Goal: Task Accomplishment & Management: Complete application form

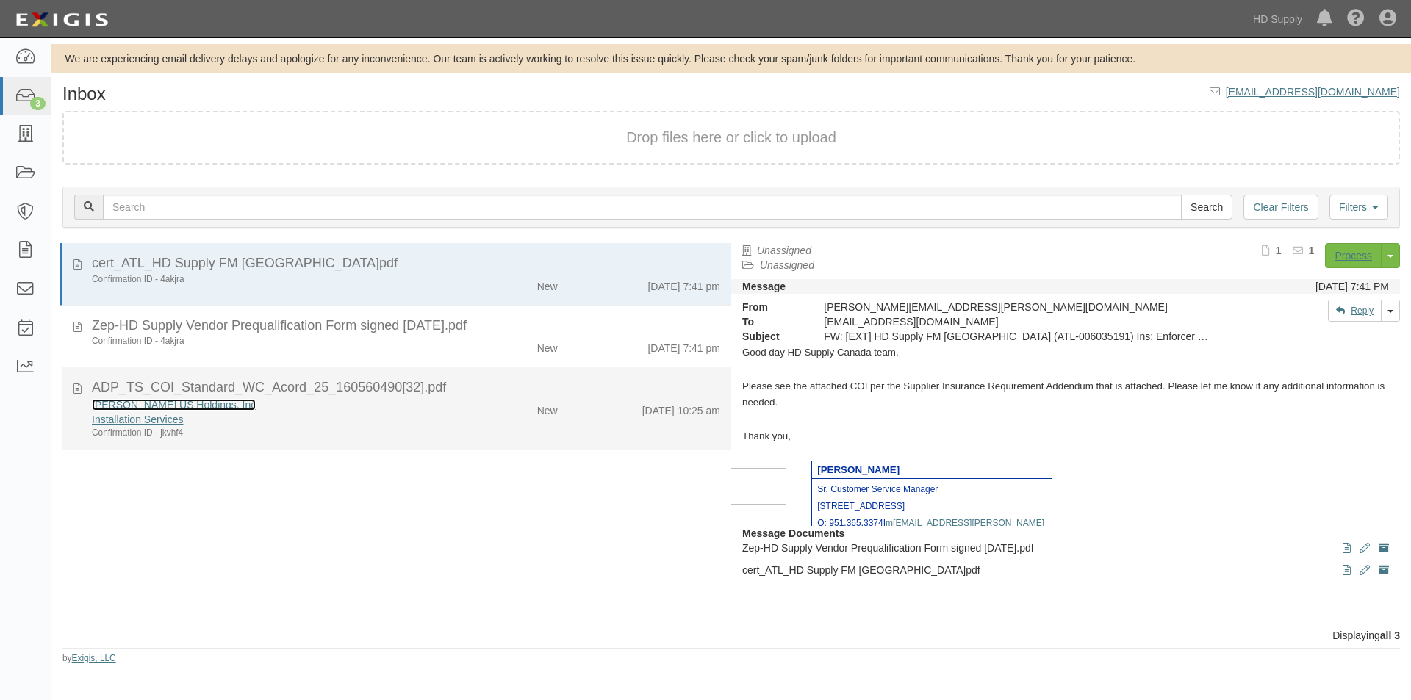
click at [143, 403] on link "[PERSON_NAME] US Holdings, Inc" at bounding box center [174, 405] width 164 height 12
click at [82, 389] on div "ADP_TS_COI_Standard_WC_Acord_25_160560490[32].pdf" at bounding box center [406, 387] width 650 height 19
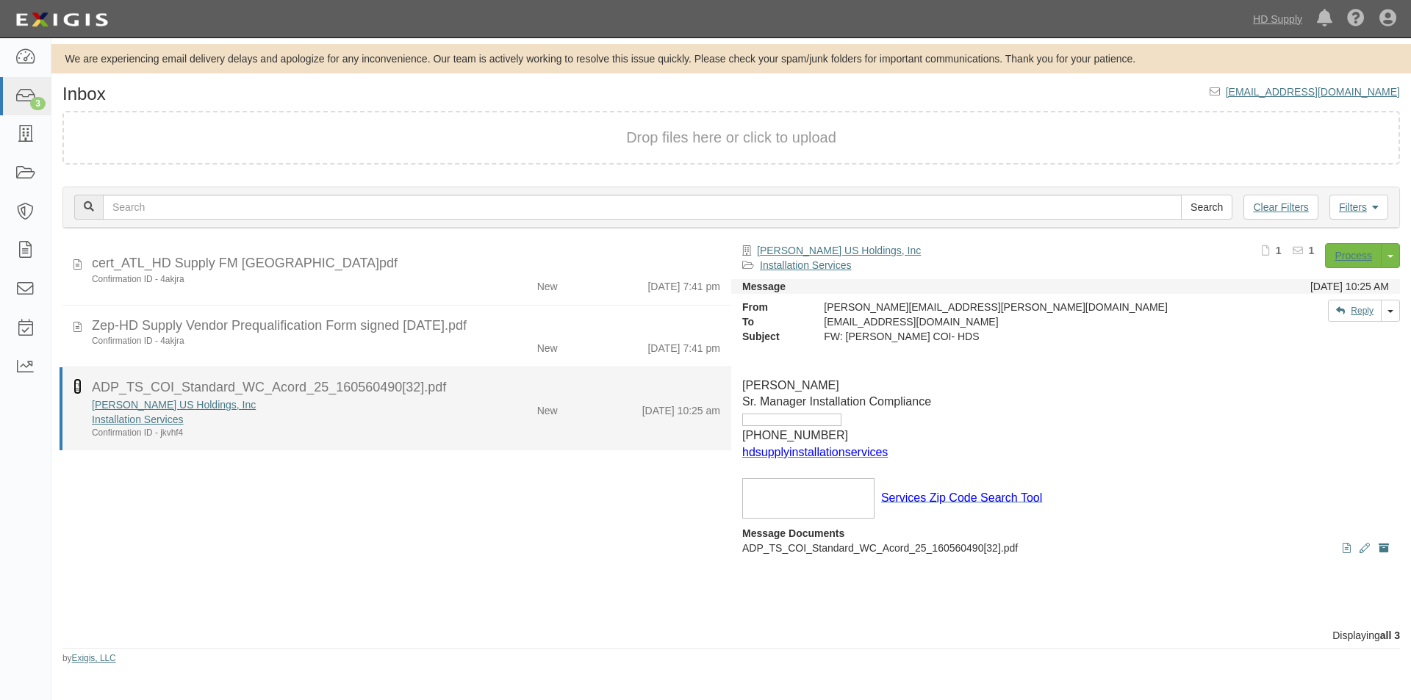
click at [77, 390] on icon at bounding box center [77, 386] width 8 height 16
click at [339, 428] on div "Confirmation ID - jkvhf4" at bounding box center [270, 433] width 357 height 12
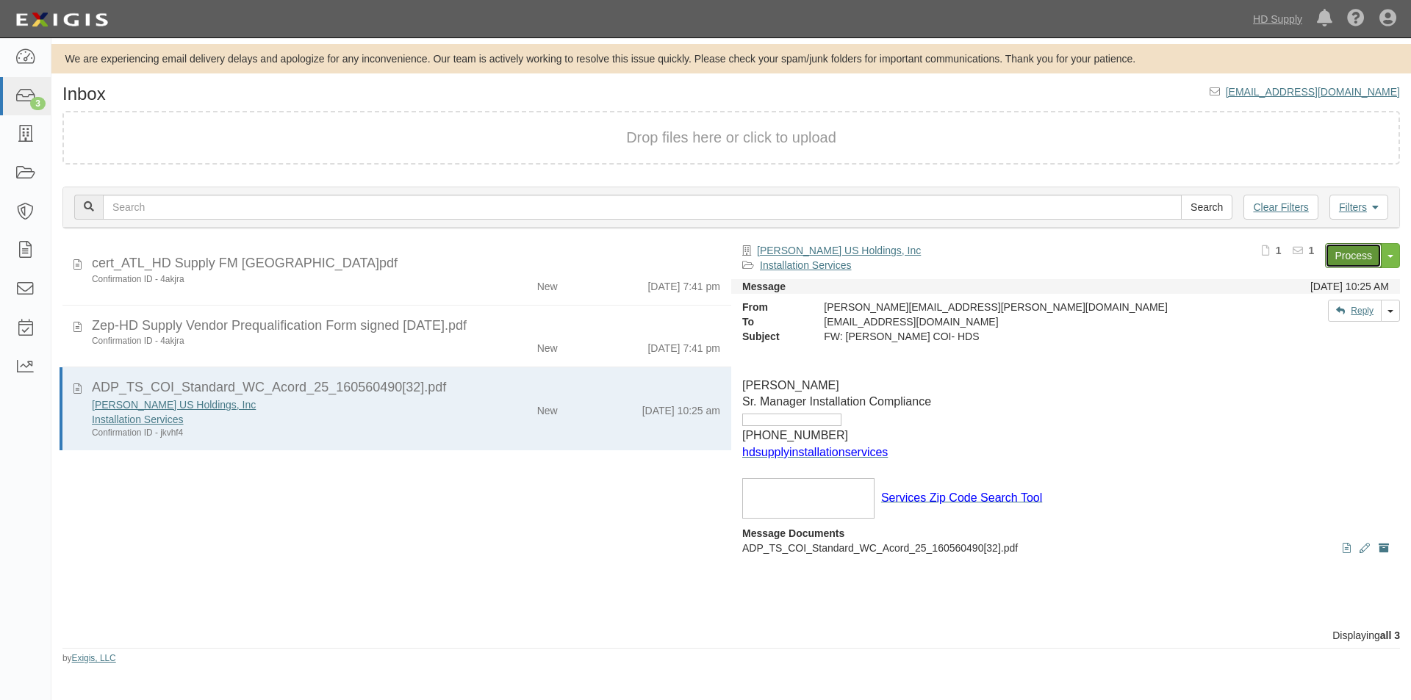
click at [1345, 259] on link "Process" at bounding box center [1353, 255] width 57 height 25
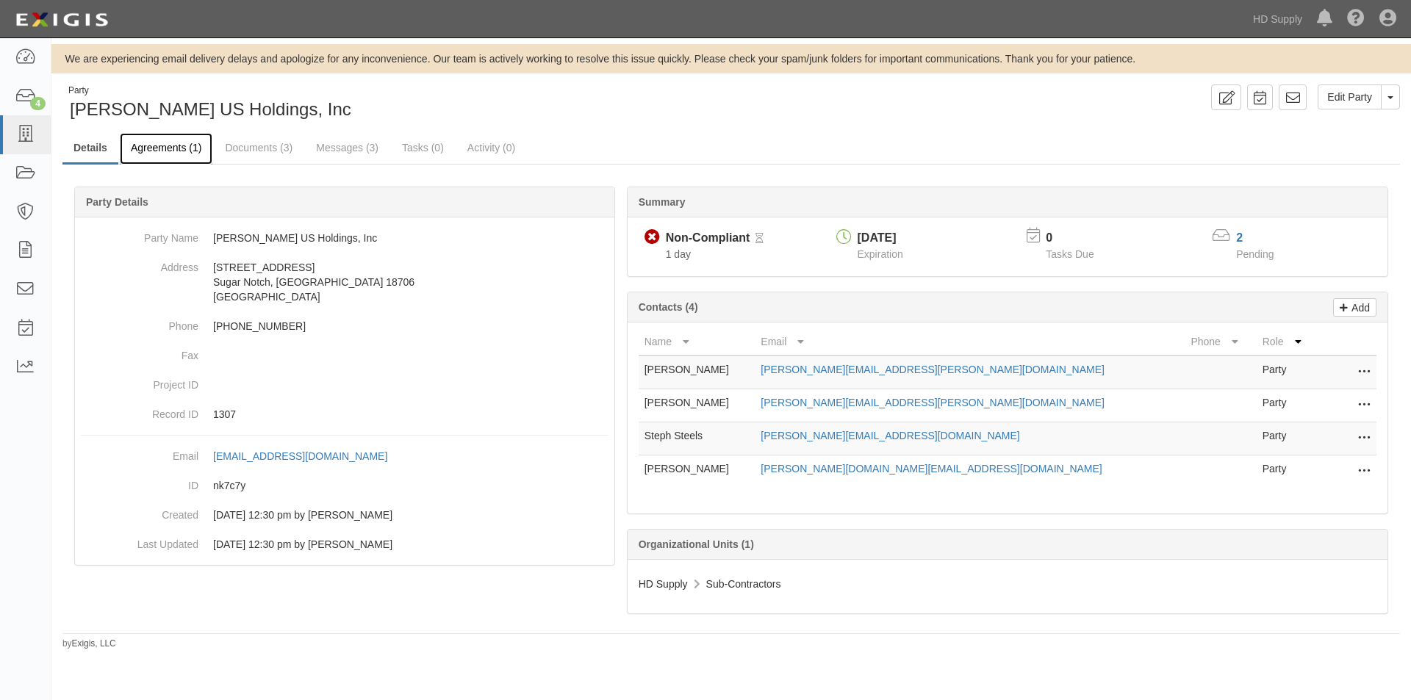
click at [170, 148] on link "Agreements (1)" at bounding box center [166, 149] width 93 height 32
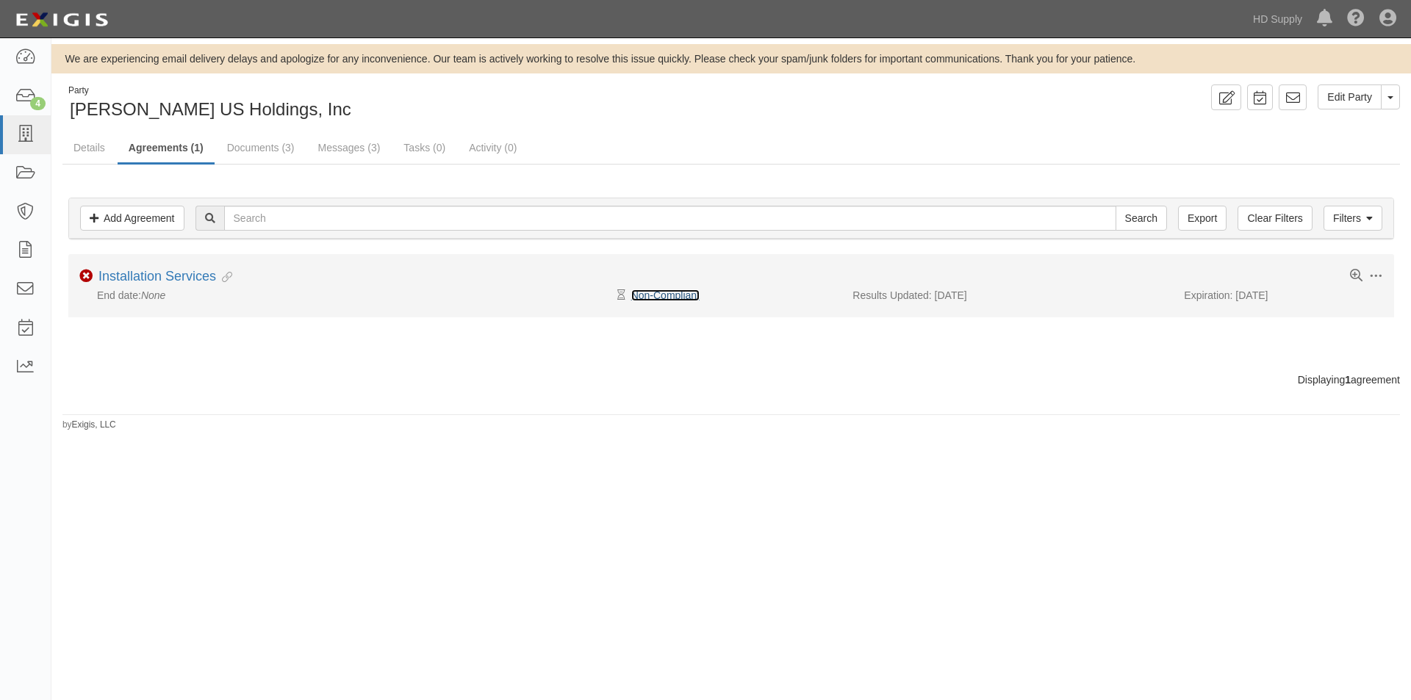
click at [659, 298] on link "Non-Compliant" at bounding box center [665, 295] width 68 height 12
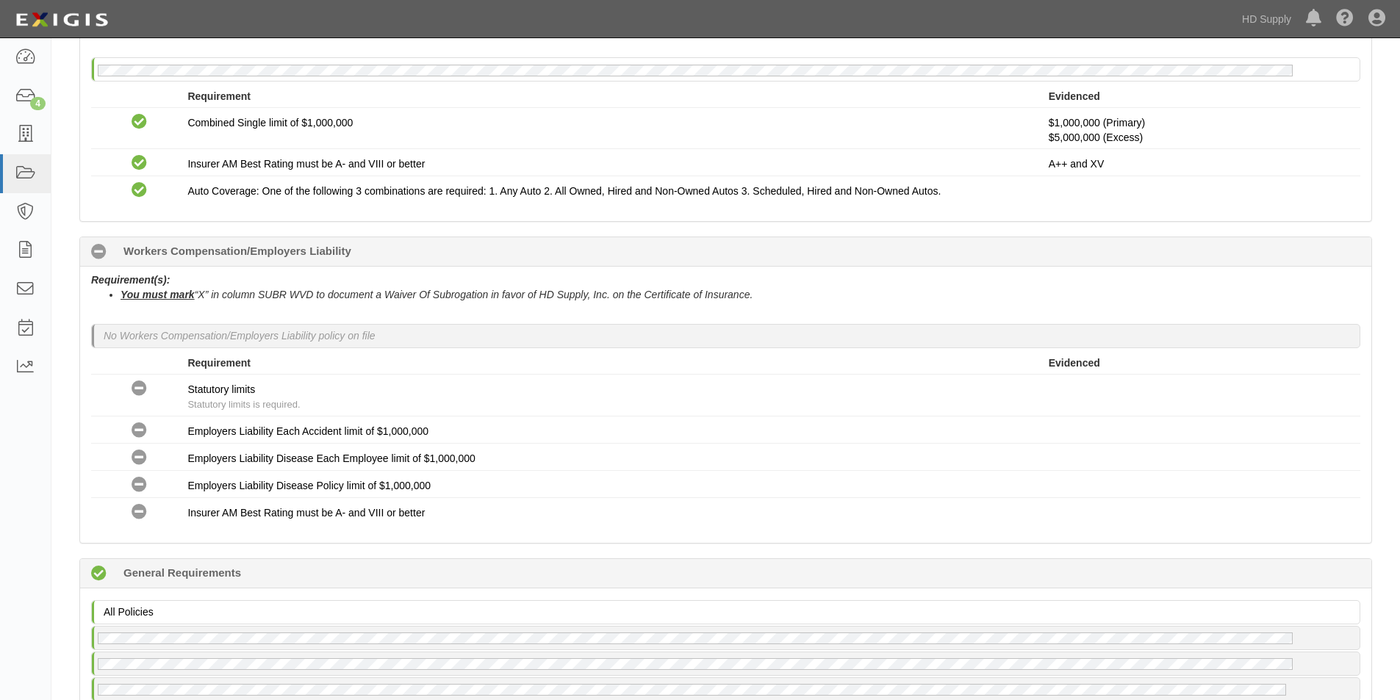
scroll to position [1021, 0]
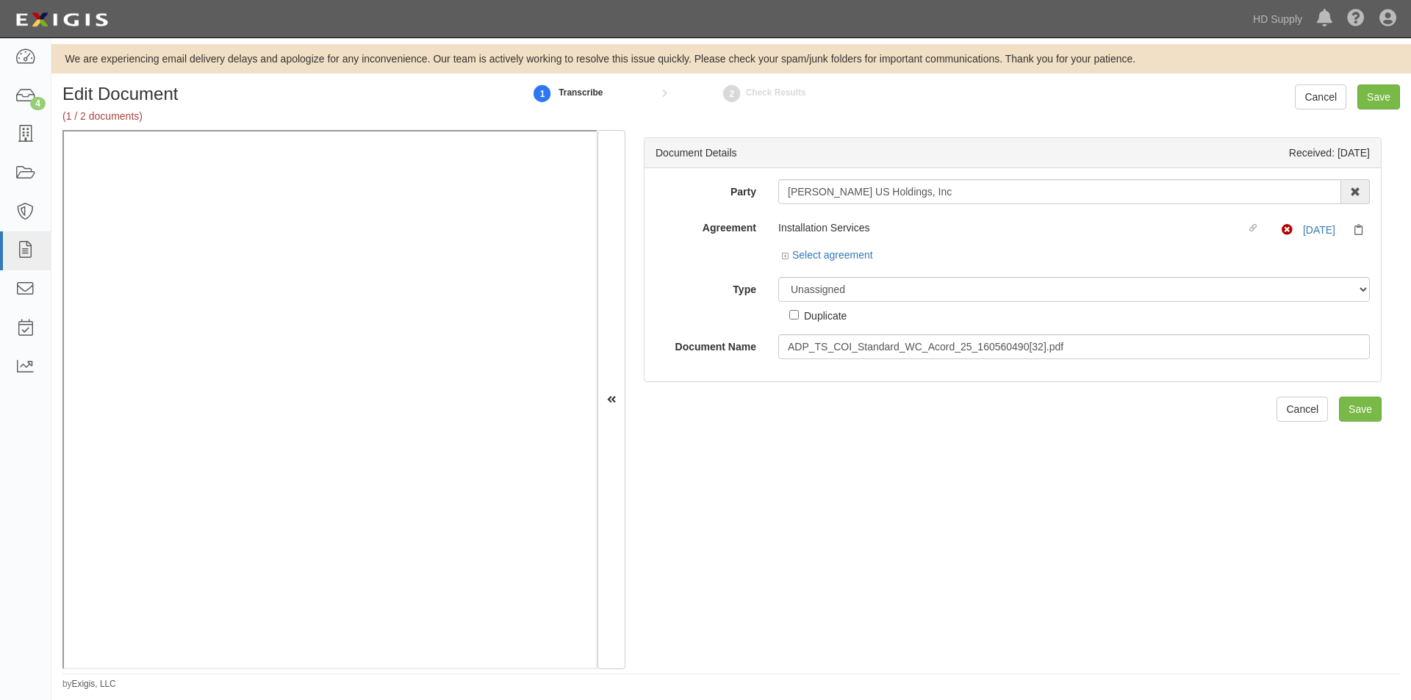
click at [705, 656] on div "Document Details Received: 08/14/2025 Party Wren US Holdings, Inc 1888 MILLS 18…" at bounding box center [1012, 399] width 774 height 539
drag, startPoint x: 915, startPoint y: 196, endPoint x: 791, endPoint y: 192, distance: 124.2
click at [780, 192] on input "[PERSON_NAME] US Holdings, Inc" at bounding box center [1059, 191] width 563 height 25
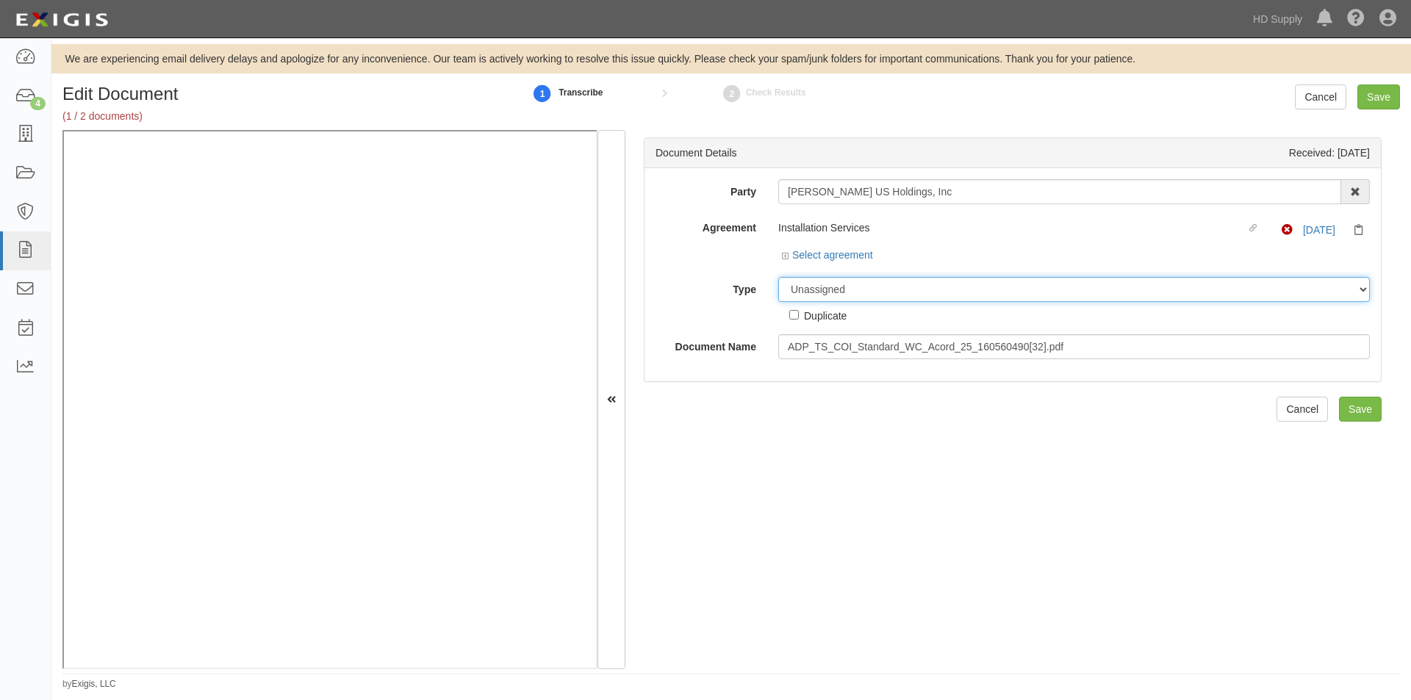
click at [855, 285] on select "Unassigned Binder Cancellation Notice Certificate Contract Endorsement Insuranc…" at bounding box center [1073, 289] width 591 height 25
select select "CertificateDetail"
click at [778, 277] on select "Unassigned Binder Cancellation Notice Certificate Contract Endorsement Insuranc…" at bounding box center [1073, 289] width 591 height 25
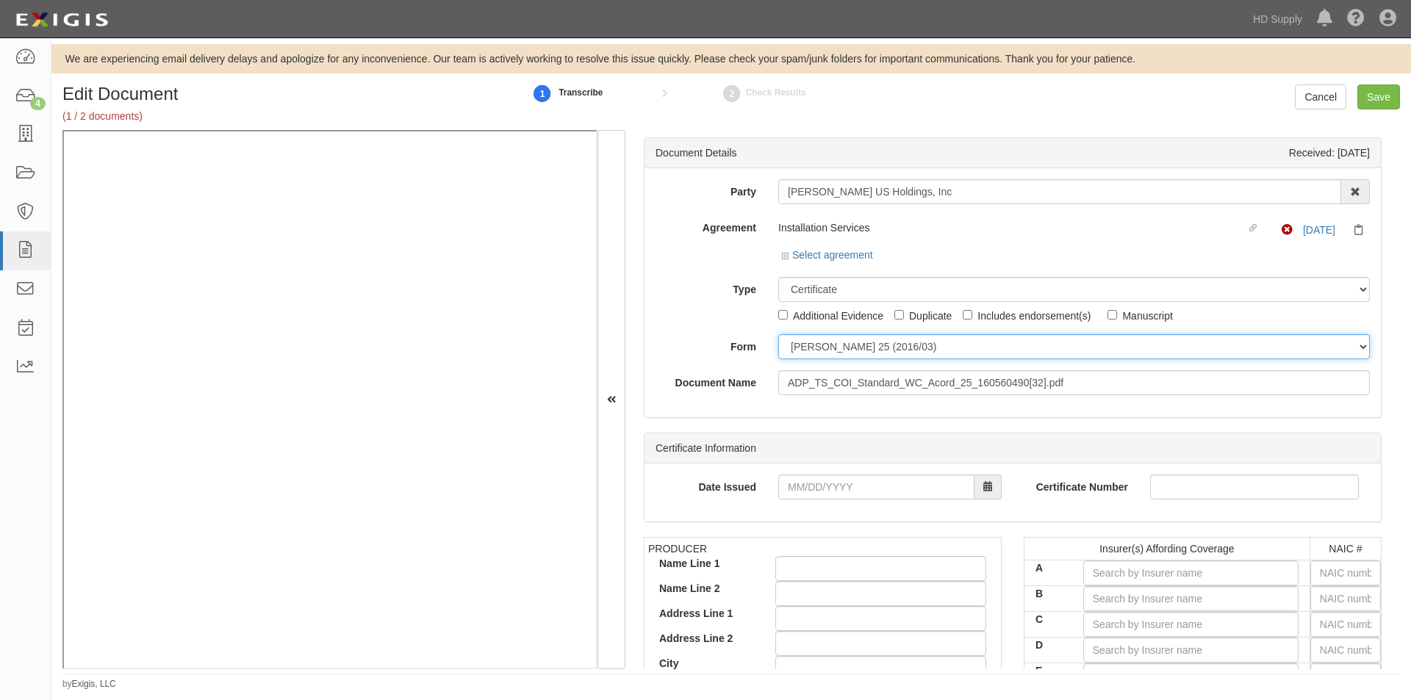
click at [812, 350] on select "ACORD 25 (2016/03) ACORD 101 ACORD 855 NY (2014/05) General" at bounding box center [1073, 346] width 591 height 25
select select "GeneralFormDetail"
click at [778, 334] on select "ACORD 25 (2016/03) ACORD 101 ACORD 855 NY (2014/05) General" at bounding box center [1073, 346] width 591 height 25
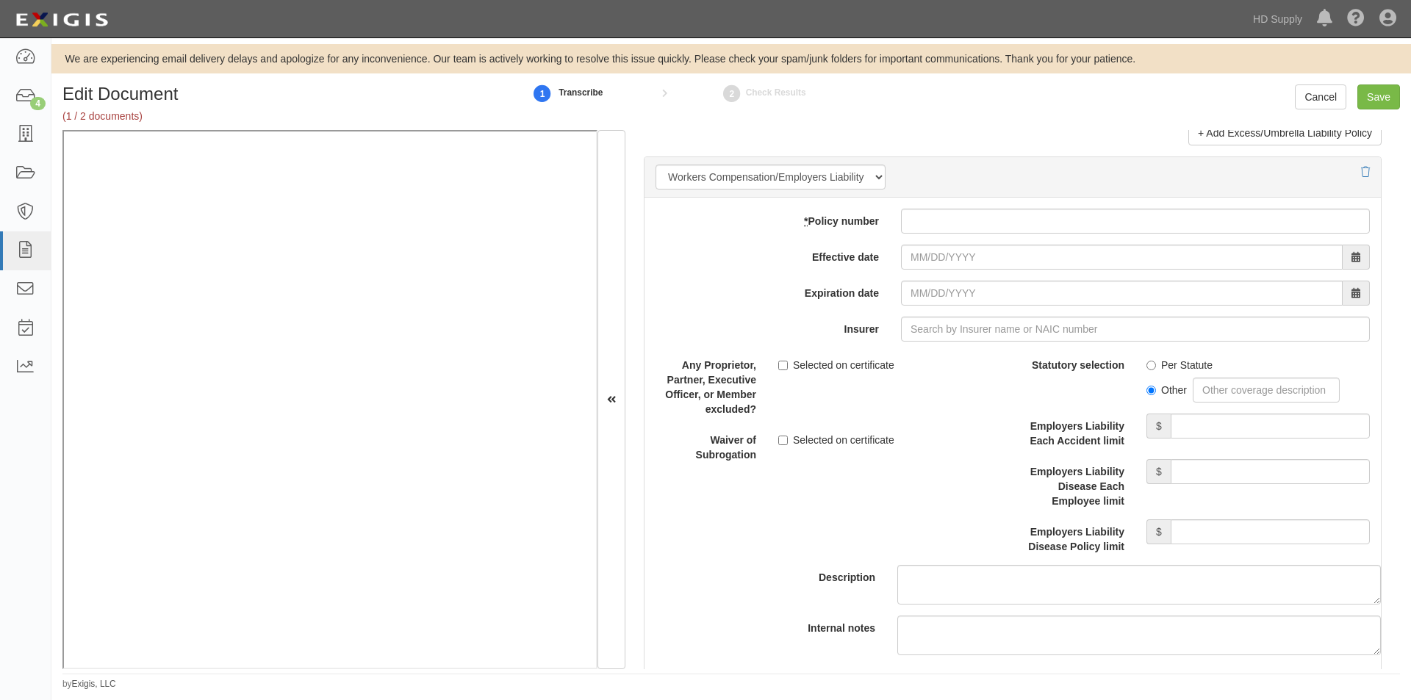
scroll to position [3641, 0]
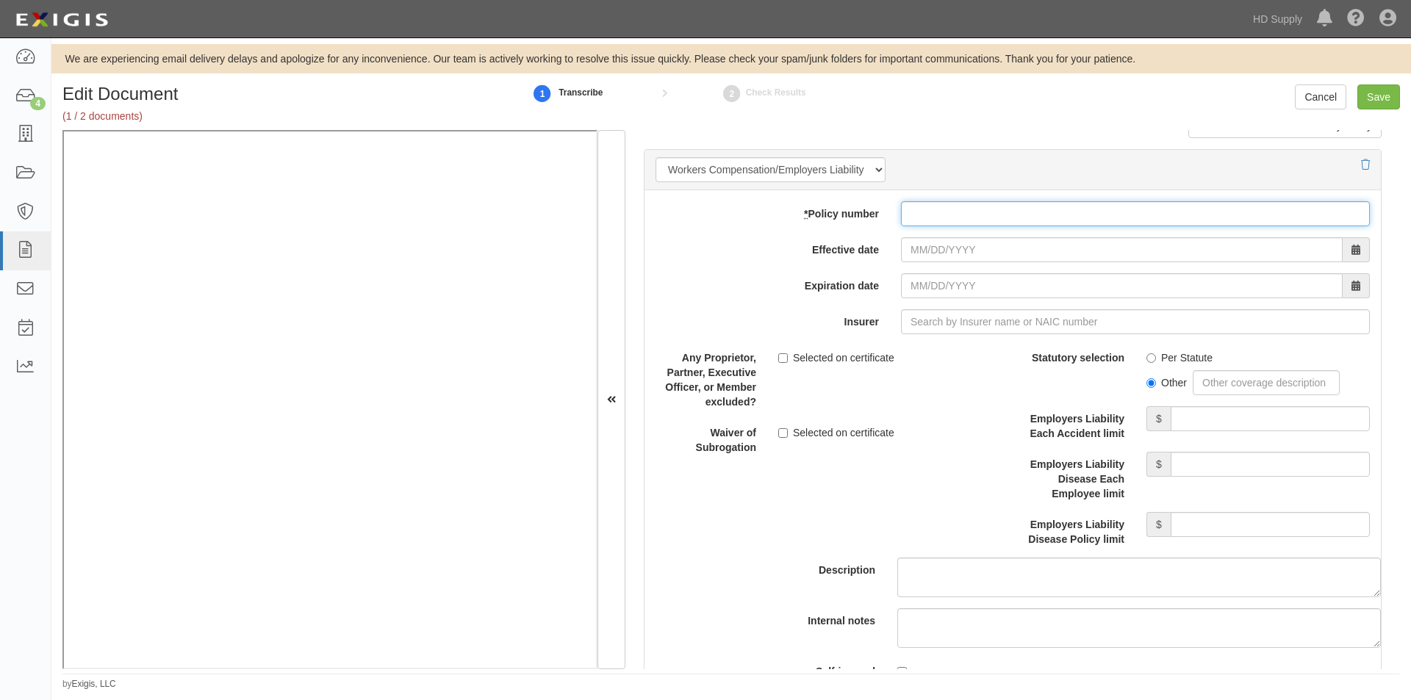
paste input "WC 063566665 PA"
type input "WC 063566665 PA"
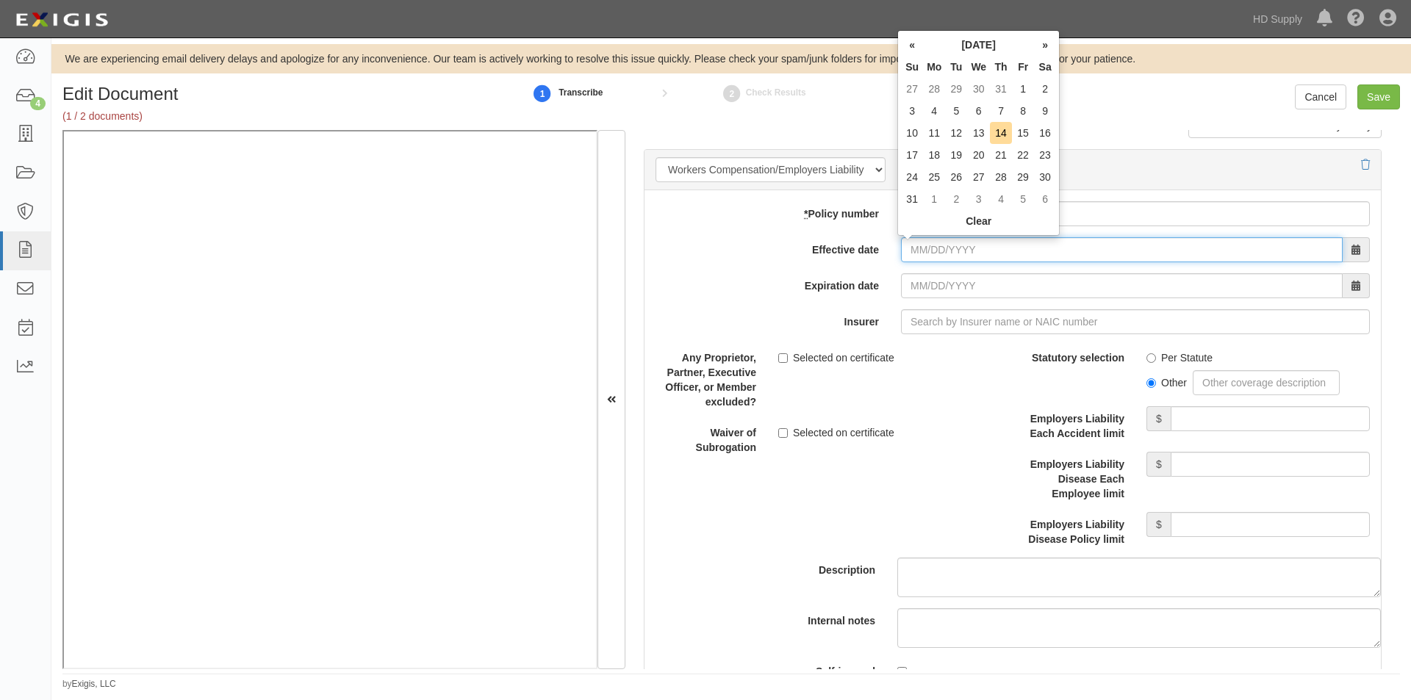
paste input "07/01/2025"
type input "07/01/2025"
type input "07/01/2026"
click at [922, 328] on input "Insurer" at bounding box center [1135, 321] width 469 height 25
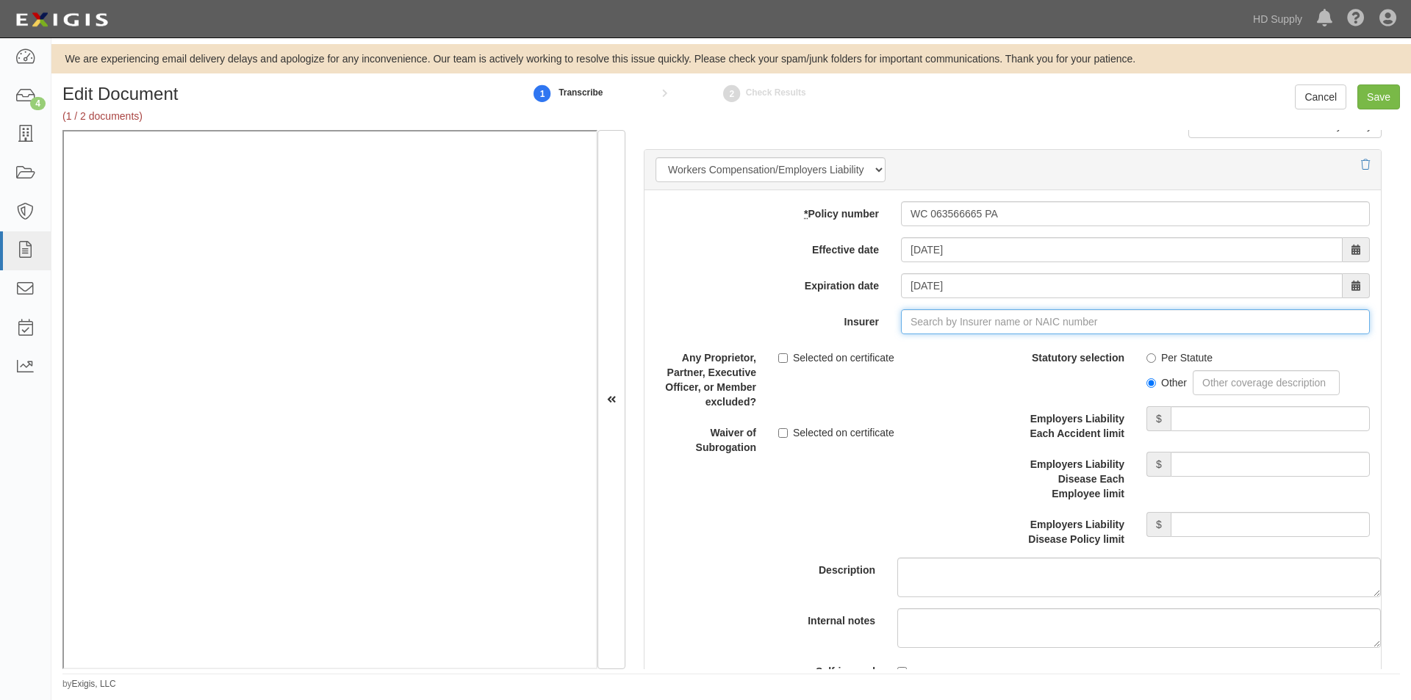
paste input "23841"
click at [862, 355] on div "New Hampshire Insurance Company ( 23841 ) A XV Rating" at bounding box center [945, 349] width 278 height 19
type input "New Hampshire Insurance Company (23841) A XV Rating"
click at [1146, 359] on input "Per Statute" at bounding box center [1151, 358] width 10 height 10
radio input "true"
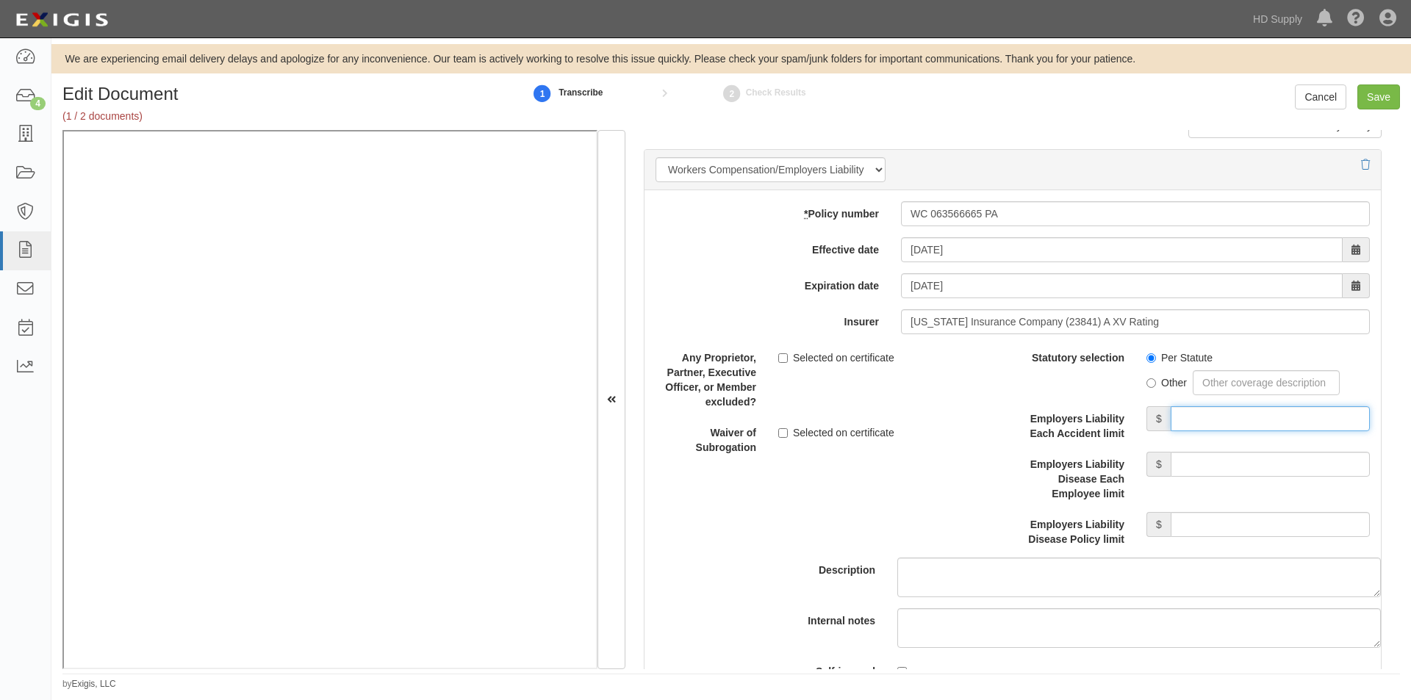
click at [1206, 427] on input "Employers Liability Each Accident limit" at bounding box center [1269, 418] width 199 height 25
type input "2,000,000"
click at [1206, 472] on input "Employers Liability Disease Each Employee limit" at bounding box center [1269, 464] width 199 height 25
type input "2,000,000"
click at [1197, 530] on input "Employers Liability Disease Policy limit" at bounding box center [1269, 524] width 199 height 25
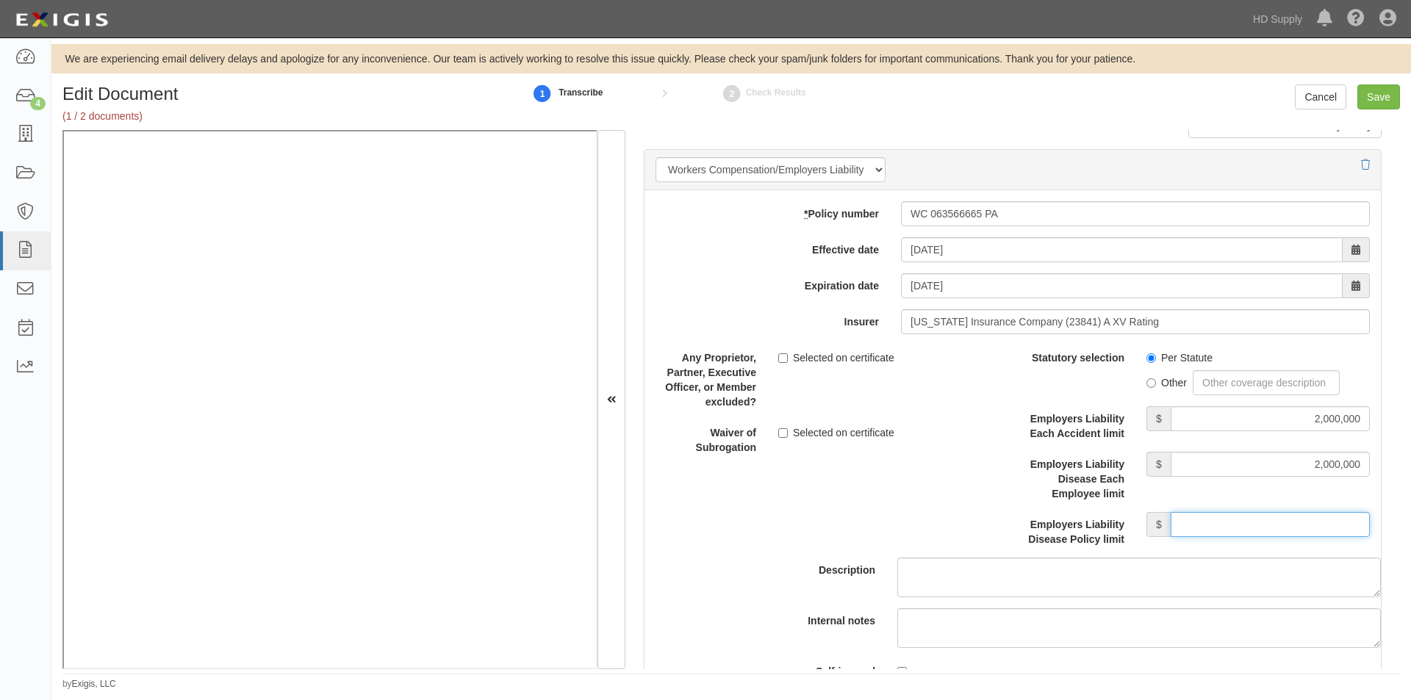
type input "2,000,000"
click at [738, 542] on div "Description" at bounding box center [1012, 471] width 758 height 252
click at [1368, 94] on input "Save" at bounding box center [1378, 96] width 43 height 25
type input "2000000"
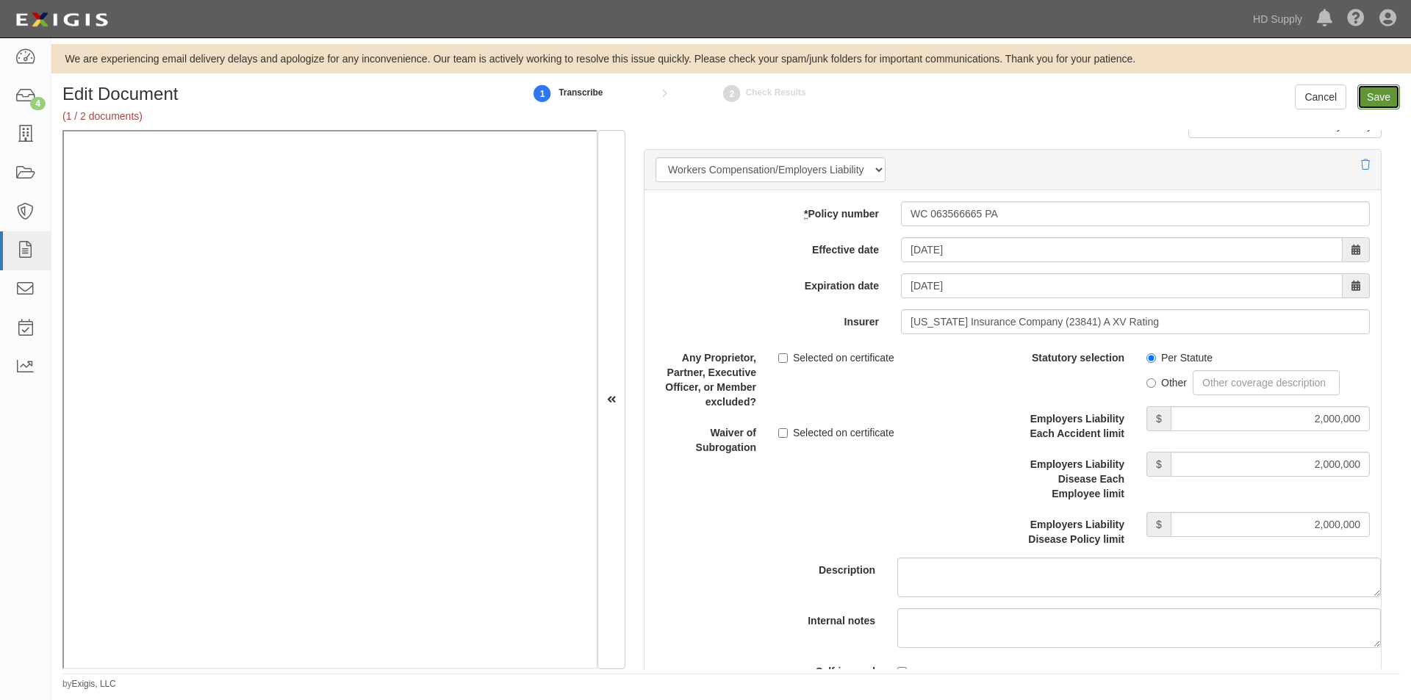
type input "2000000"
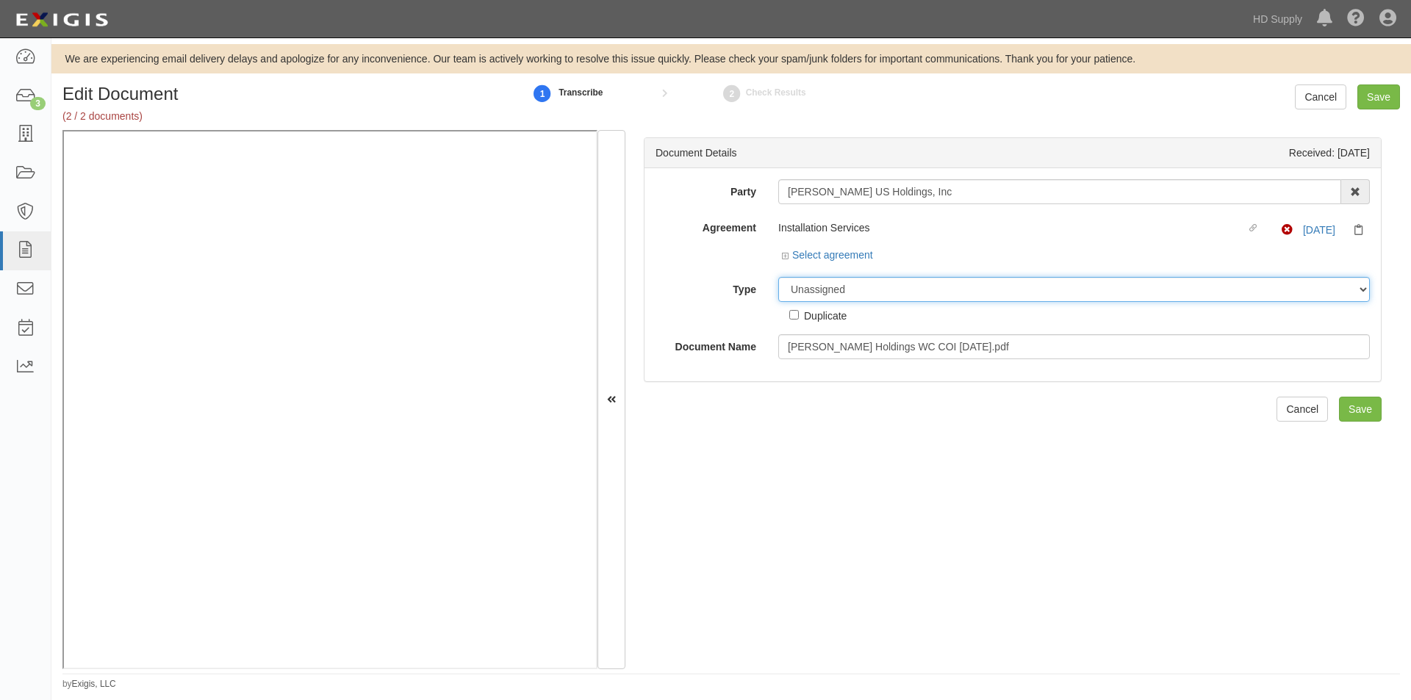
click at [830, 291] on select "Unassigned Binder Cancellation Notice Certificate Contract Endorsement Insuranc…" at bounding box center [1073, 289] width 591 height 25
select select "OtherDetail"
click at [778, 277] on select "Unassigned Binder Cancellation Notice Certificate Contract Endorsement Insuranc…" at bounding box center [1073, 289] width 591 height 25
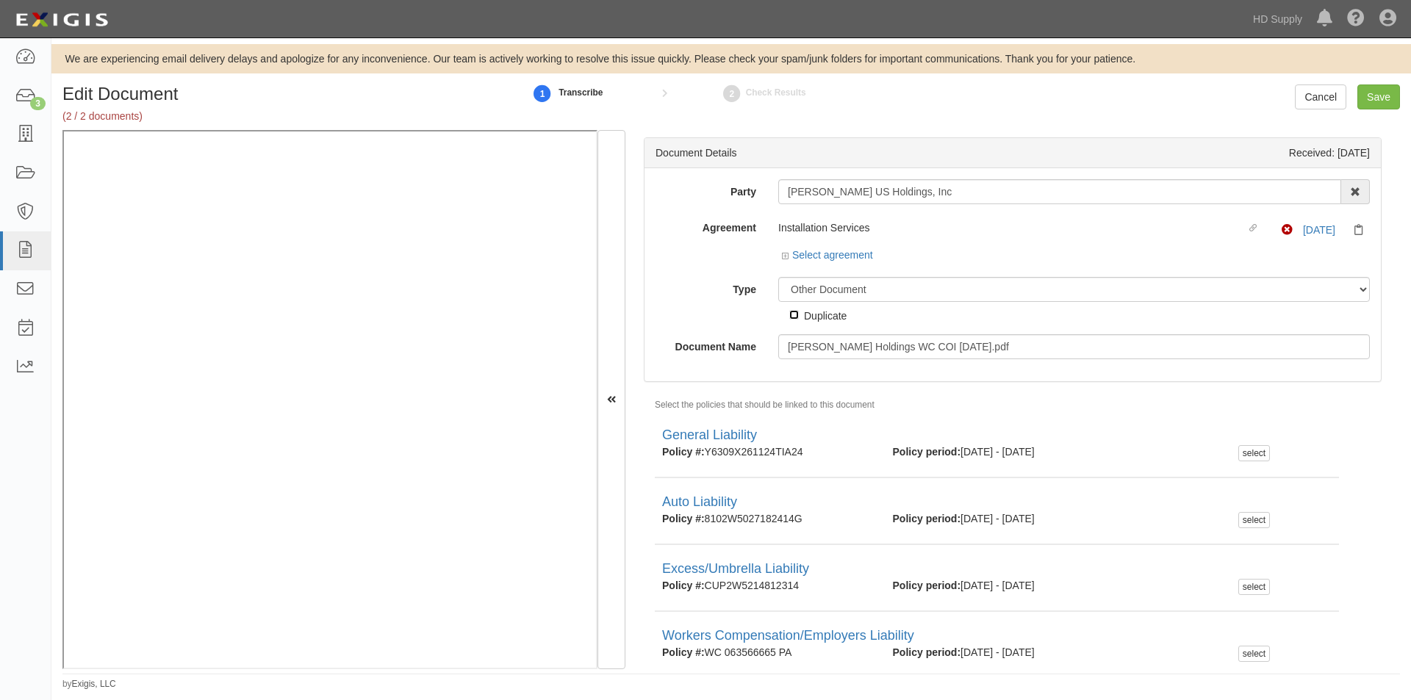
click at [791, 313] on input "Duplicate" at bounding box center [794, 315] width 10 height 10
checkbox input "true"
click at [1370, 101] on input "Save" at bounding box center [1378, 96] width 43 height 25
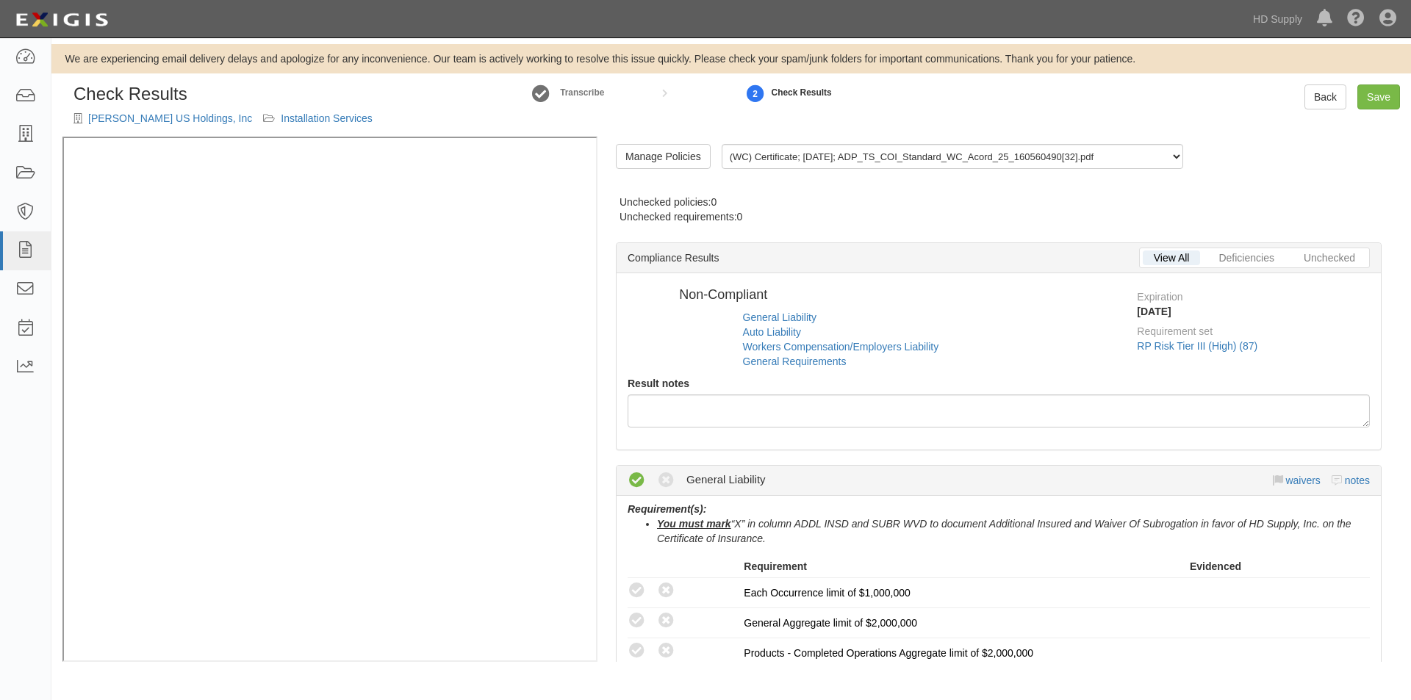
radio input "false"
radio input "true"
radio input "false"
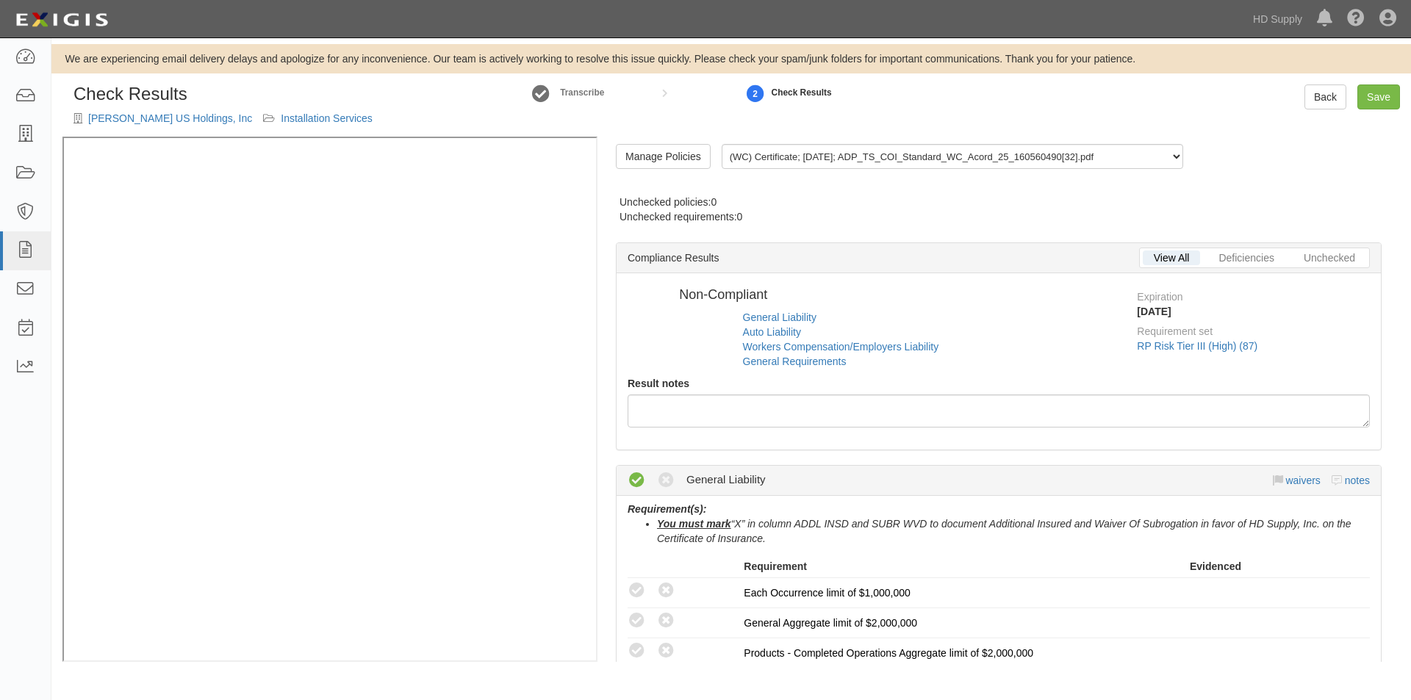
radio input "true"
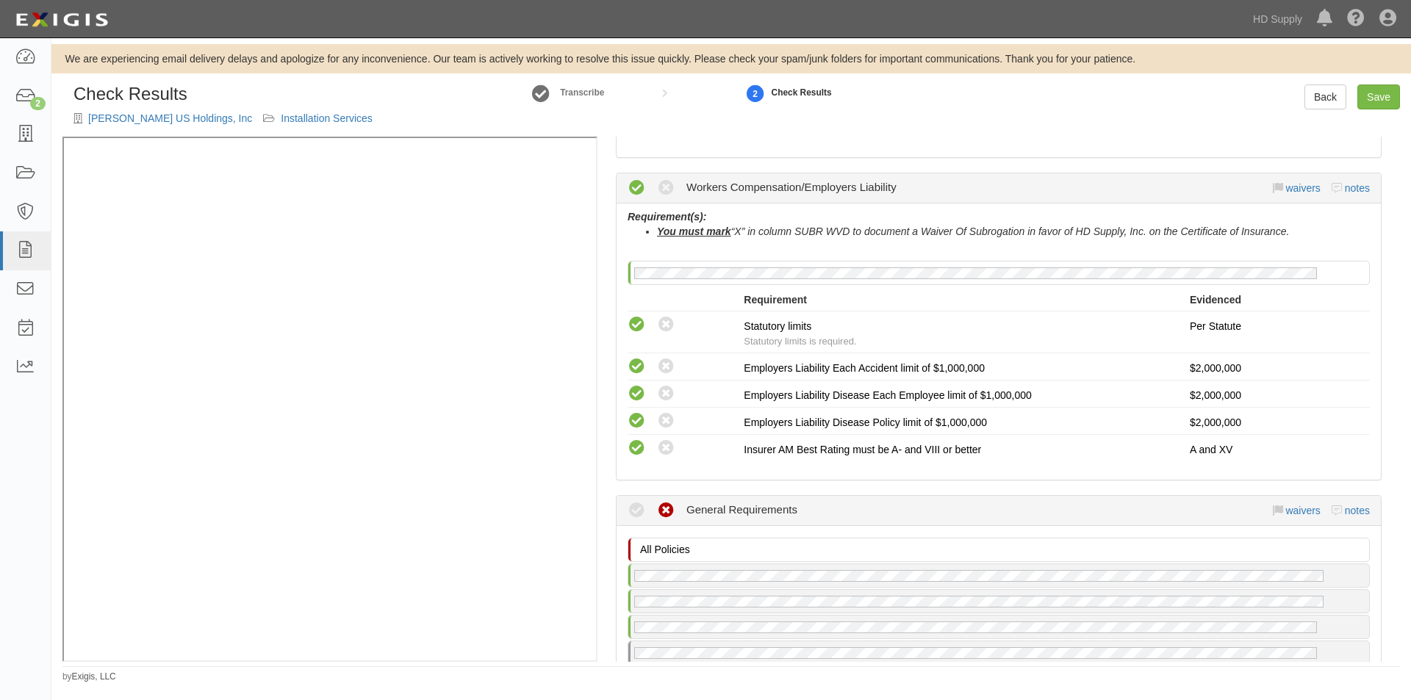
scroll to position [1370, 0]
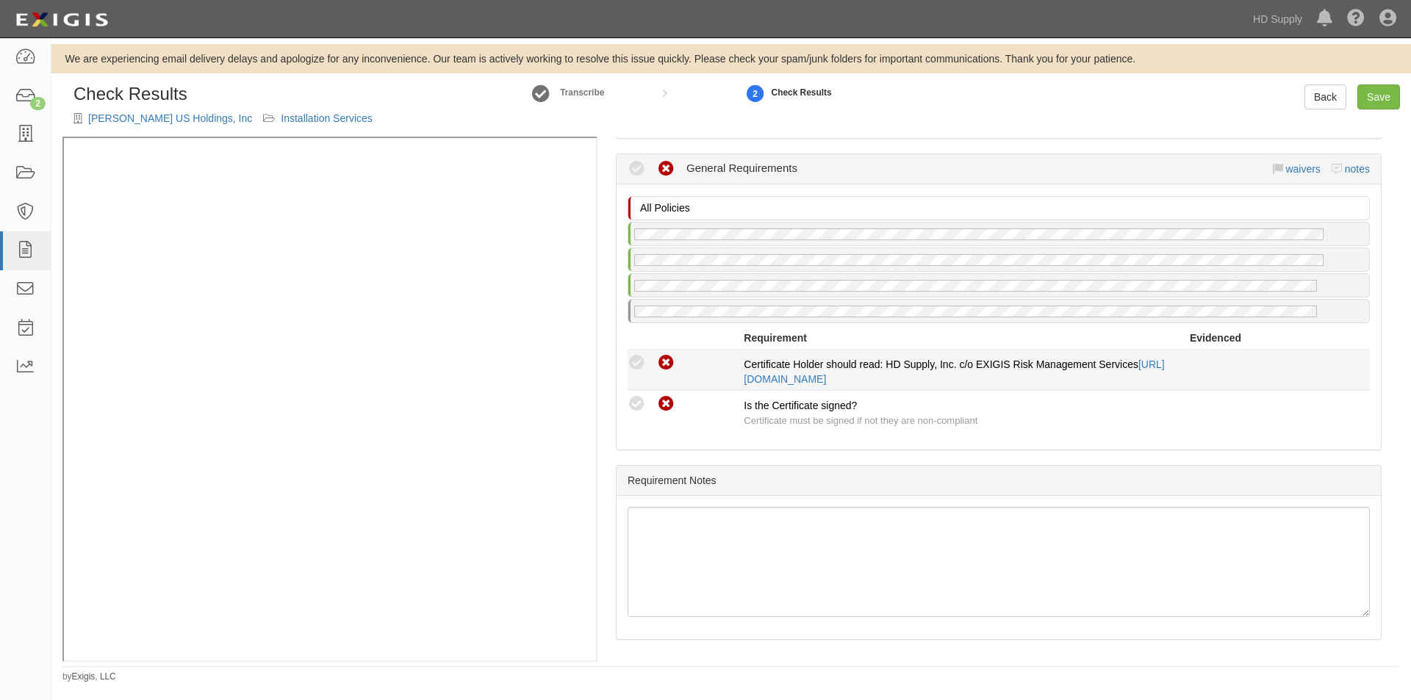
drag, startPoint x: 635, startPoint y: 411, endPoint x: 639, endPoint y: 384, distance: 28.3
click at [636, 409] on icon at bounding box center [636, 404] width 18 height 18
radio input "true"
click at [643, 366] on icon at bounding box center [636, 363] width 18 height 18
radio input "true"
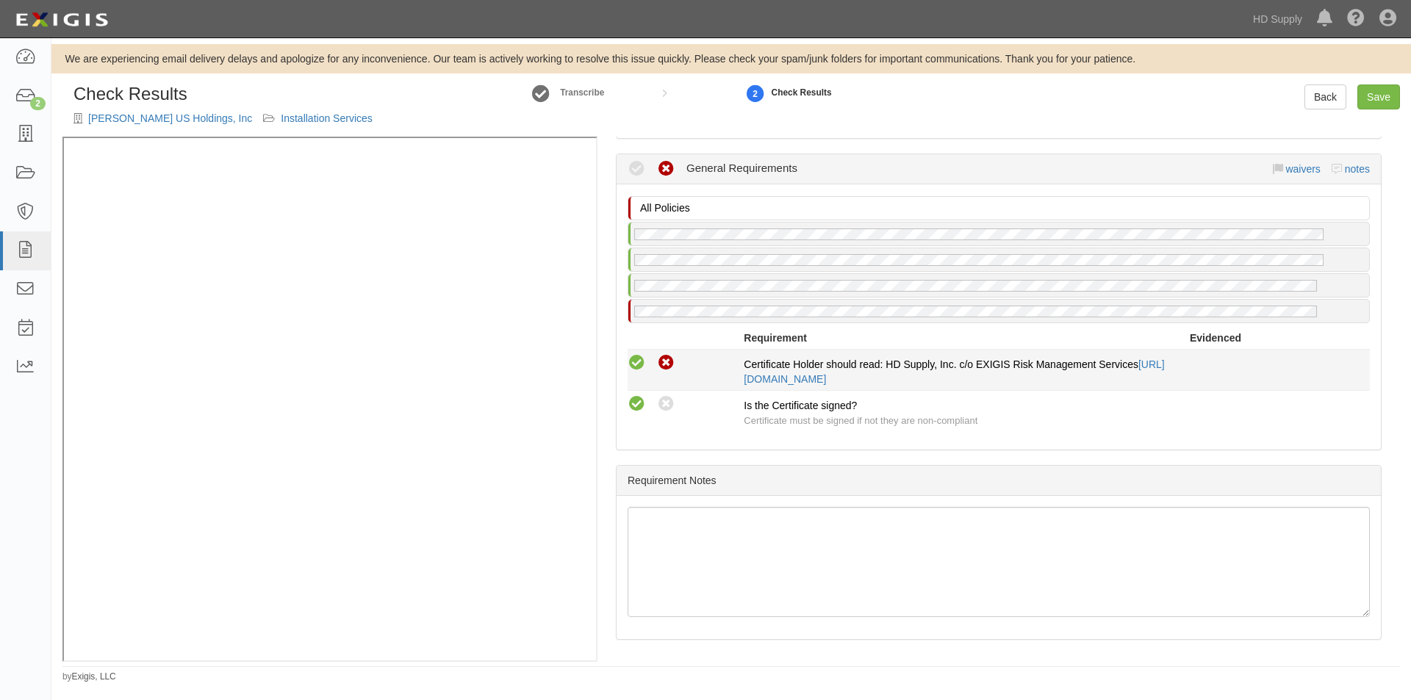
radio input "true"
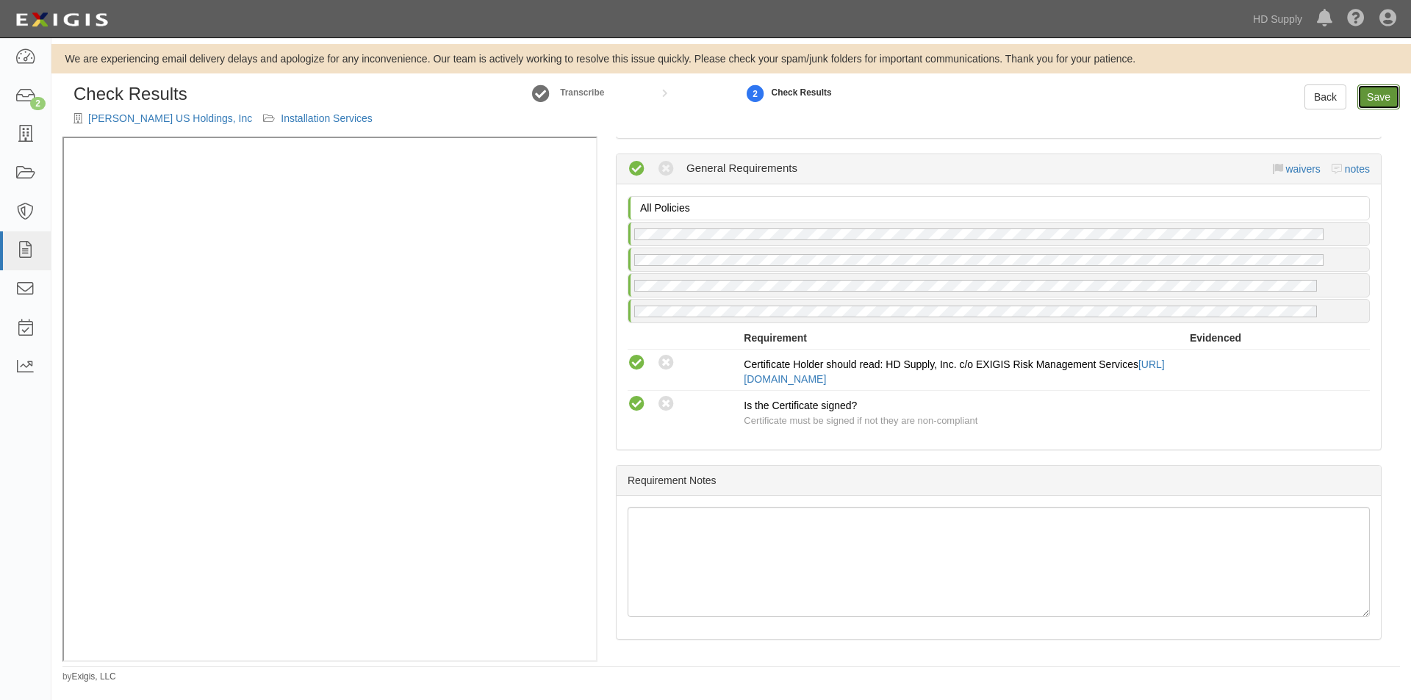
click at [1376, 100] on link "Save" at bounding box center [1378, 96] width 43 height 25
radio input "true"
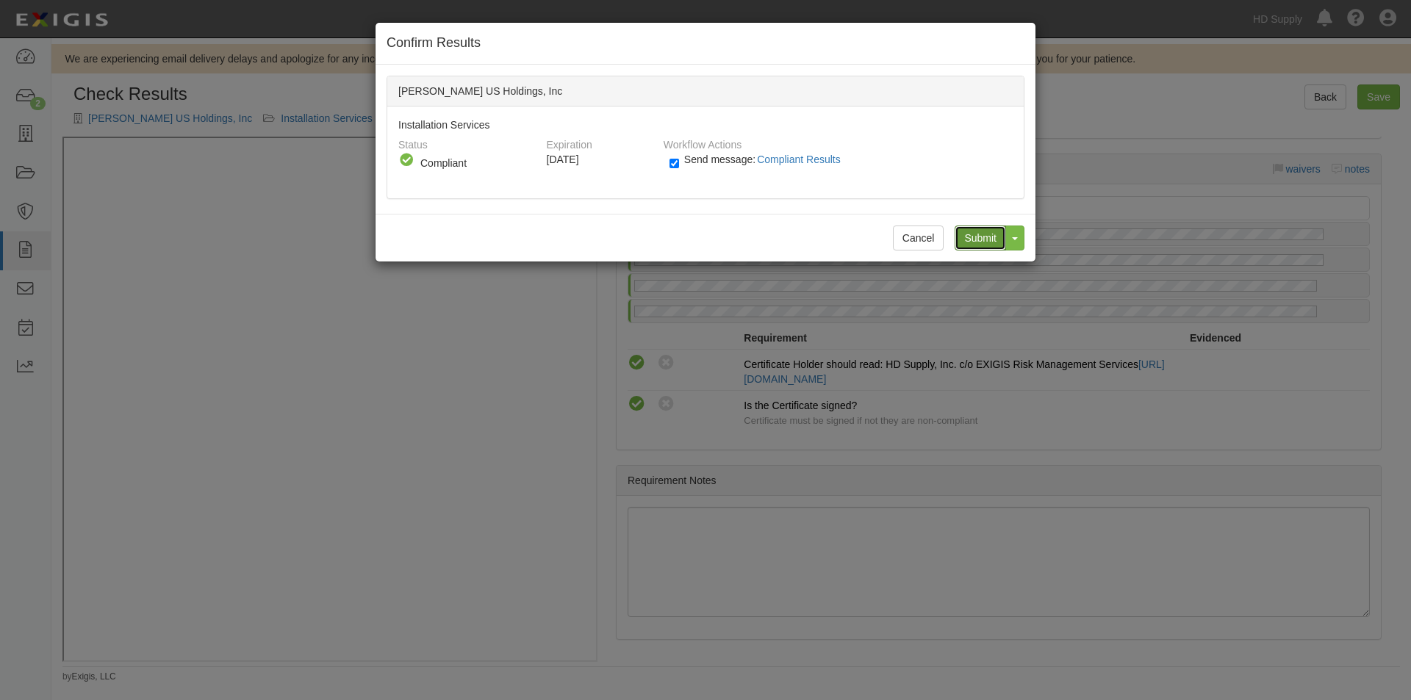
click at [979, 234] on input "Submit" at bounding box center [979, 238] width 51 height 25
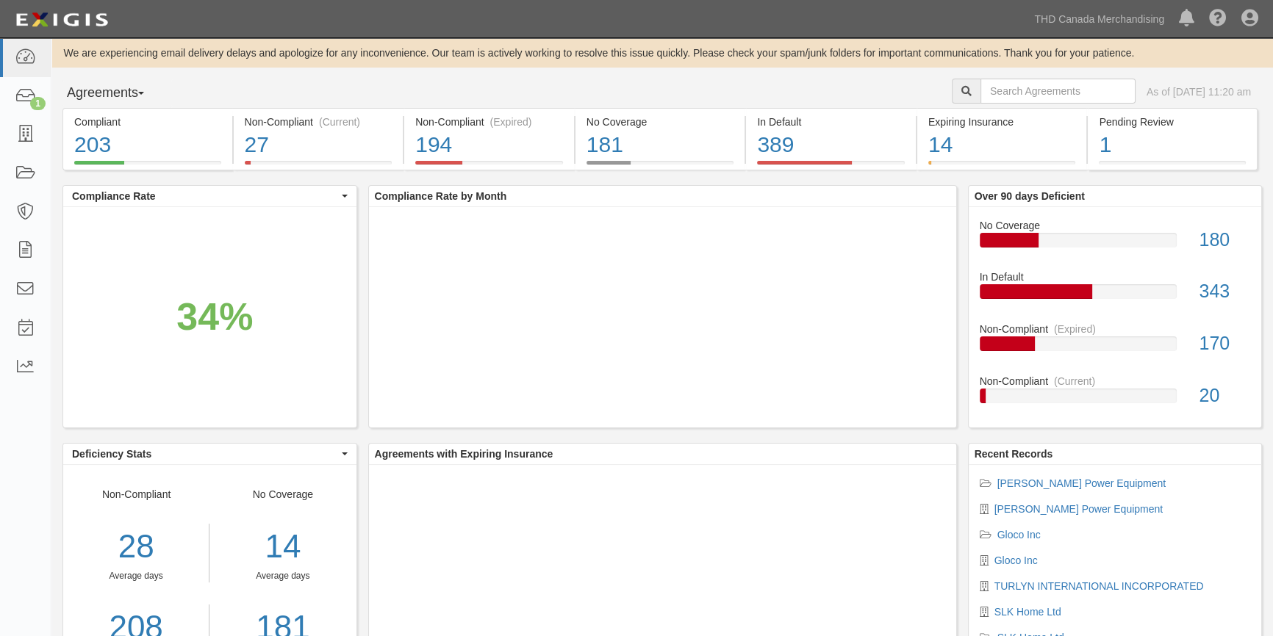
click at [37, 544] on div "Dashboard 1 Inbox Parties Agreements Coverages Documents Messages Tasks Reports" at bounding box center [25, 337] width 51 height 598
click at [28, 96] on icon at bounding box center [25, 96] width 21 height 17
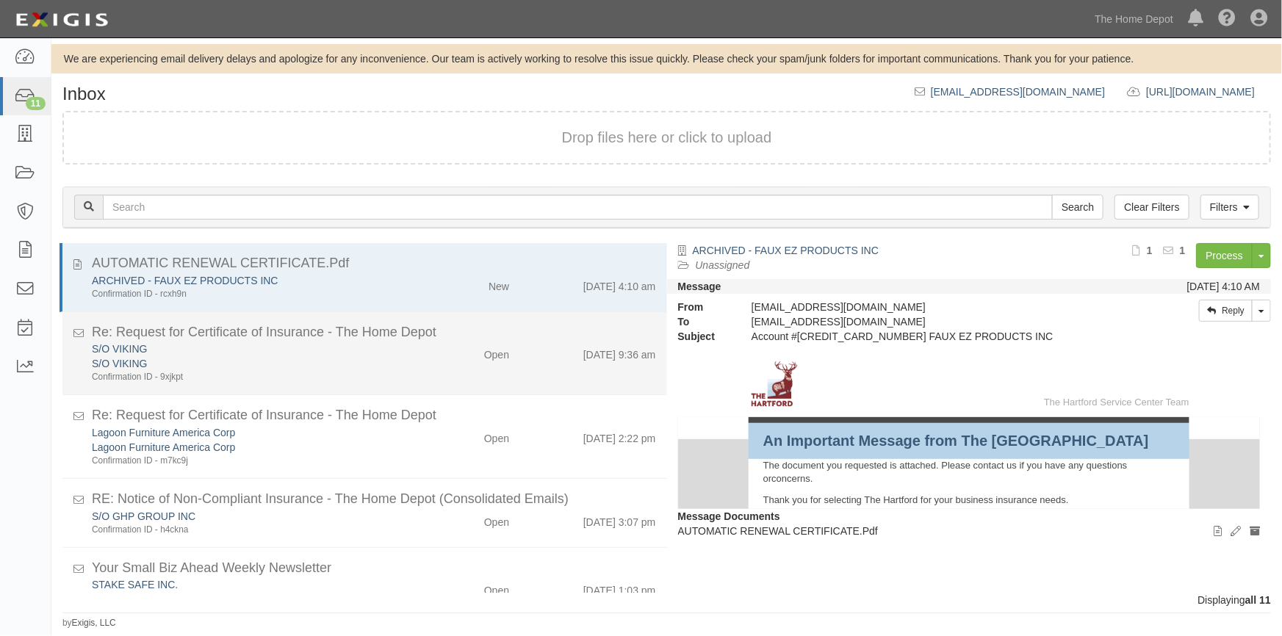
click at [367, 440] on div "S/O VIKING" at bounding box center [252, 447] width 320 height 15
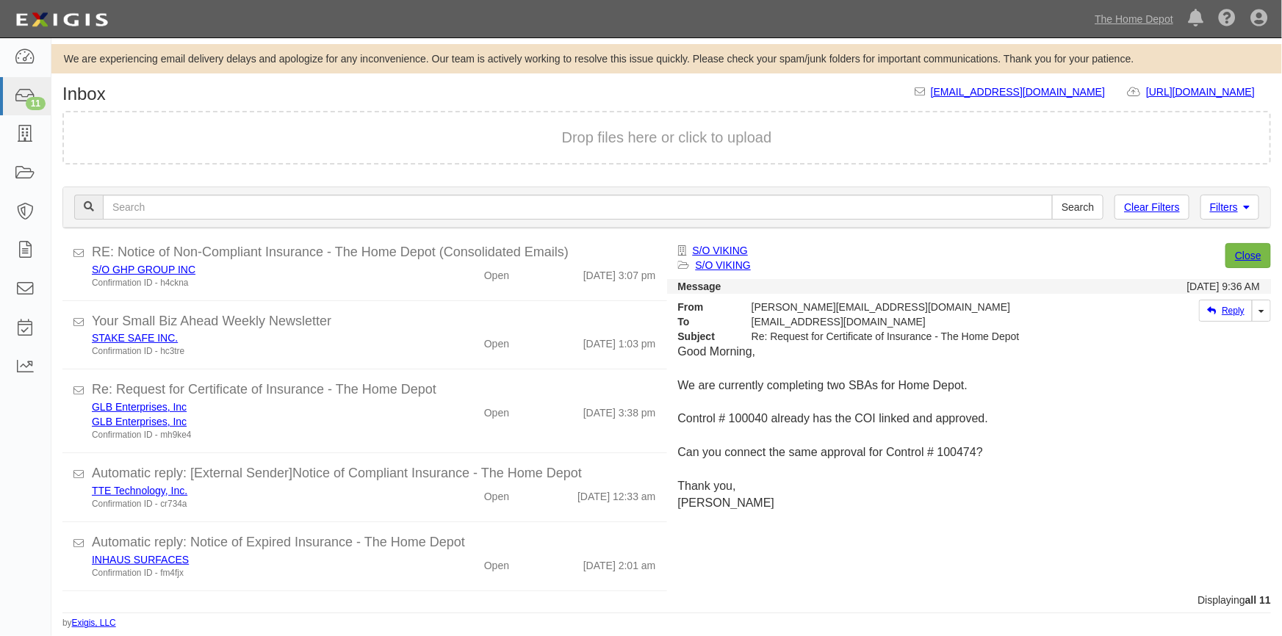
scroll to position [449, 0]
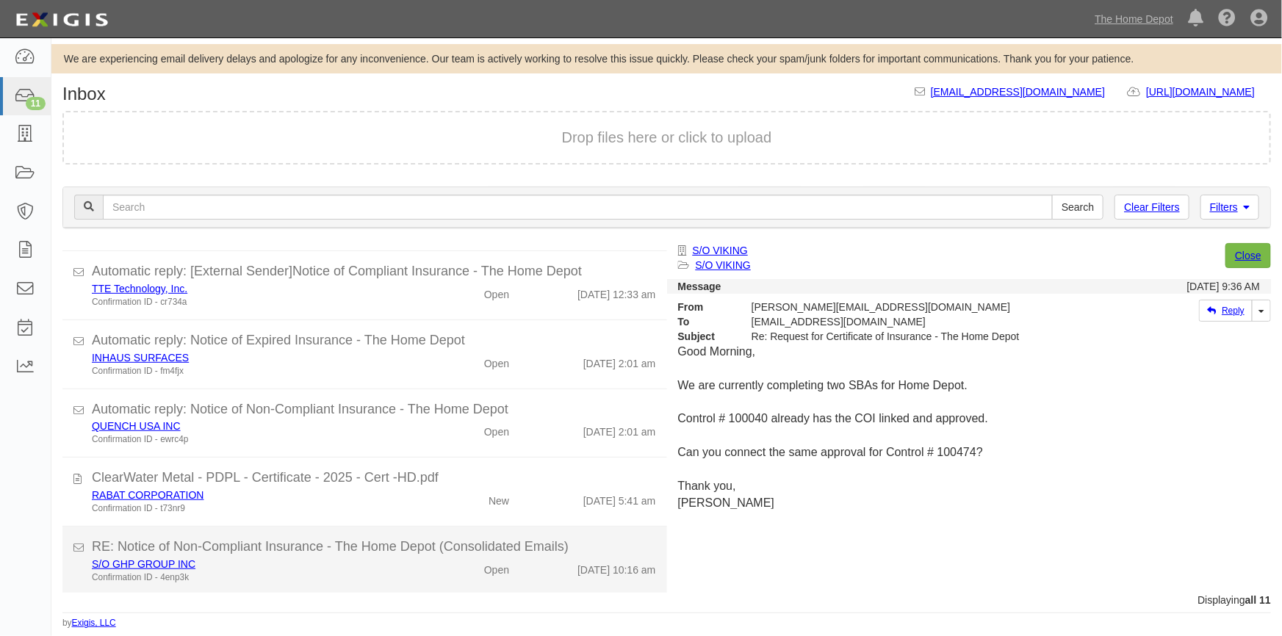
click at [320, 566] on div "S/O GHP GROUP INC" at bounding box center [252, 564] width 320 height 15
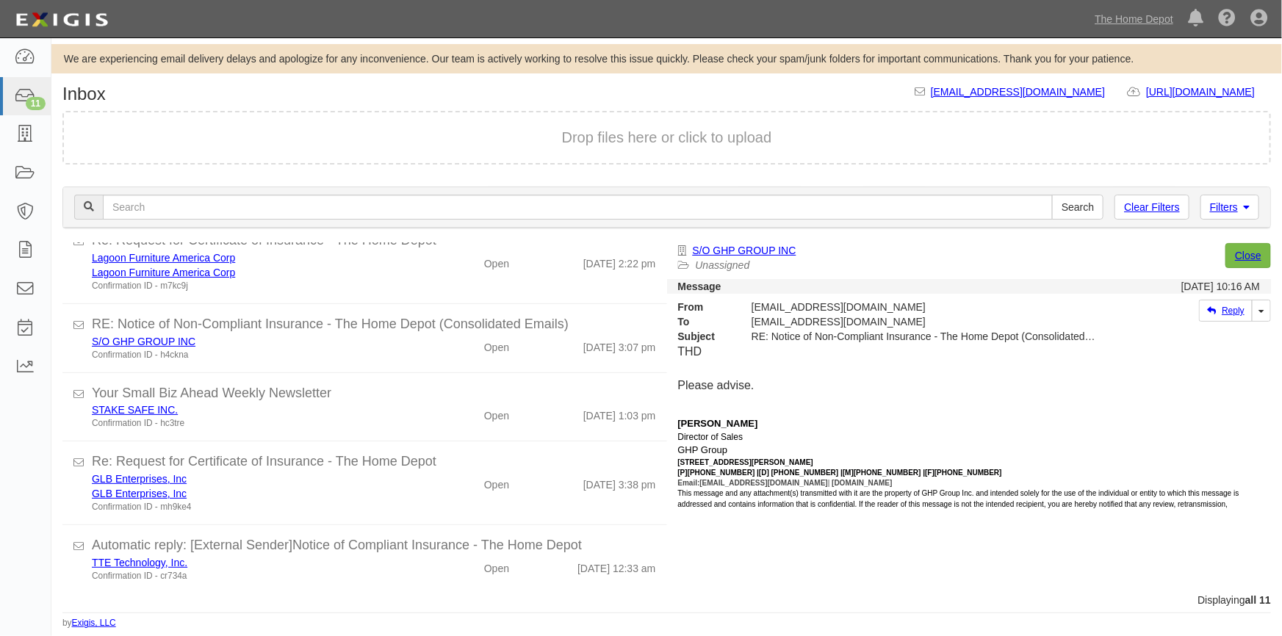
scroll to position [127, 0]
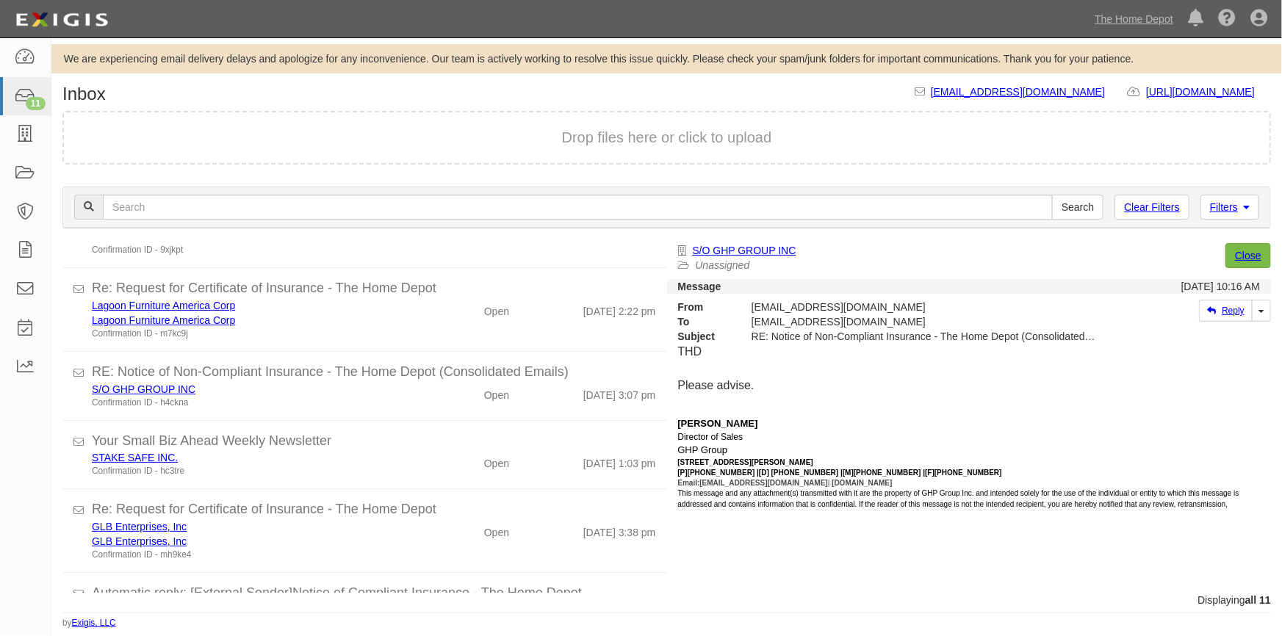
click at [683, 402] on p at bounding box center [969, 402] width 583 height 17
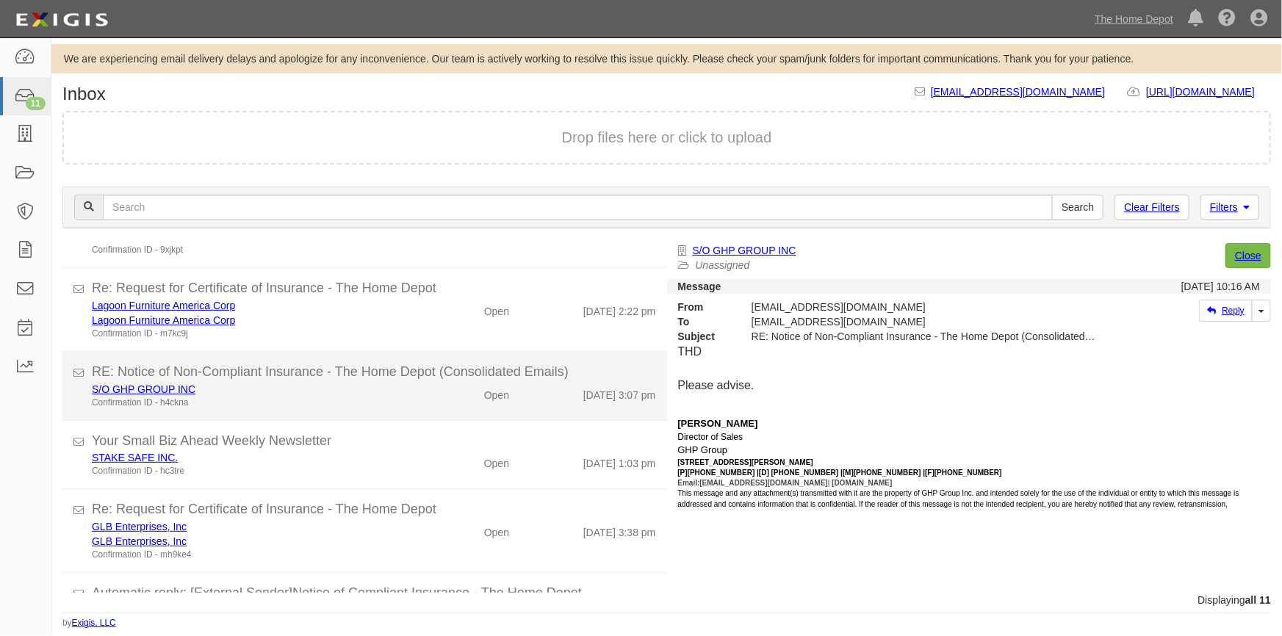
click at [404, 465] on div "Confirmation ID - h4ckna" at bounding box center [252, 471] width 320 height 12
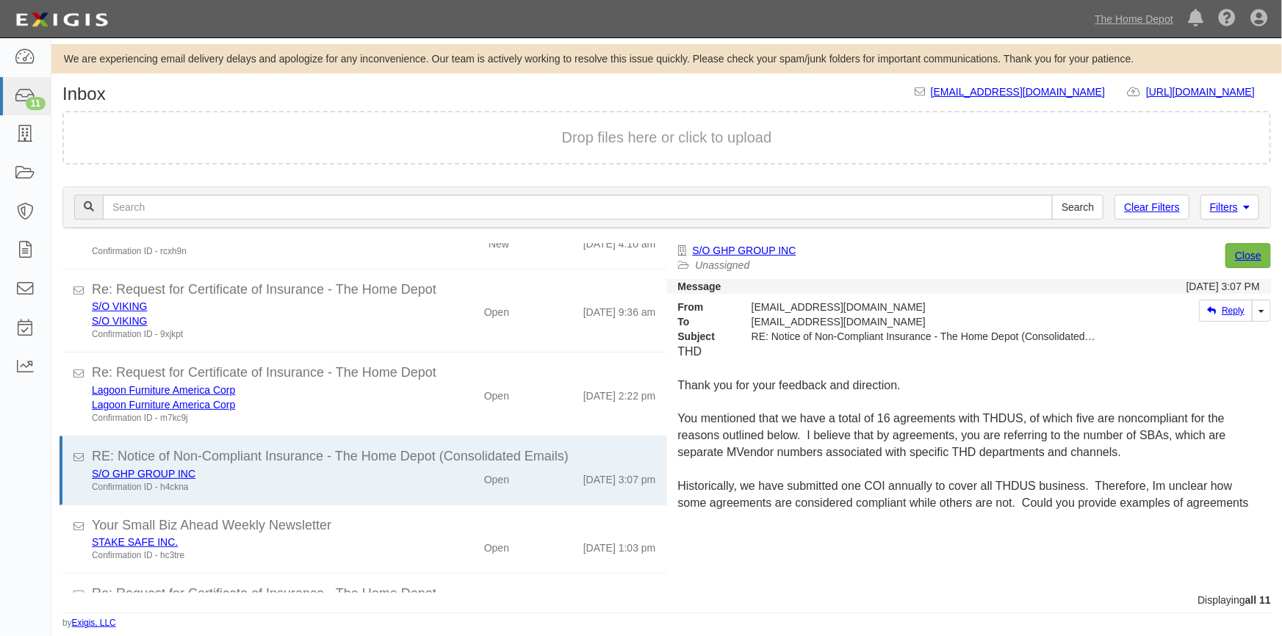
scroll to position [0, 0]
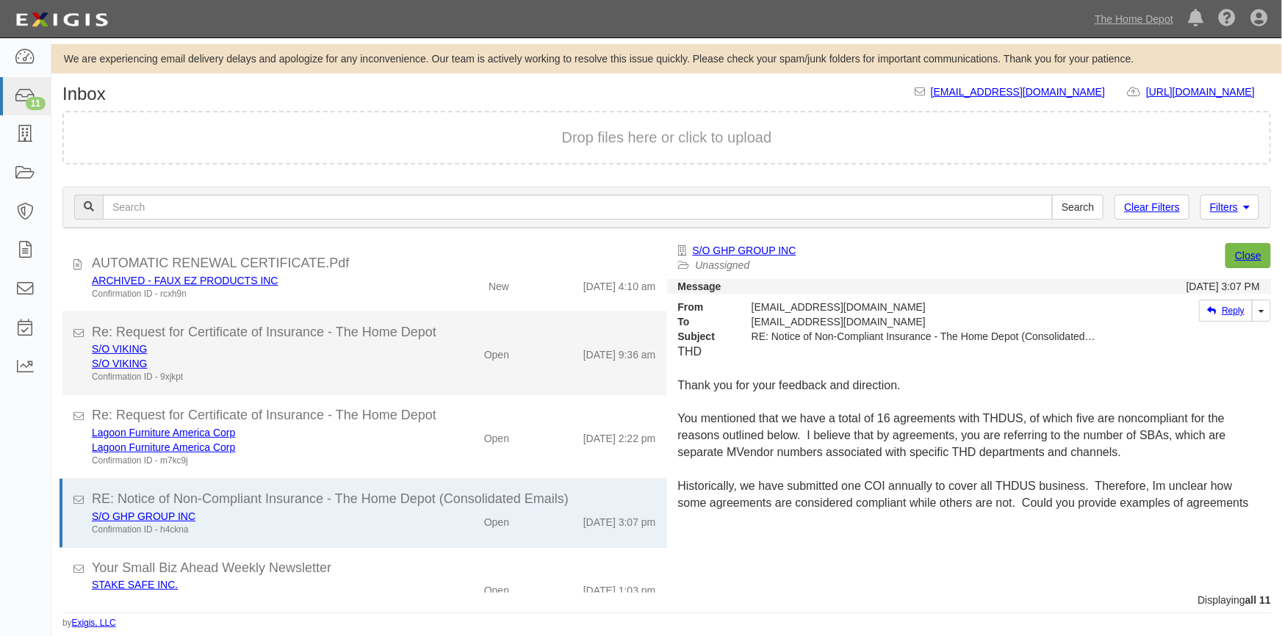
click at [342, 425] on div "S/O VIKING" at bounding box center [252, 432] width 320 height 15
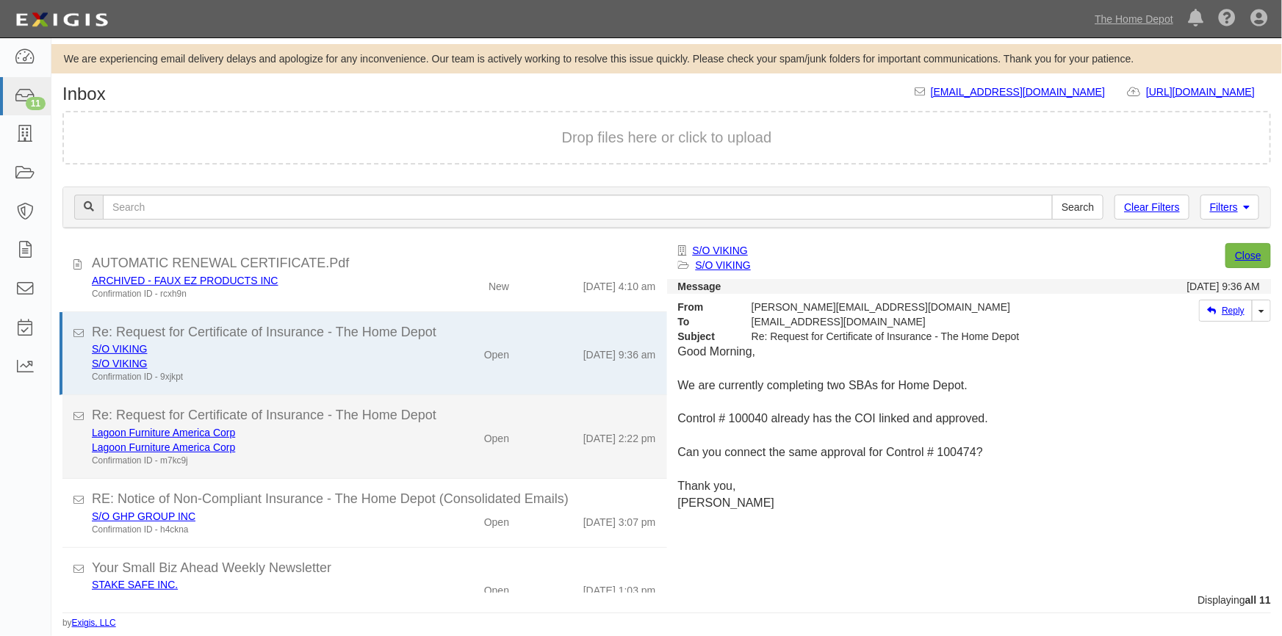
click at [331, 459] on div "Confirmation ID - m7kc9j" at bounding box center [252, 461] width 320 height 12
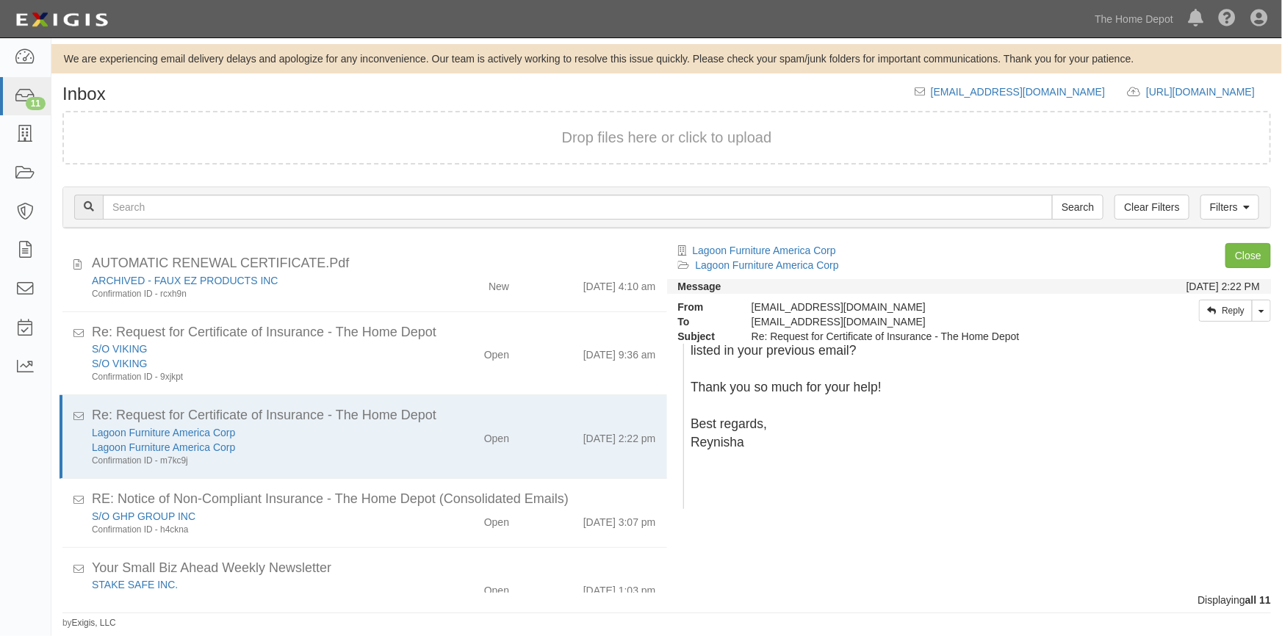
scroll to position [467, 0]
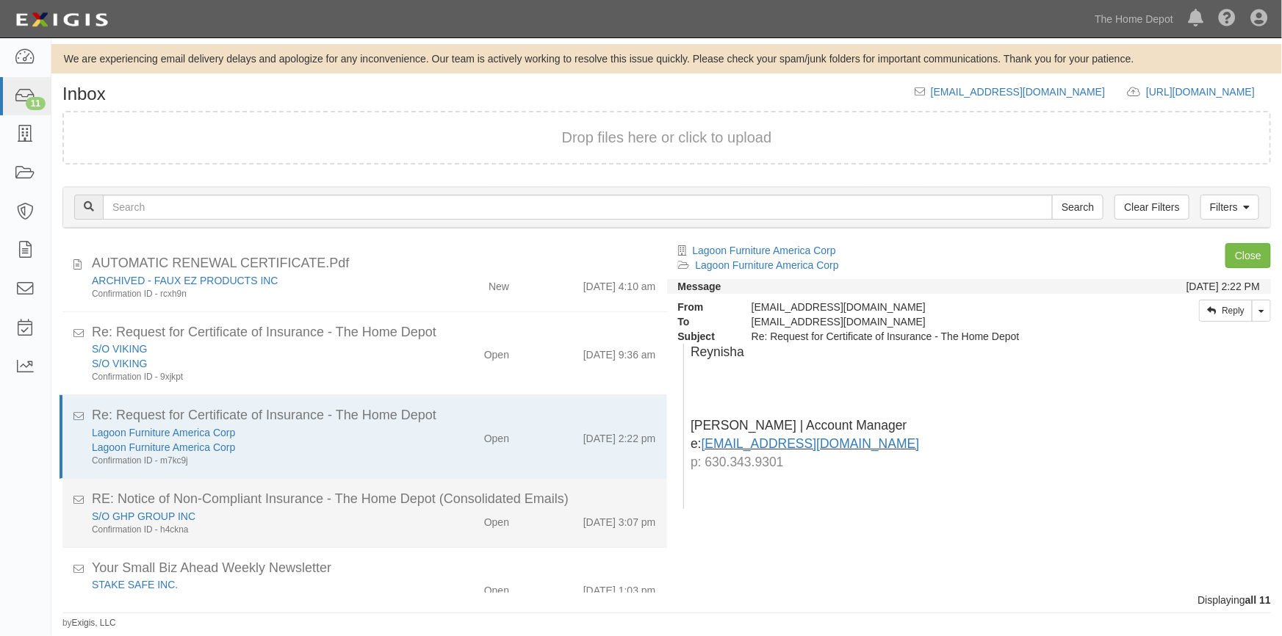
click at [412, 578] on div "S/O GHP GROUP INC Confirmation ID - h4ckna" at bounding box center [252, 591] width 342 height 27
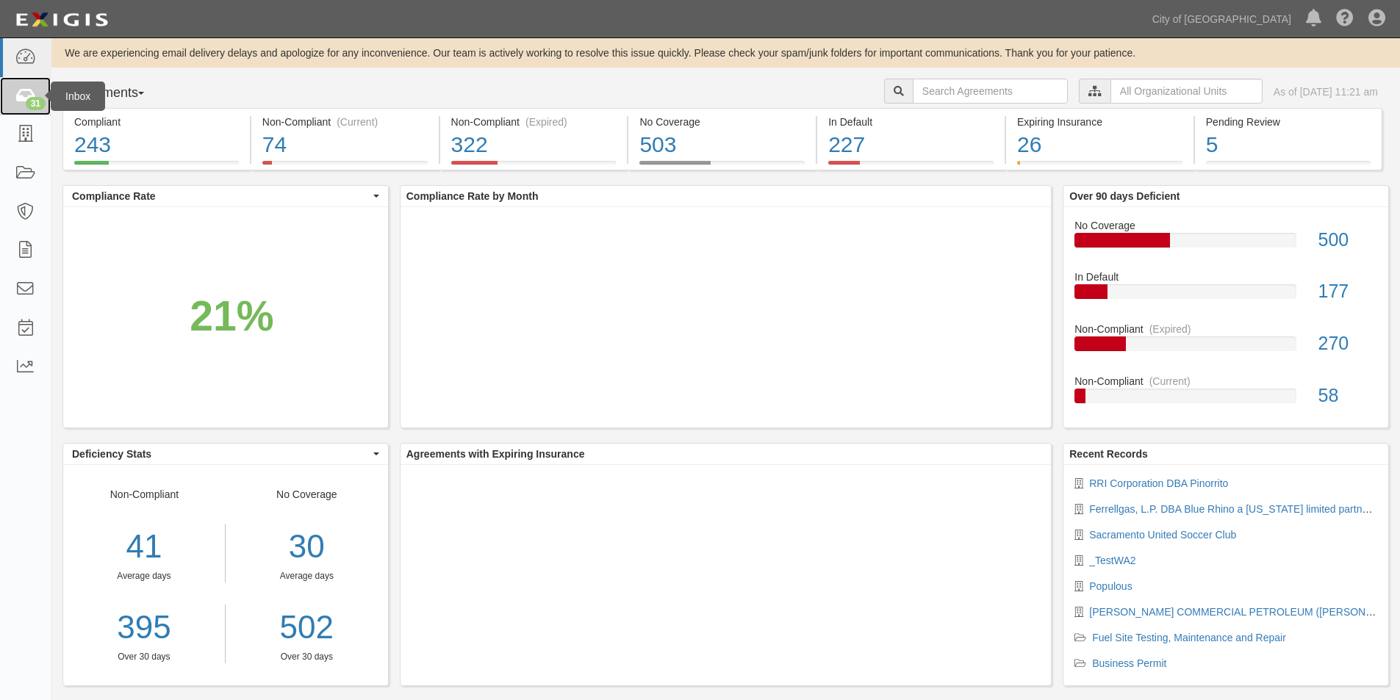
click at [29, 102] on div "31" at bounding box center [36, 103] width 20 height 13
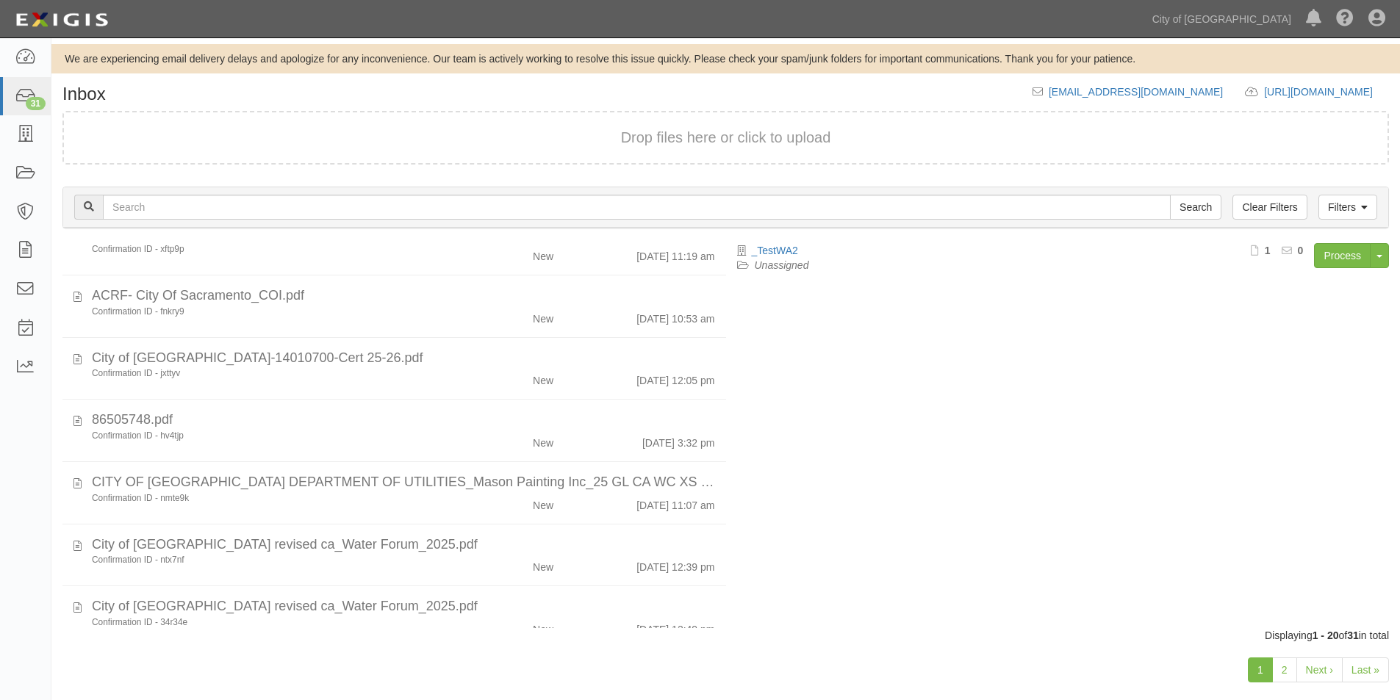
scroll to position [932, 0]
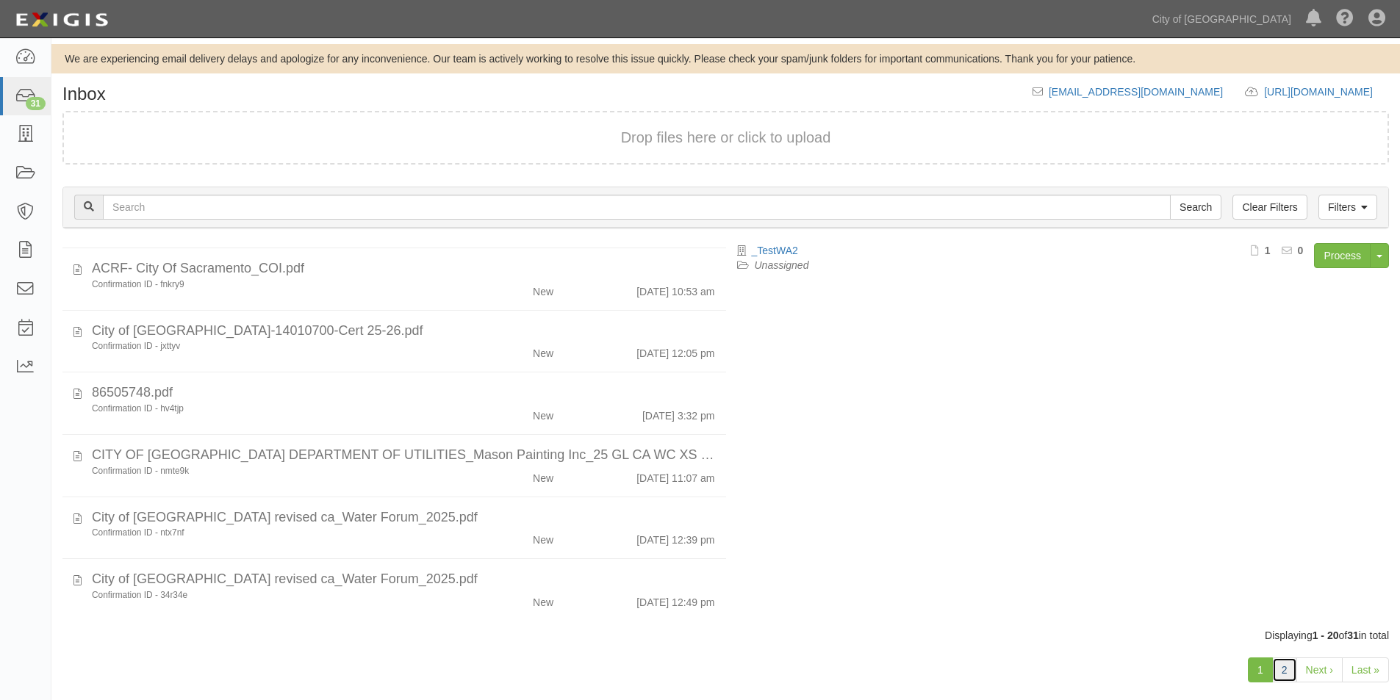
click at [1287, 674] on link "2" at bounding box center [1284, 670] width 25 height 25
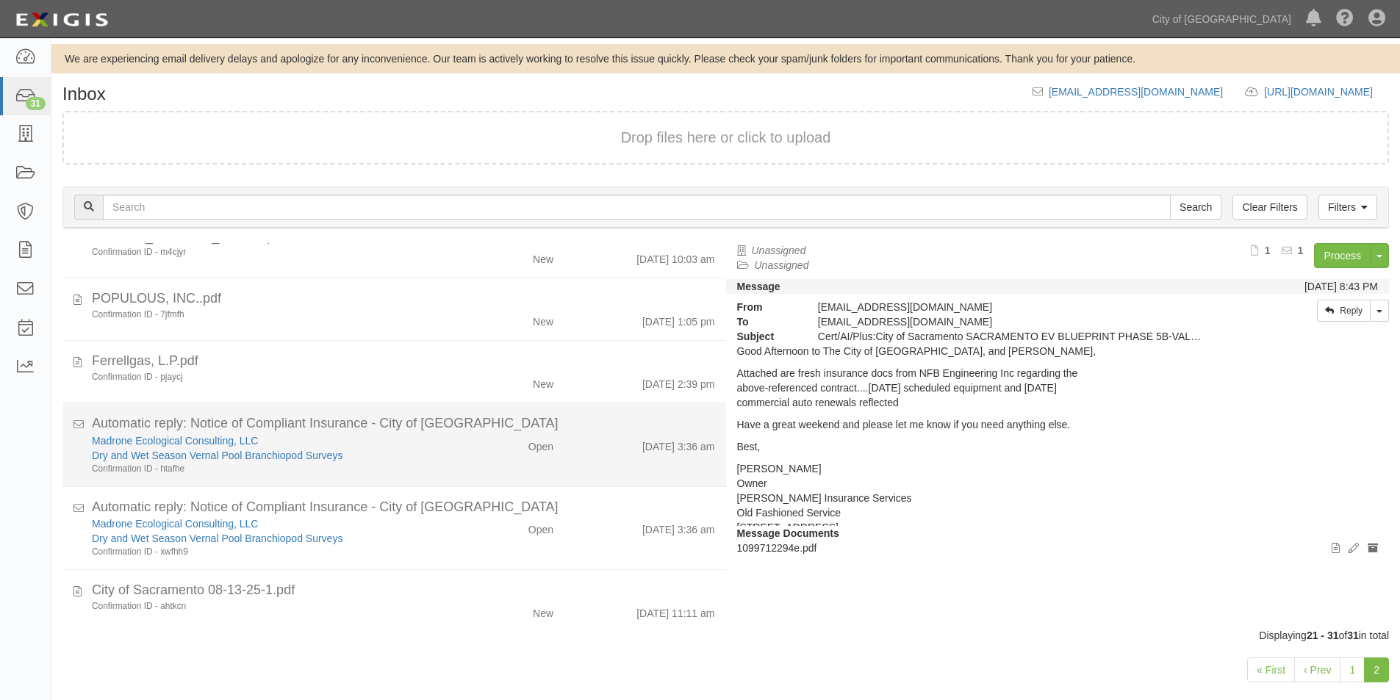
scroll to position [278, 0]
click at [486, 467] on div "Madrone Ecological Consulting, LLC Dry and Wet Season Vernal Pool Branchiopod S…" at bounding box center [403, 452] width 645 height 42
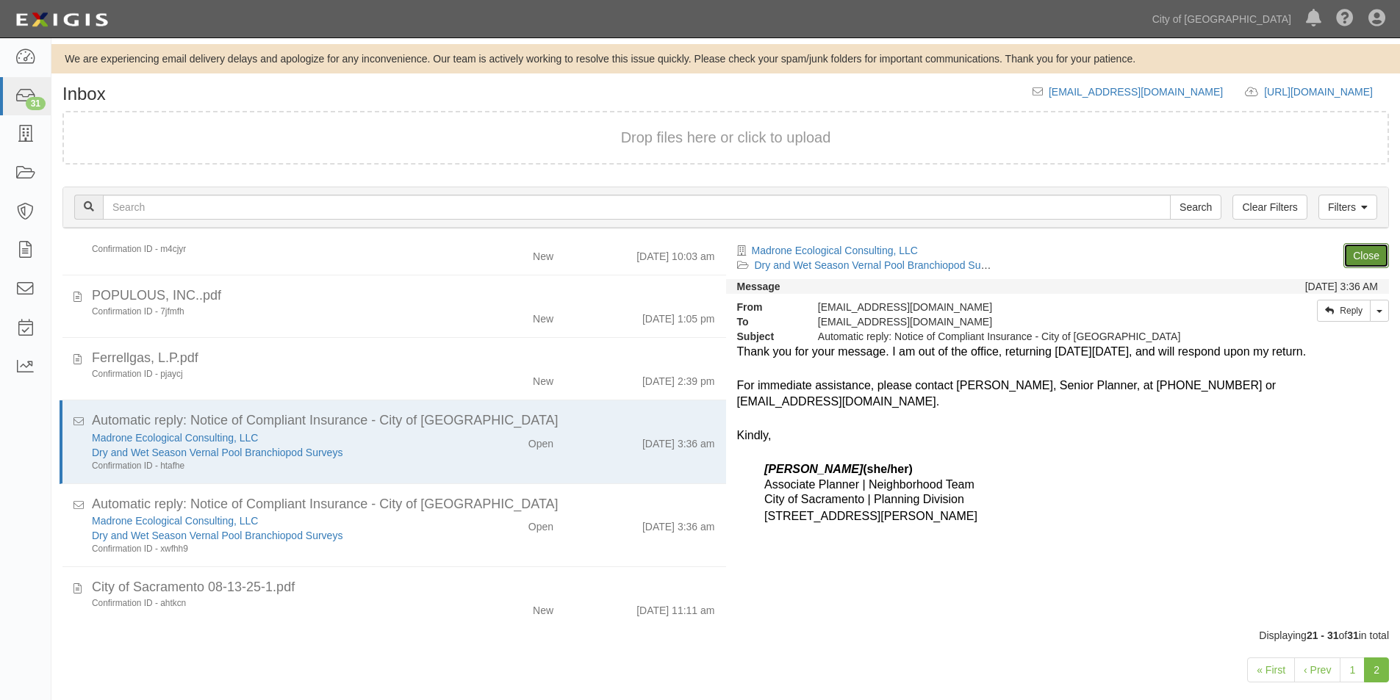
click at [1356, 249] on link "Close" at bounding box center [1366, 255] width 46 height 25
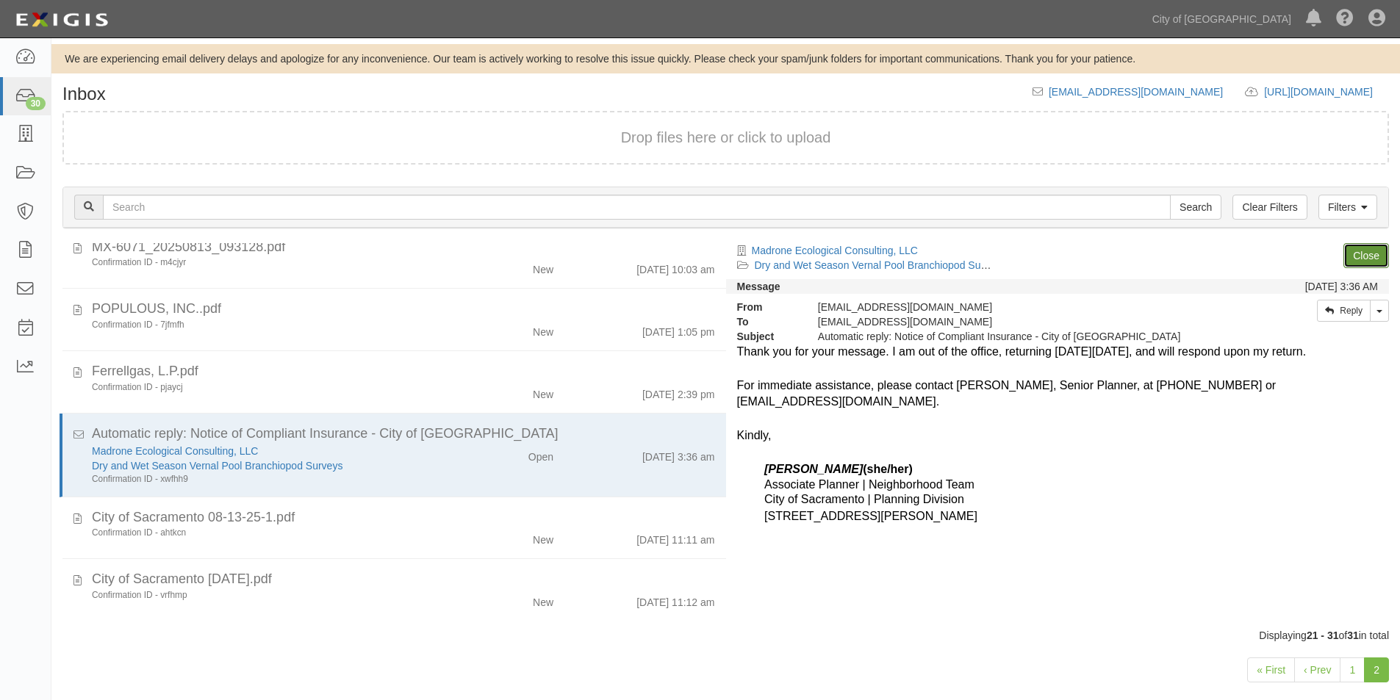
scroll to position [265, 0]
click at [1356, 249] on link "Close" at bounding box center [1366, 255] width 46 height 25
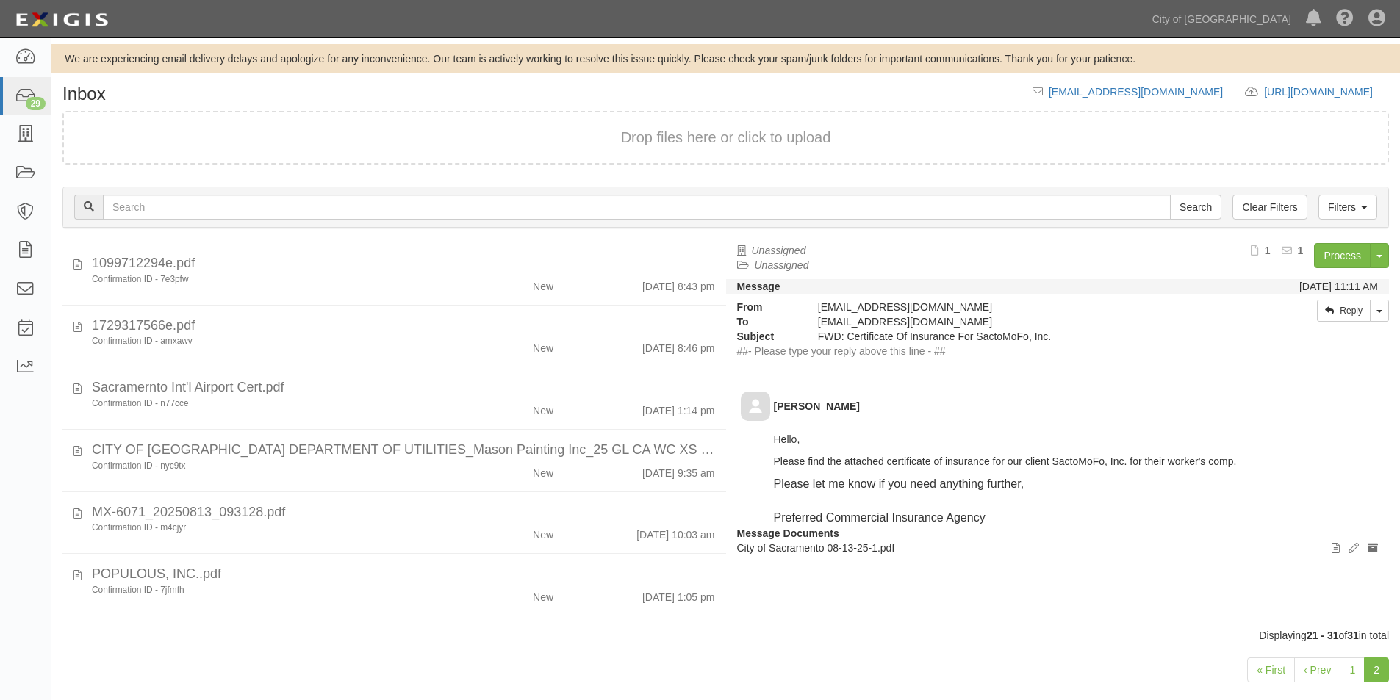
scroll to position [181, 0]
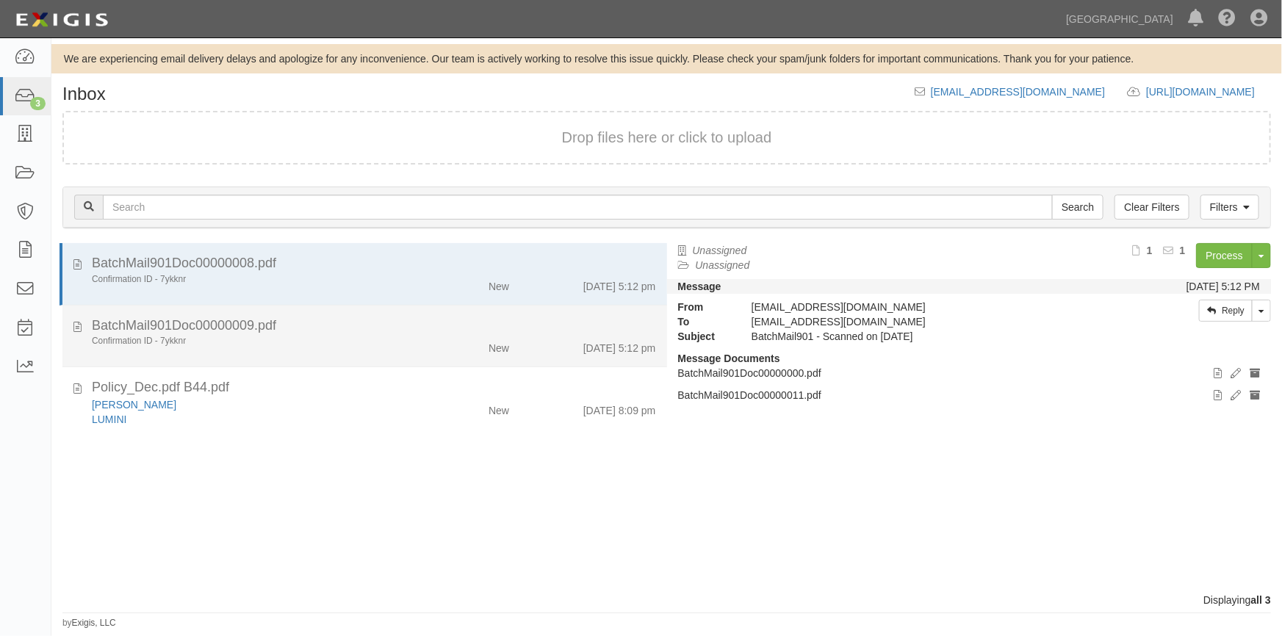
click at [303, 336] on div "Confirmation ID - 7ykknr" at bounding box center [252, 341] width 320 height 12
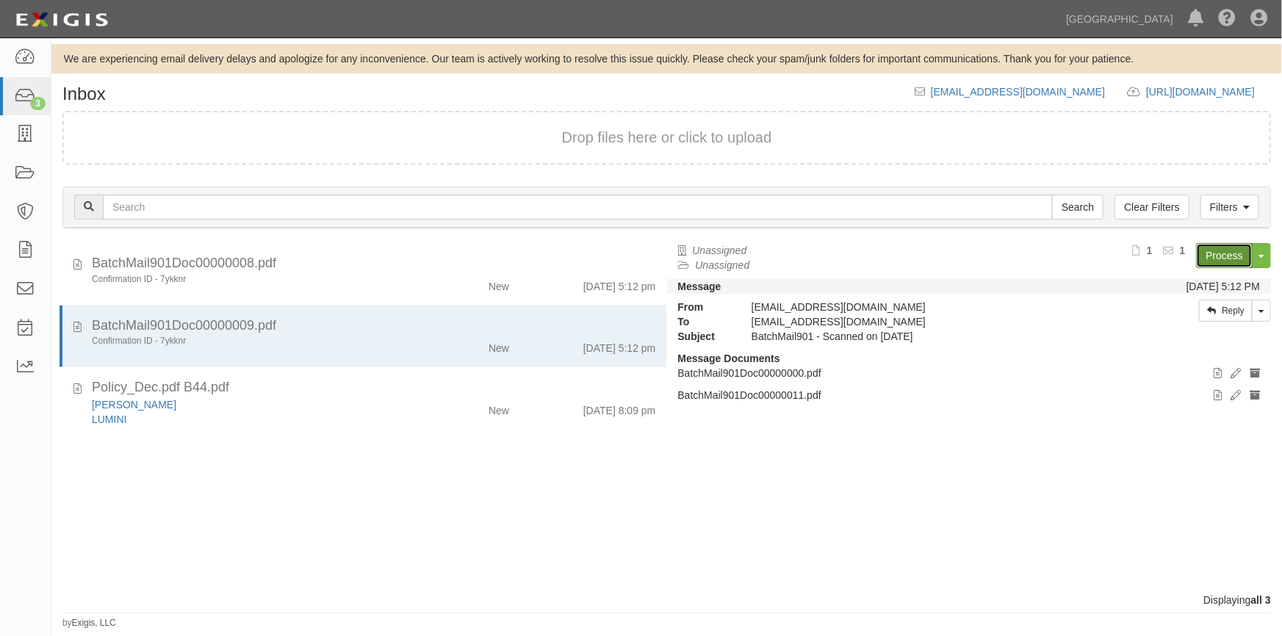
click at [1209, 253] on link "Process" at bounding box center [1224, 255] width 57 height 25
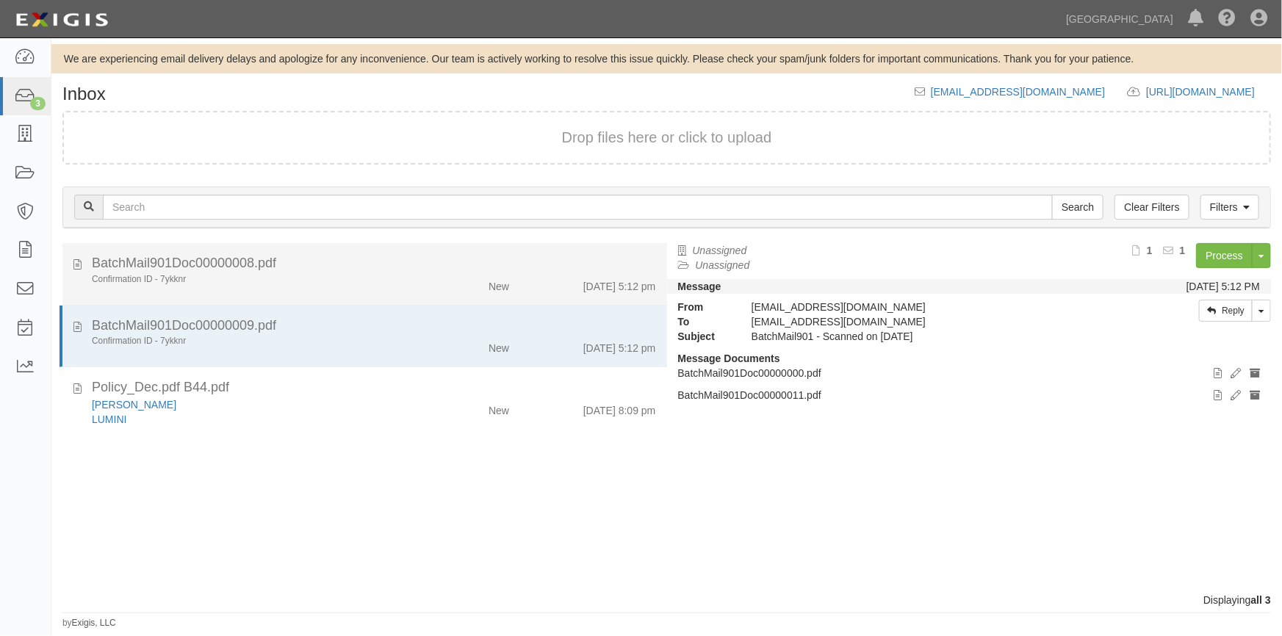
click at [359, 274] on div "Confirmation ID - 7ykknr" at bounding box center [252, 279] width 320 height 12
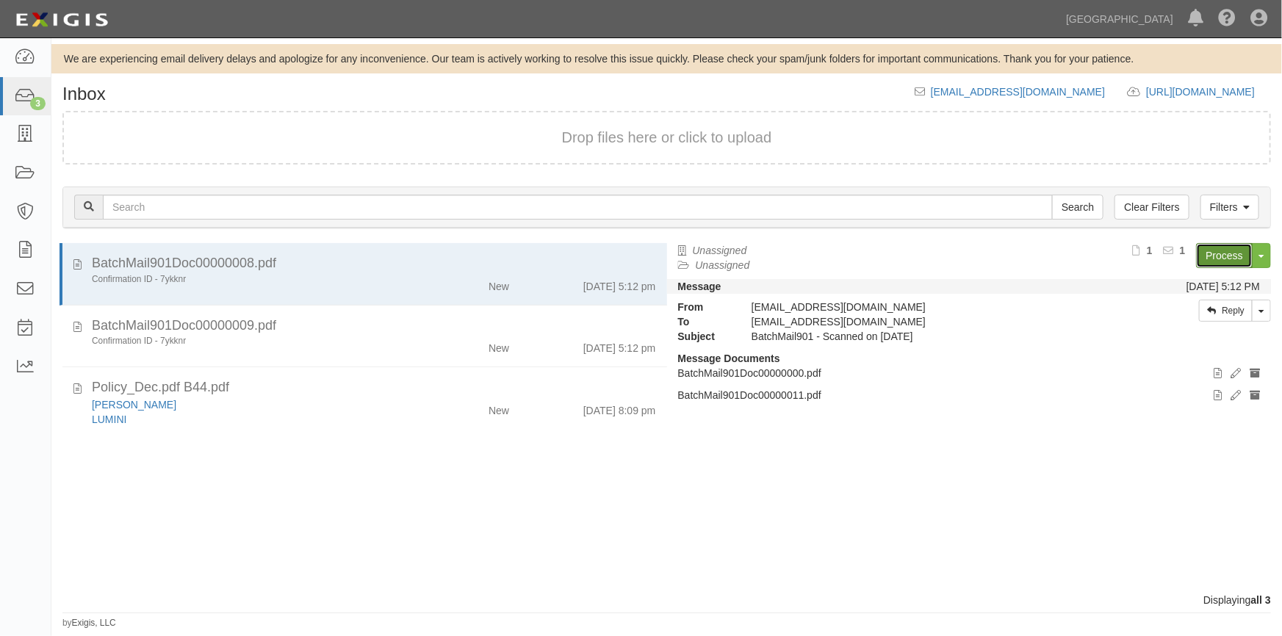
click at [1215, 250] on link "Process" at bounding box center [1224, 255] width 57 height 25
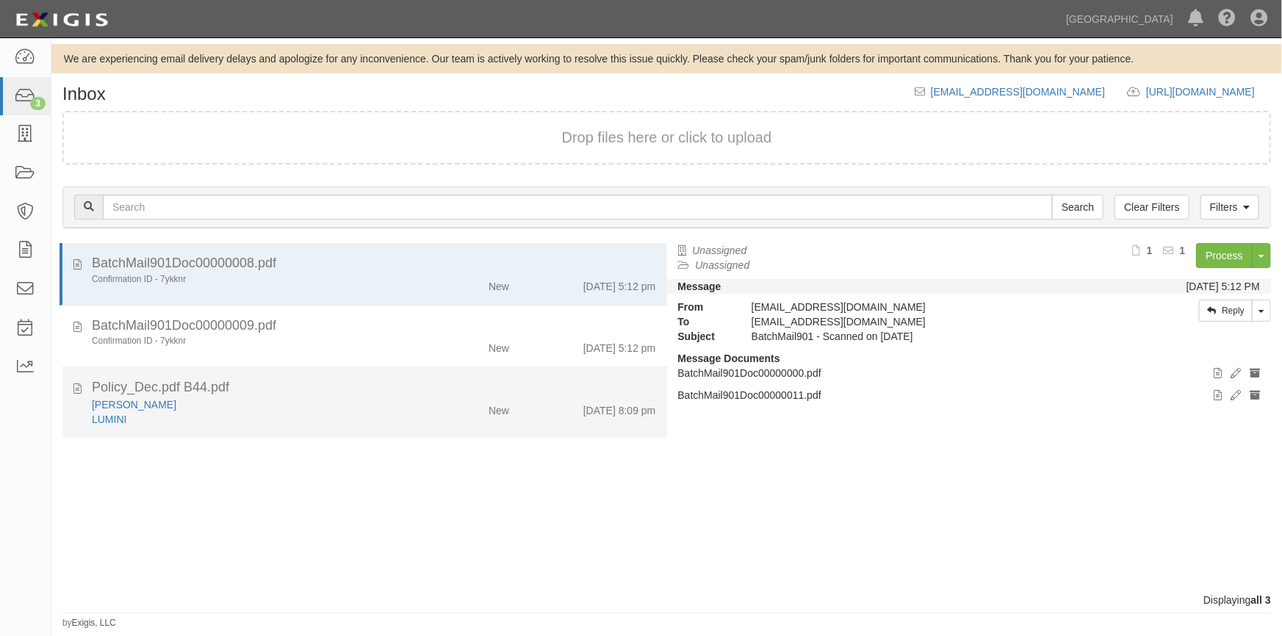
click at [279, 409] on div "[PERSON_NAME]" at bounding box center [252, 404] width 320 height 15
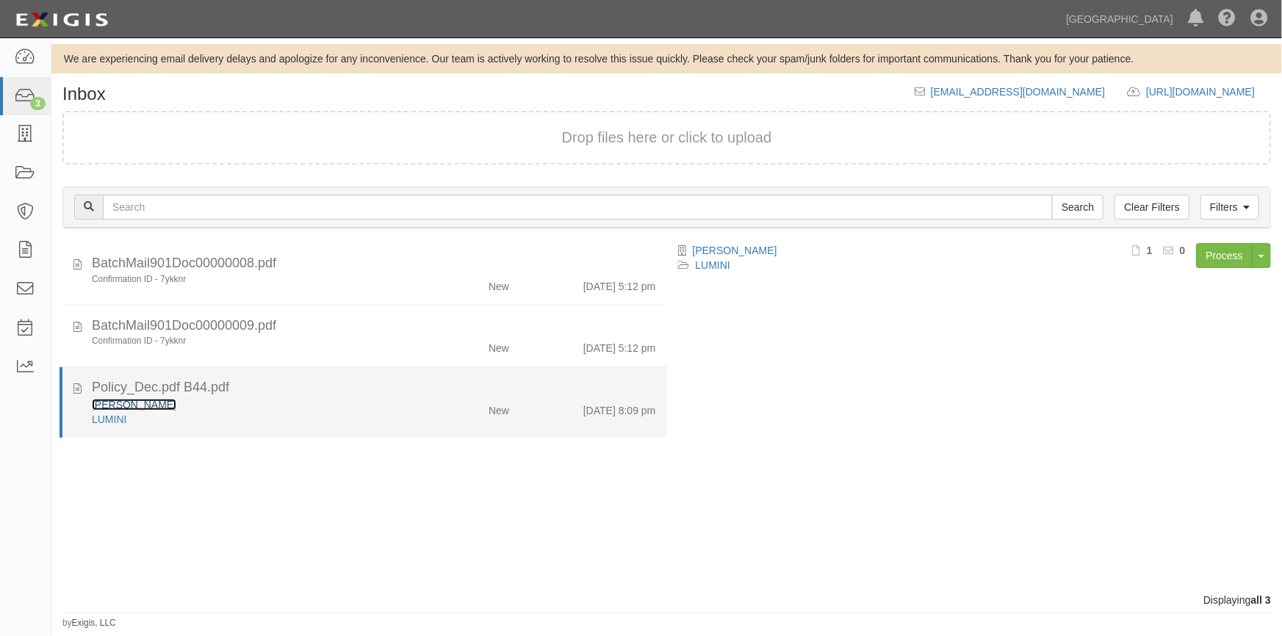
click at [147, 403] on link "[PERSON_NAME]" at bounding box center [134, 405] width 84 height 12
click at [295, 413] on div "LUMINI" at bounding box center [252, 419] width 320 height 15
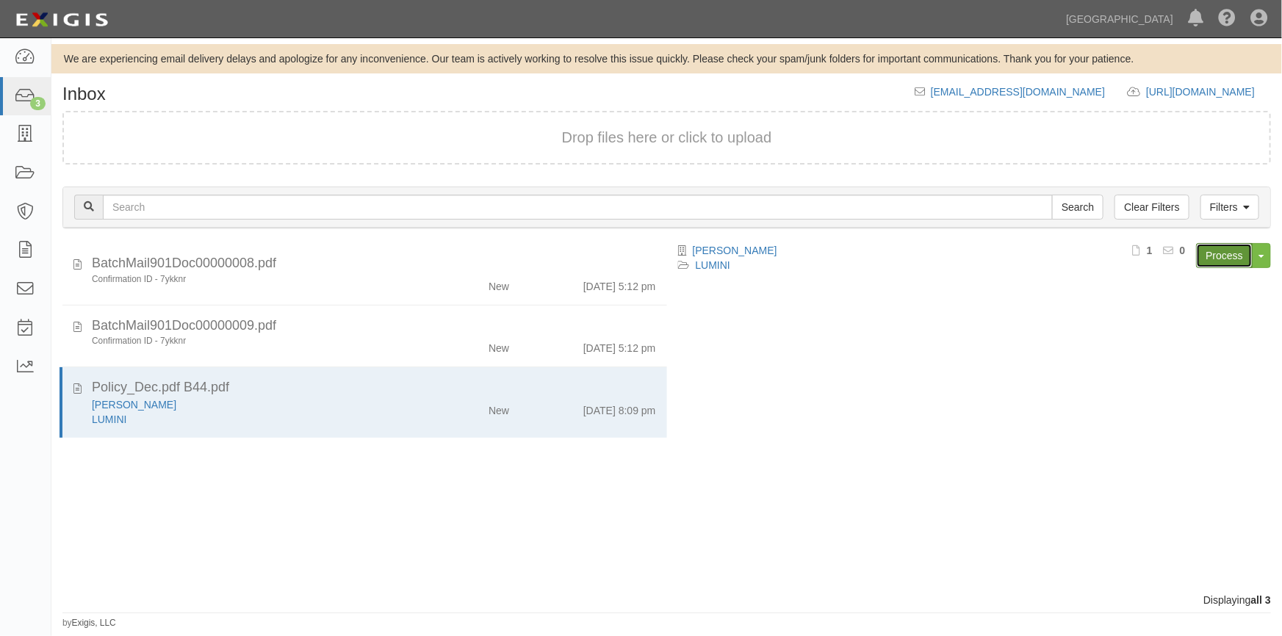
click at [1228, 251] on link "Process" at bounding box center [1224, 255] width 57 height 25
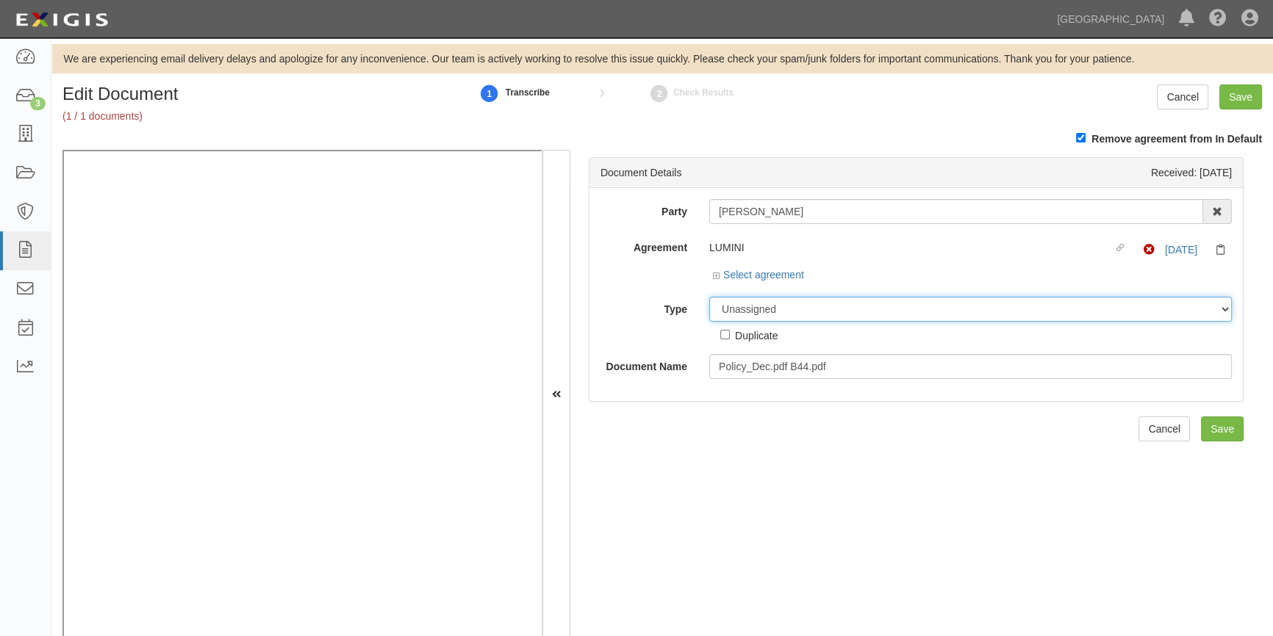
click at [738, 312] on select "Unassigned Binder Cancellation Notice Certificate Contract Endorsement Insuranc…" at bounding box center [970, 309] width 522 height 25
select select "CertificateDetail"
click at [709, 297] on select "Unassigned Binder Cancellation Notice Certificate Contract Endorsement Insuranc…" at bounding box center [970, 309] width 522 height 25
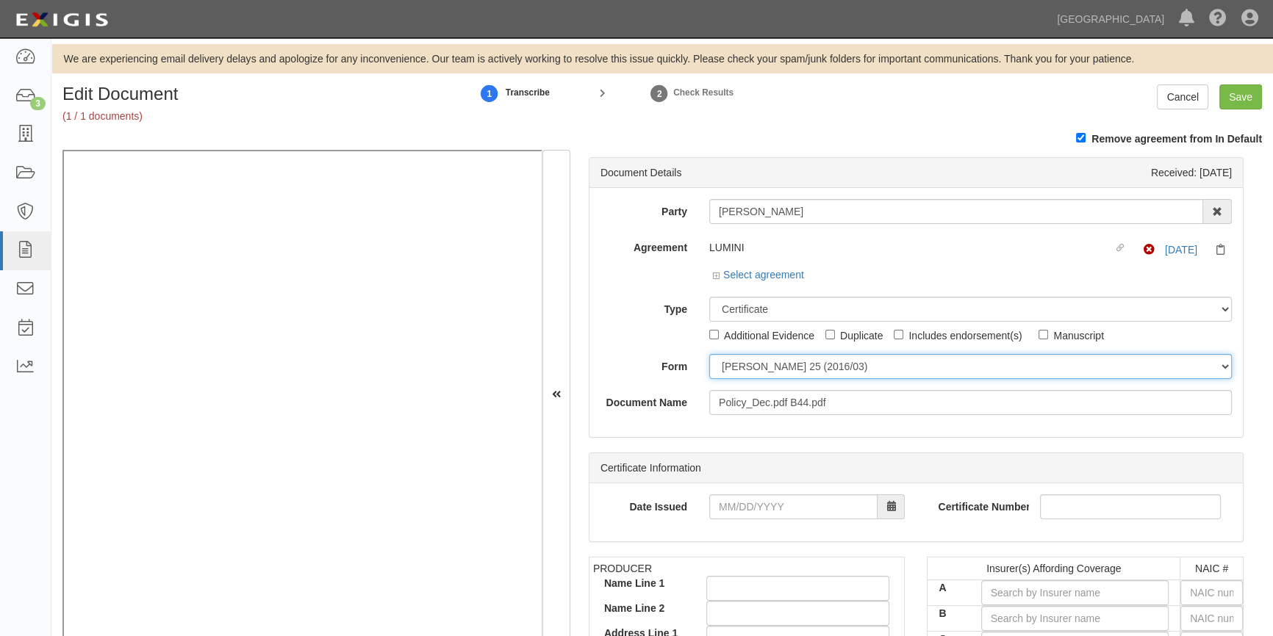
click at [729, 367] on select "ACORD 25 (2016/03) ACORD 101 ACORD 855 NY (2014/05) General" at bounding box center [970, 366] width 522 height 25
select select "GeneralFormDetail"
click at [709, 354] on select "ACORD 25 (2016/03) ACORD 101 ACORD 855 NY (2014/05) General" at bounding box center [970, 366] width 522 height 25
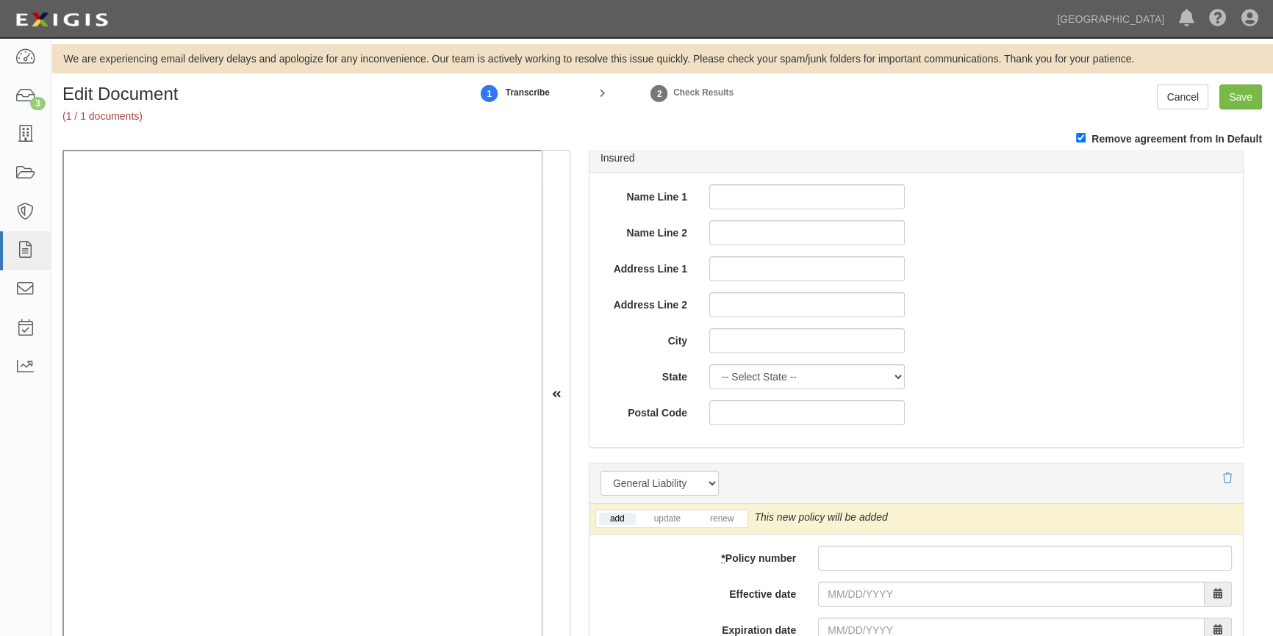
scroll to position [1001, 0]
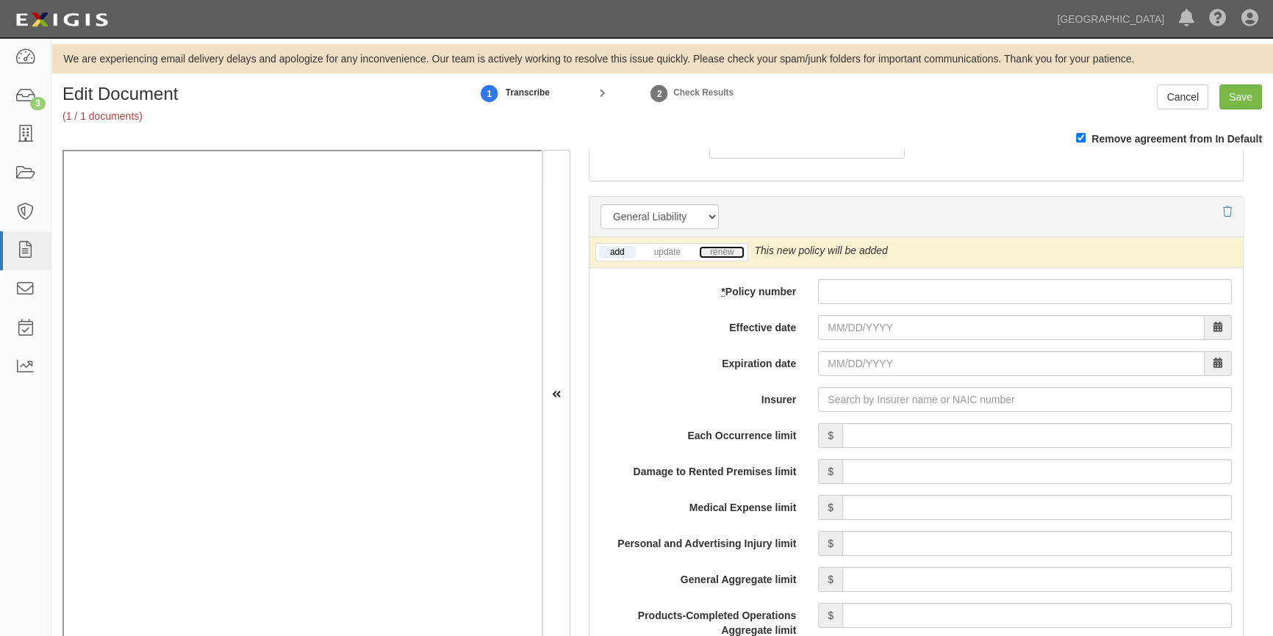
click at [726, 252] on link "renew" at bounding box center [722, 252] width 46 height 12
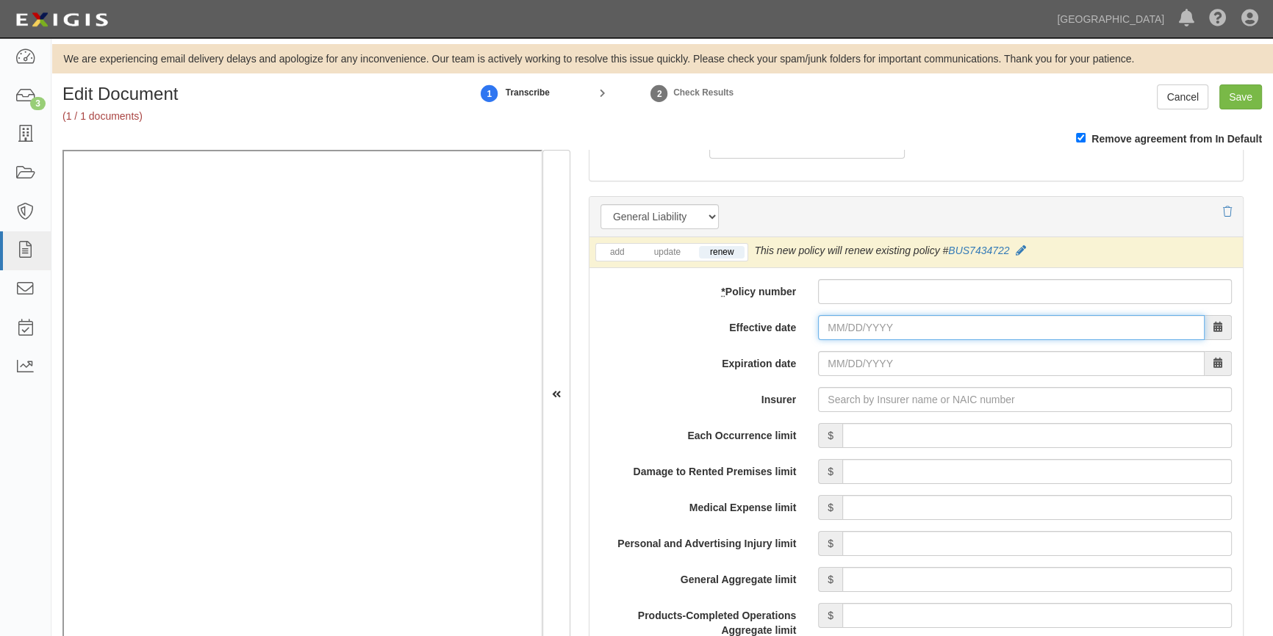
click at [921, 329] on input "Effective date" at bounding box center [1011, 327] width 386 height 25
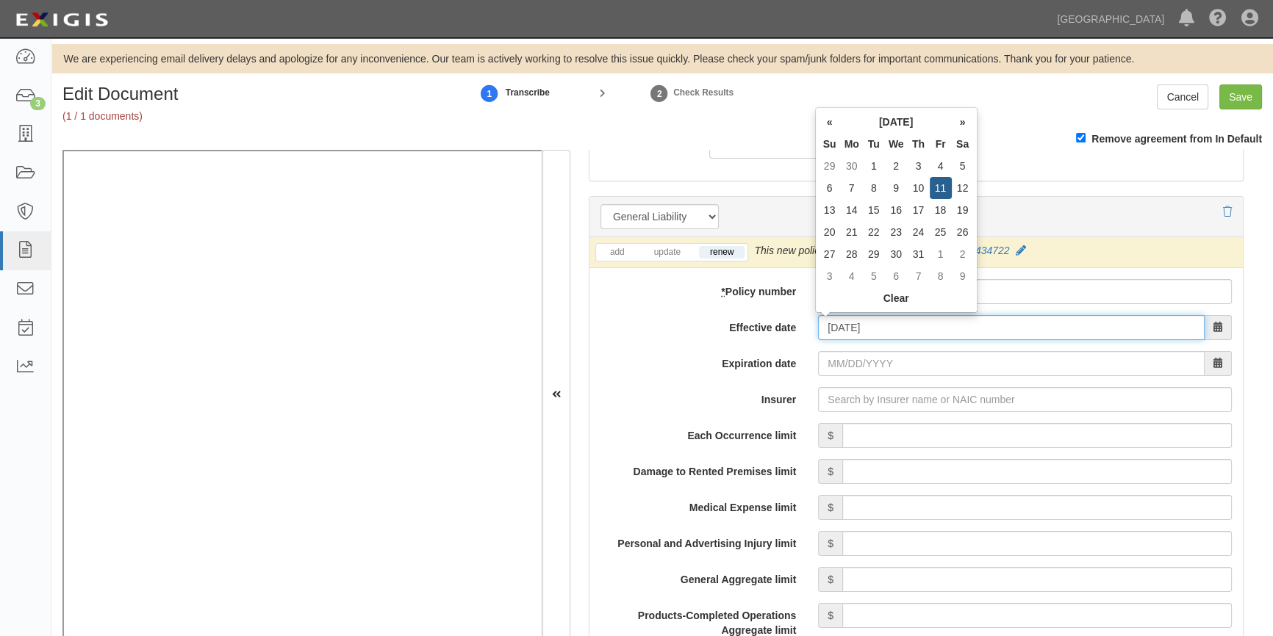
type input "07/11/2025"
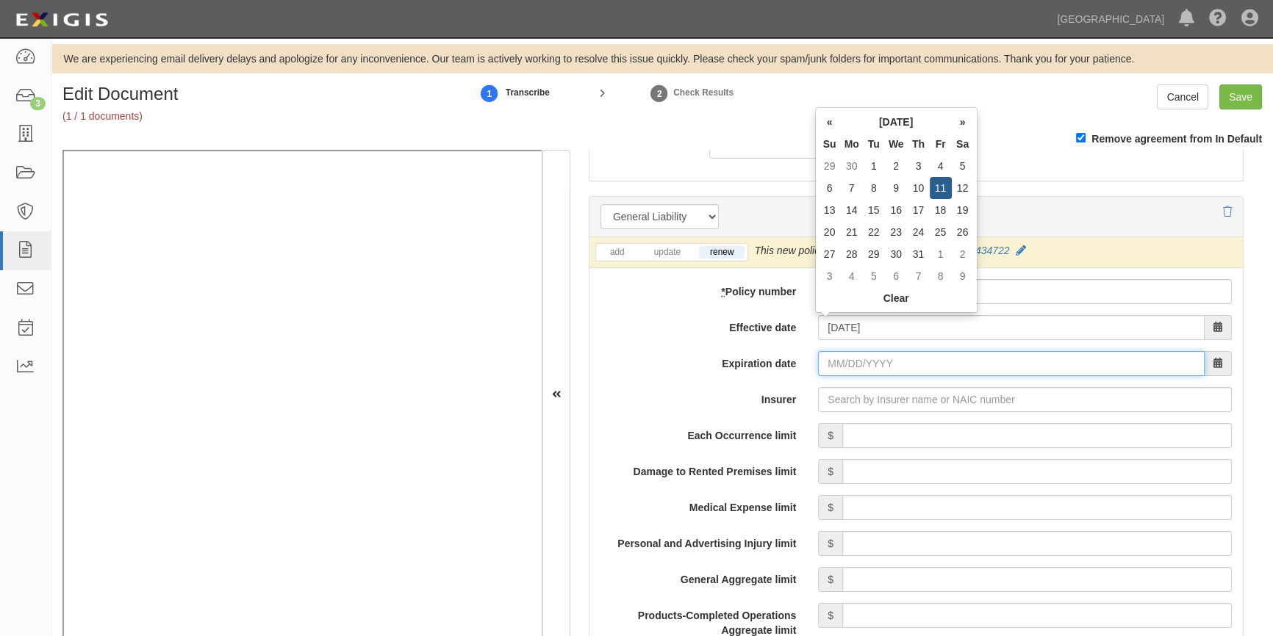
type input "07/11/2026"
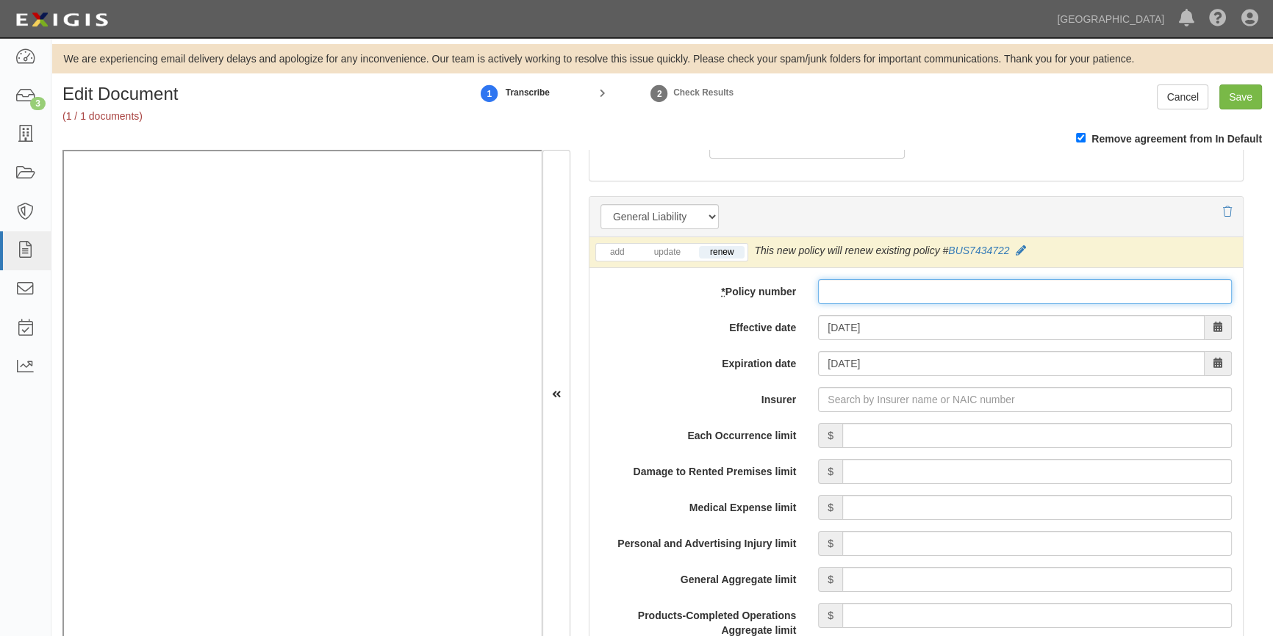
paste input "2025-07-0000005766"
click at [829, 296] on input "2025-07-0000005766" at bounding box center [1025, 291] width 414 height 25
type input "2025-07-0000005766"
click at [630, 252] on link "add" at bounding box center [617, 252] width 37 height 12
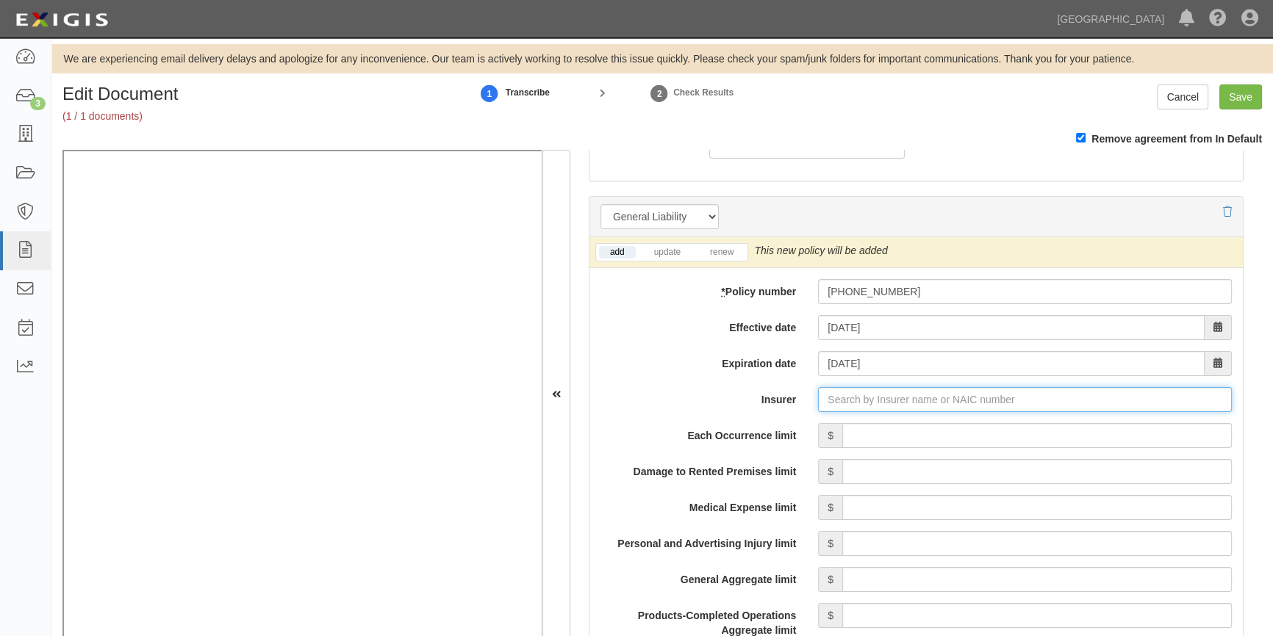
click at [851, 401] on input "Insurer" at bounding box center [1025, 399] width 414 height 25
type input "a"
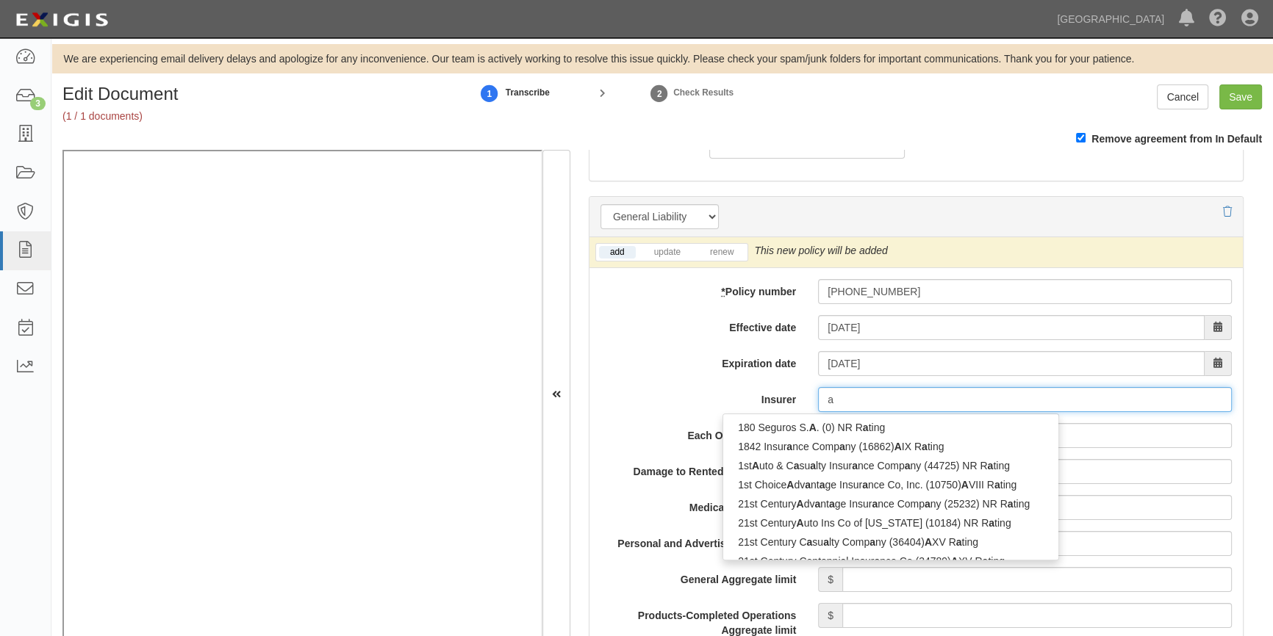
type input "ahS Insurance Company, Ltd. (0) A- I Rating"
type input "ah"
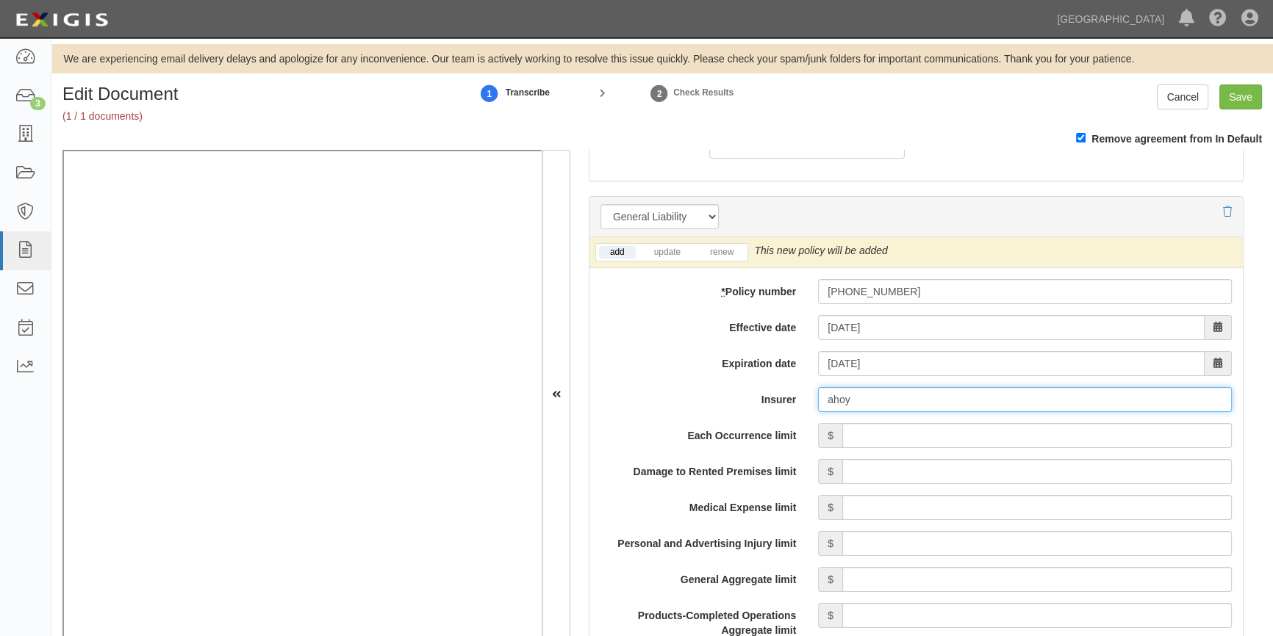
type input "aho"
type input "ahS Insurance Company, Ltd. (0) A- I Rating"
type input "a"
click at [44, 520] on div "Dashboard 3 Inbox Parties Agreements Coverages Documents Messages Tasks Reports" at bounding box center [25, 337] width 51 height 598
click at [1037, 436] on input "Each Occurrence limit" at bounding box center [1036, 435] width 389 height 25
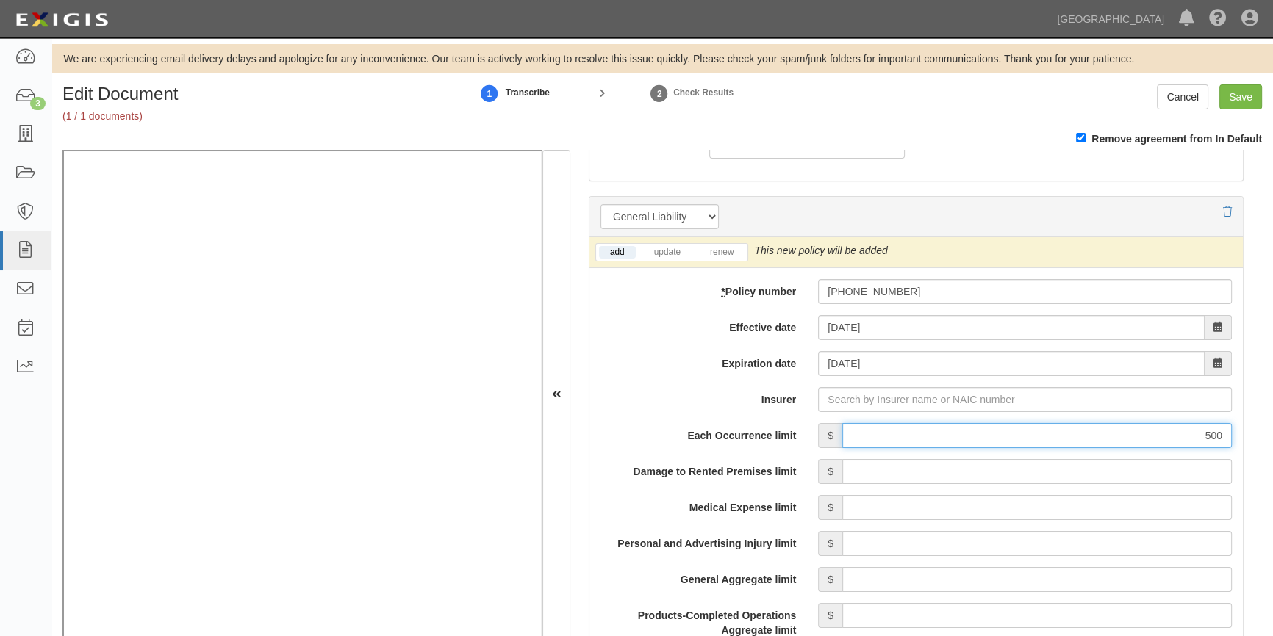
type input "500,000"
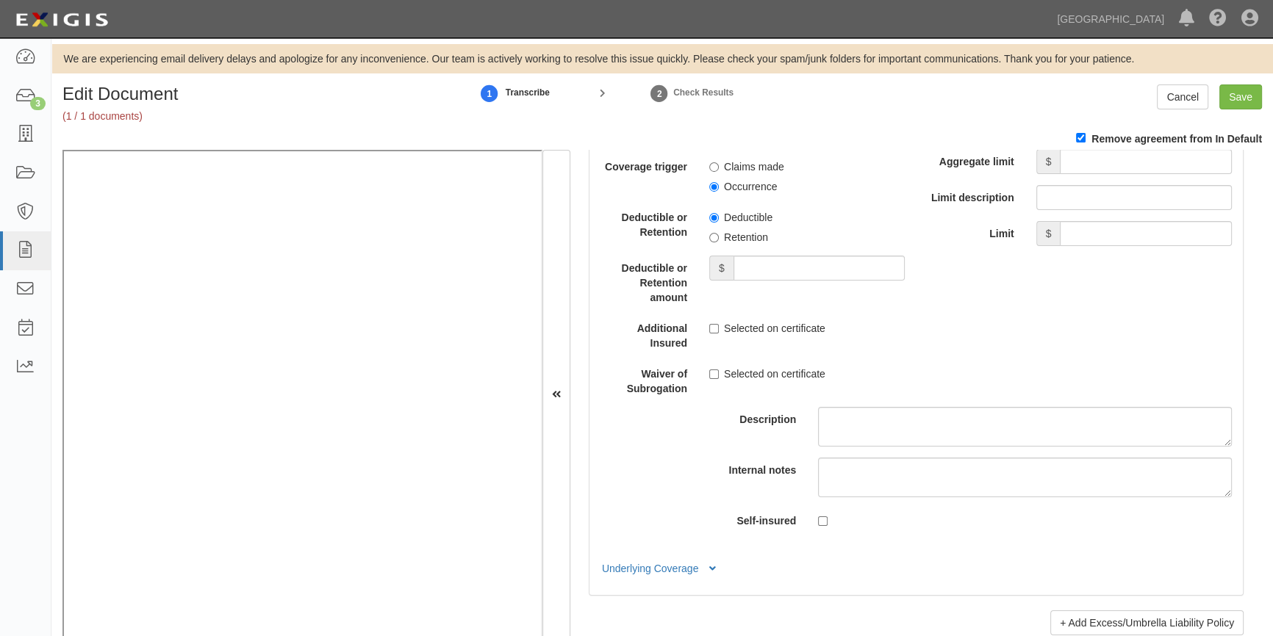
scroll to position [3203, 0]
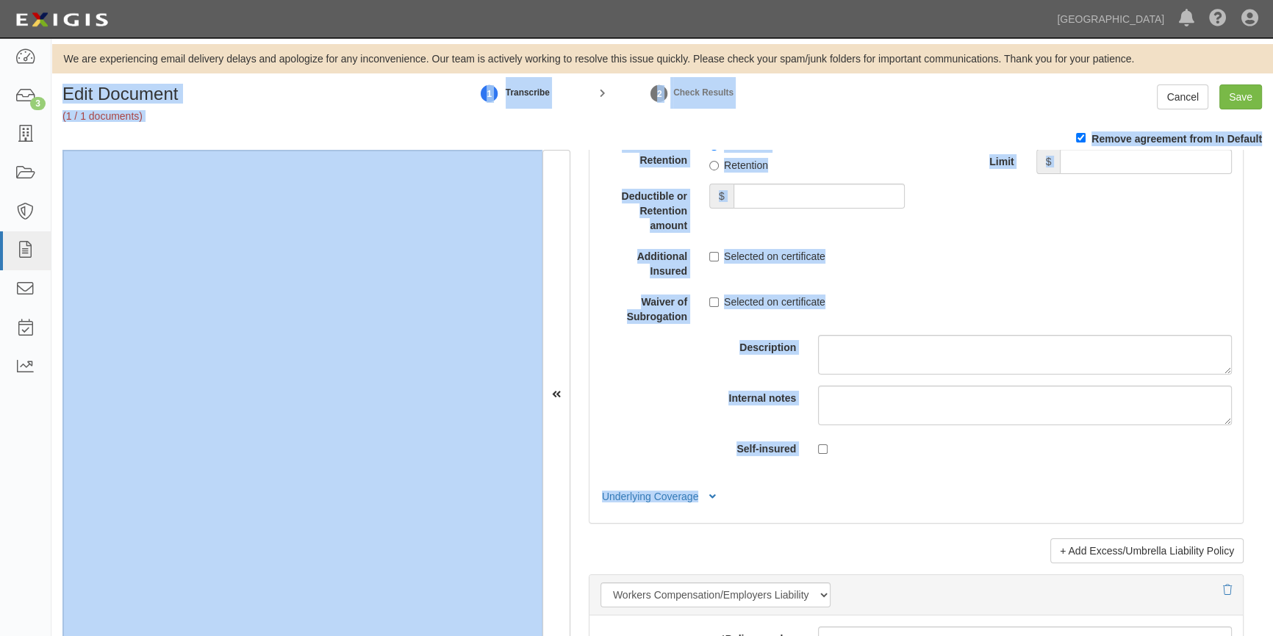
drag, startPoint x: 1265, startPoint y: 473, endPoint x: 1278, endPoint y: 425, distance: 50.1
click at [1272, 425] on html "Toggle navigation Dashboard 3 Inbox Parties Agreements Coverages Documents Mess…" at bounding box center [636, 330] width 1273 height 661
click at [1186, 303] on div "Policy type Umbrella Liability Excess Liability Coverage trigger Claims made Oc…" at bounding box center [915, 251] width 653 height 439
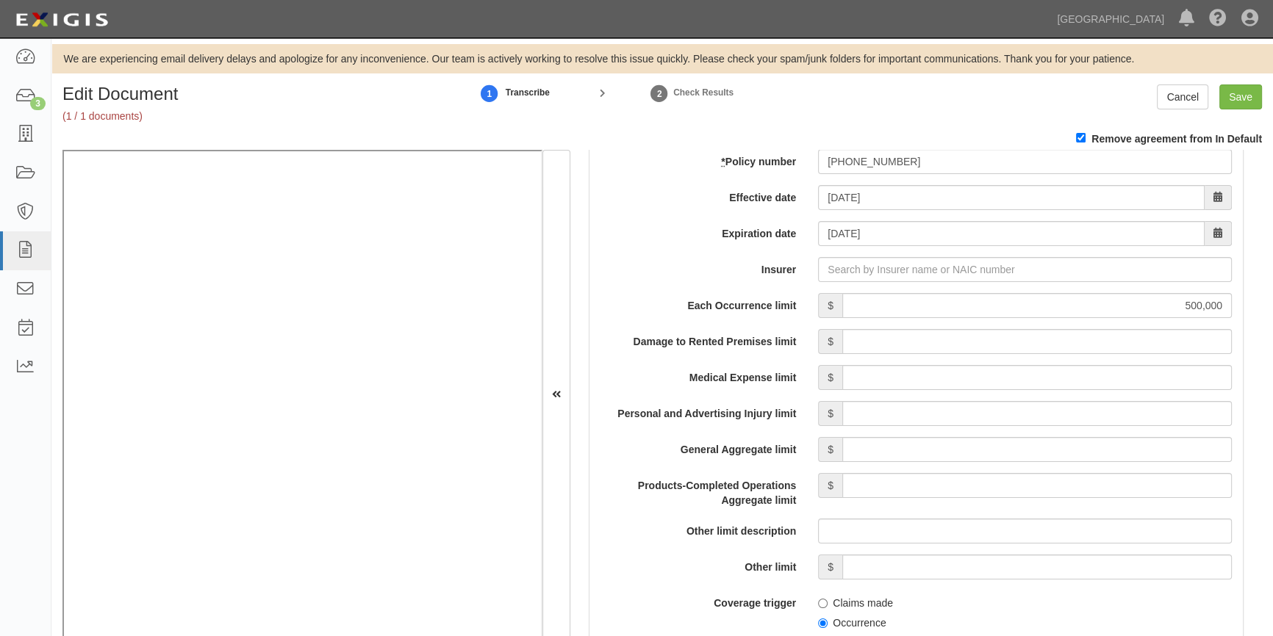
scroll to position [1178, 0]
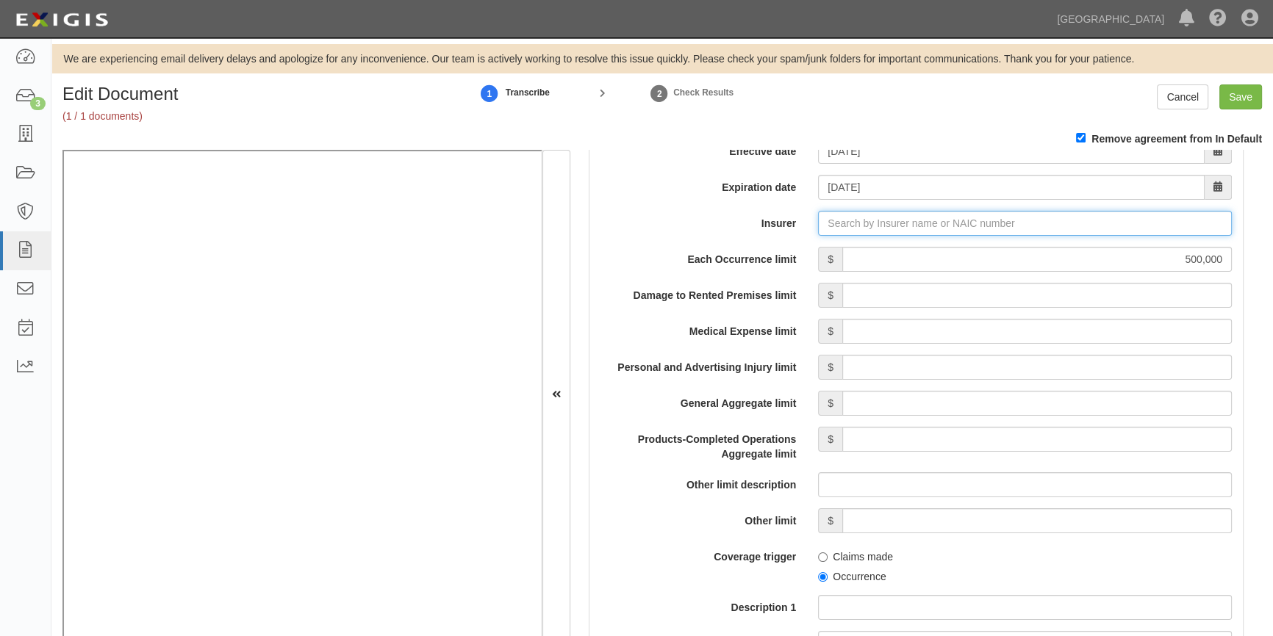
click at [841, 226] on input "Insurer" at bounding box center [1025, 223] width 414 height 25
type input "b"
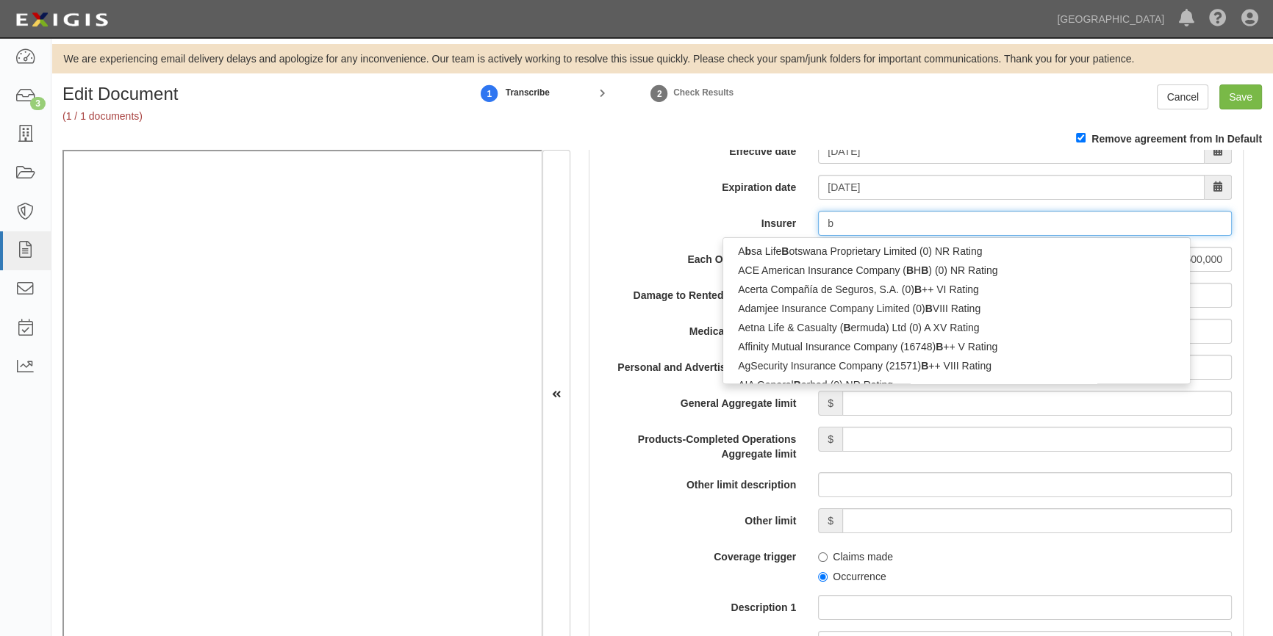
type input "biDV Insurance Joint Stock Corporation (0) B++ VIII Rating"
type input "bi"
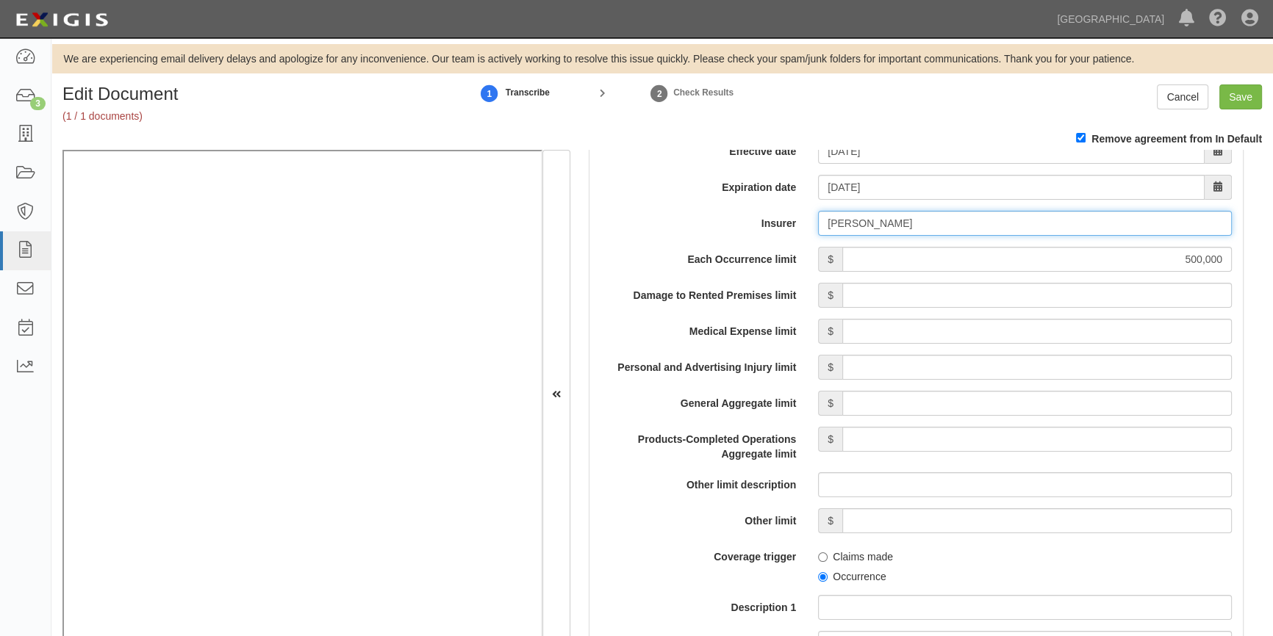
type input "bis"
type input "biDV Insurance Joint Stock Corporation (0) B++ VIII Rating"
type input "b"
type input "a"
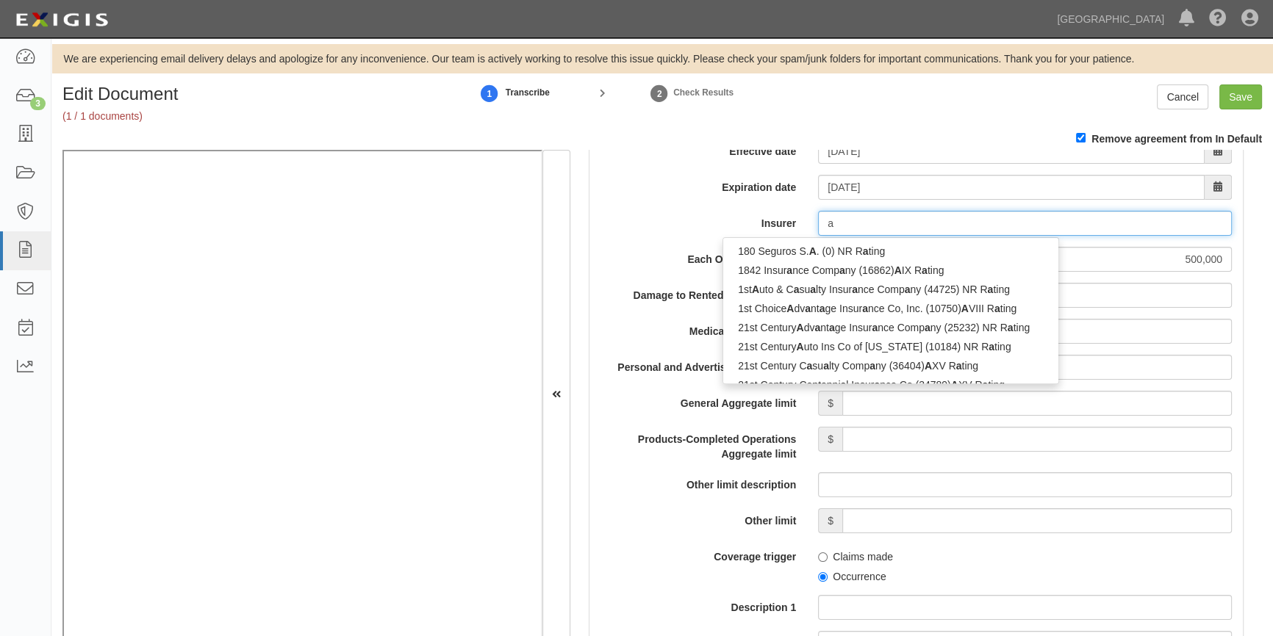
type input "ahS Insurance Company, Ltd. (0) A- I Rating"
type input "ah"
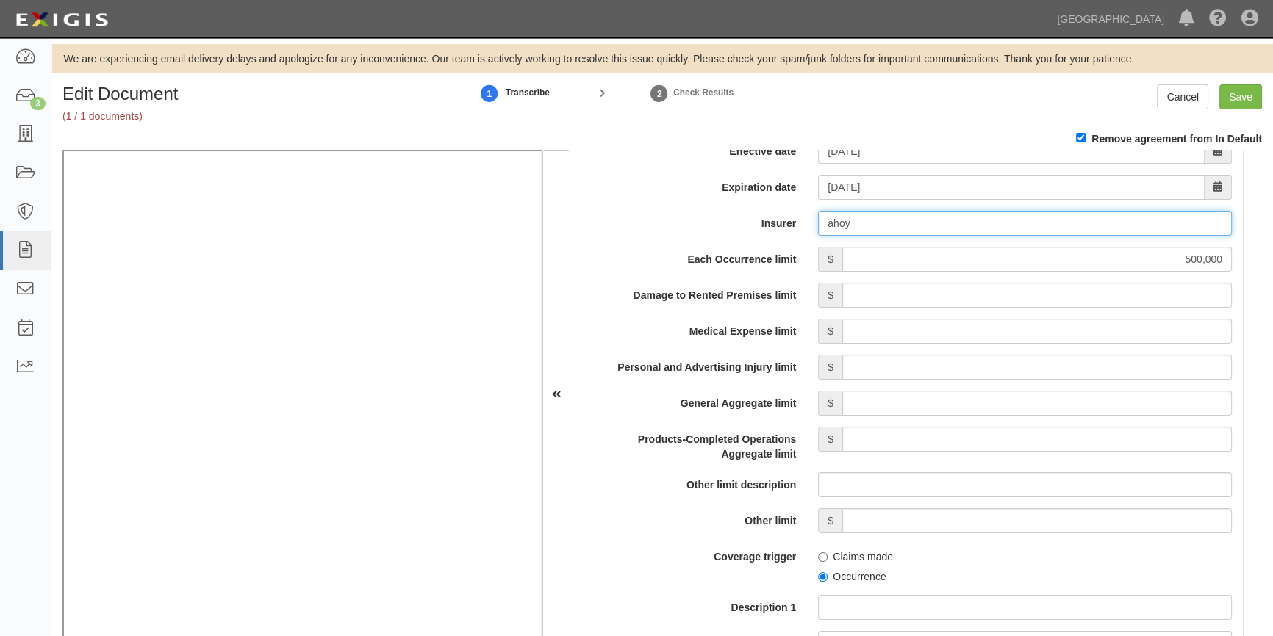
type input "aho"
type input "ahS Insurance Company, Ltd. (0) A- I Rating"
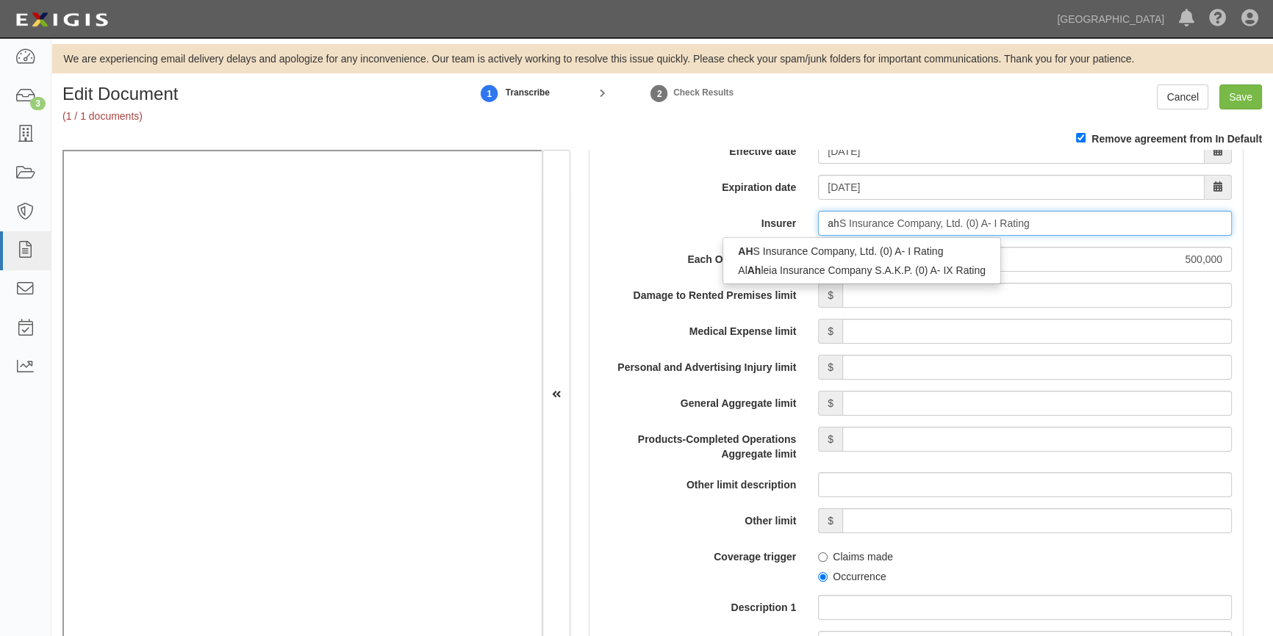
type input "a"
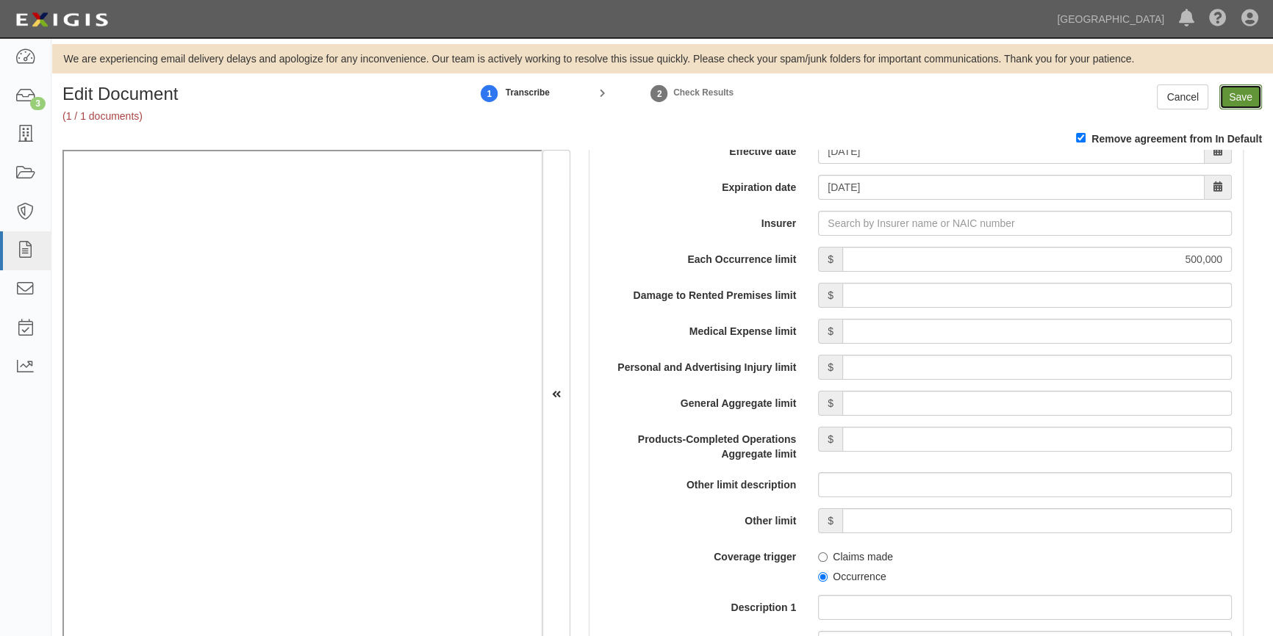
click at [1240, 88] on input "Save" at bounding box center [1240, 96] width 43 height 25
type input "500000"
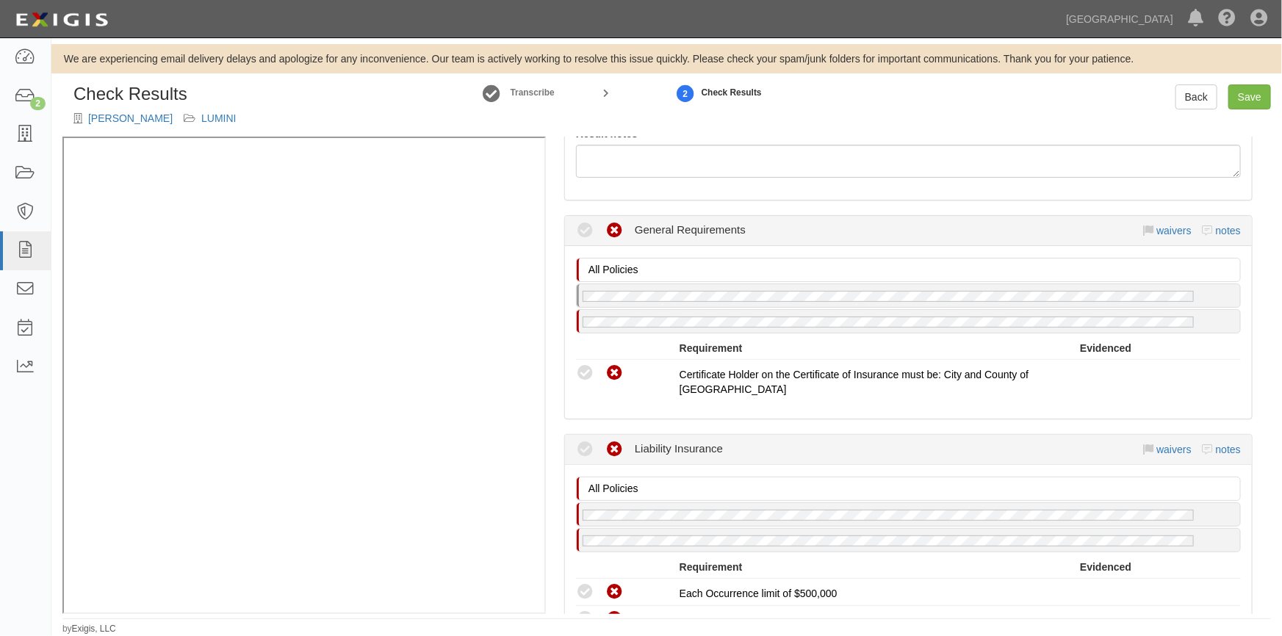
scroll to position [267, 0]
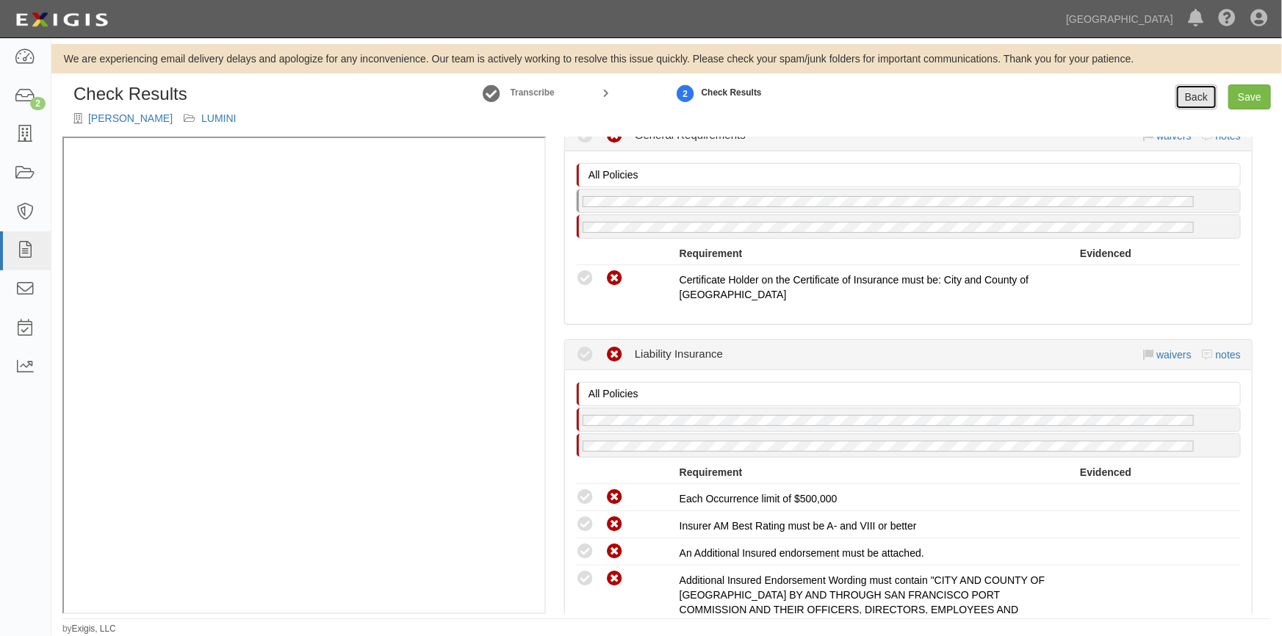
click at [1198, 104] on link "Back" at bounding box center [1197, 96] width 42 height 25
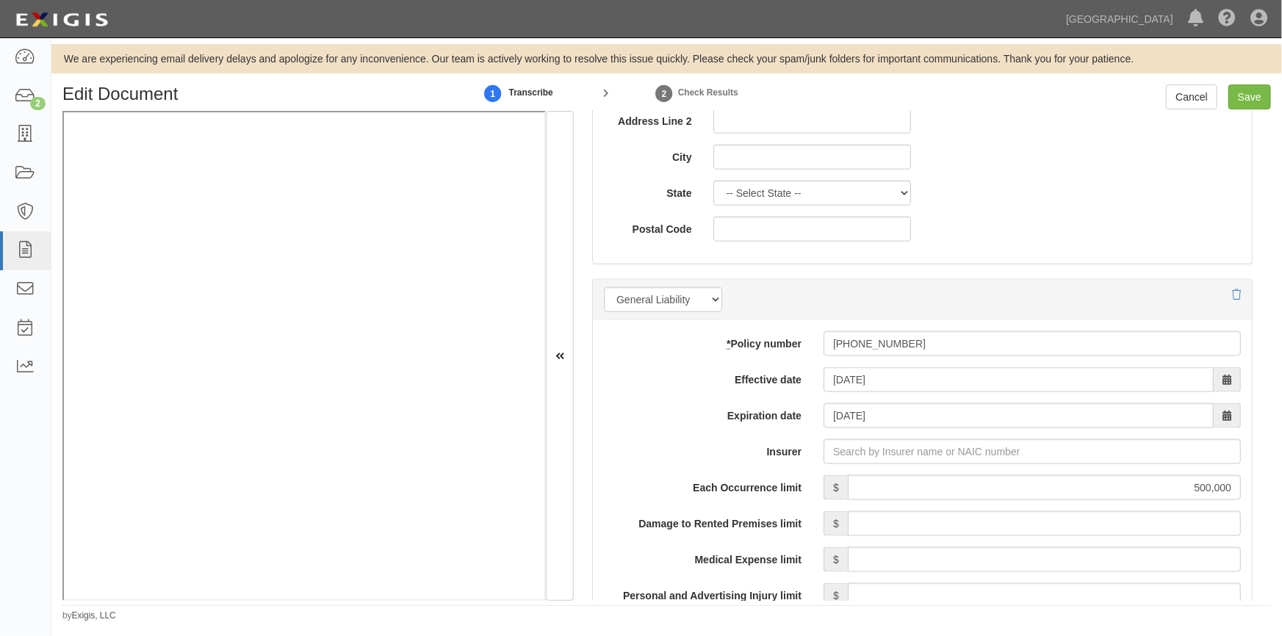
scroll to position [1001, 0]
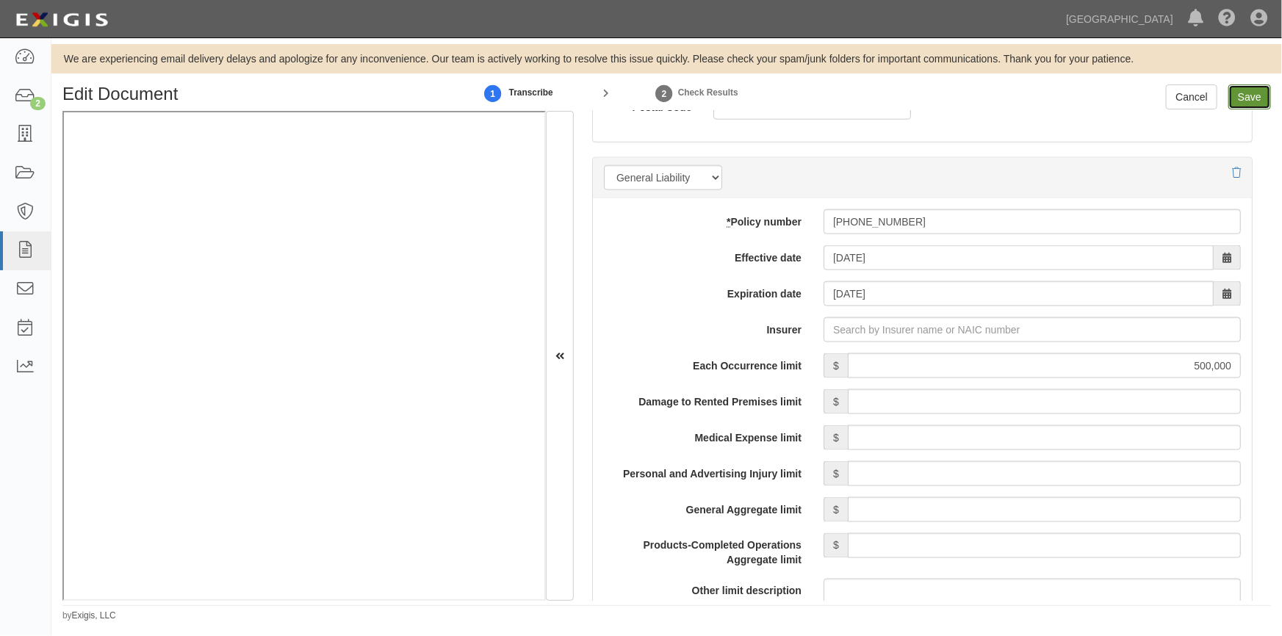
click at [1242, 100] on input "Save" at bounding box center [1249, 96] width 43 height 25
type input "500000"
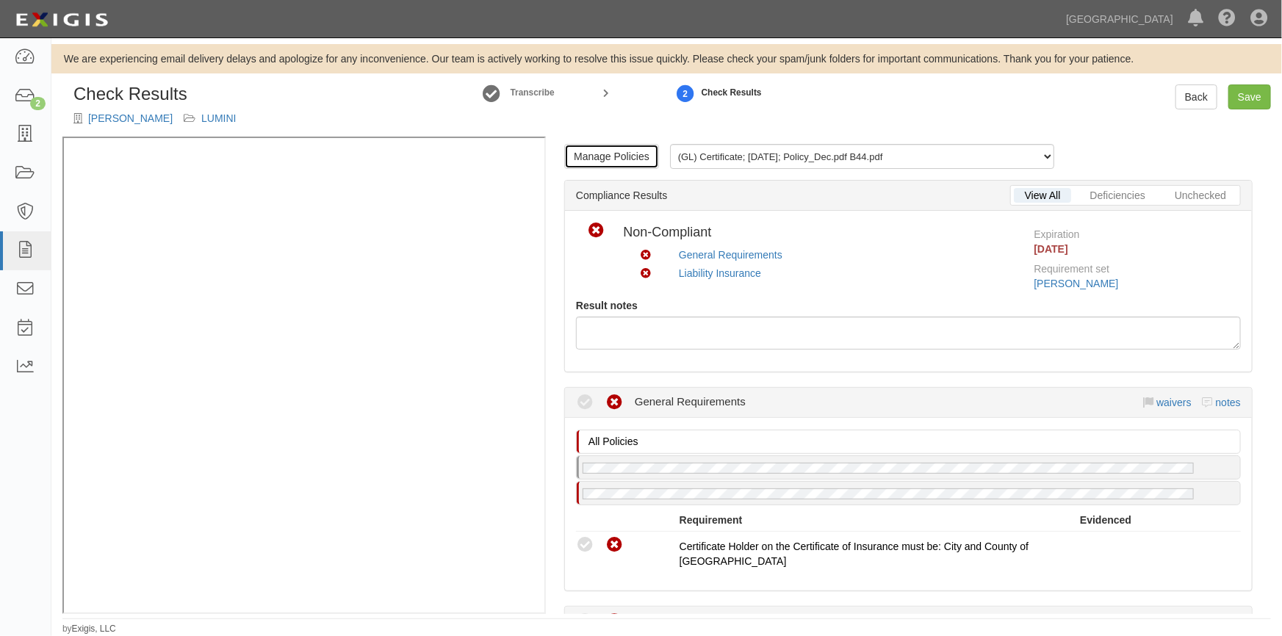
click at [583, 151] on link "Manage Policies" at bounding box center [611, 156] width 95 height 25
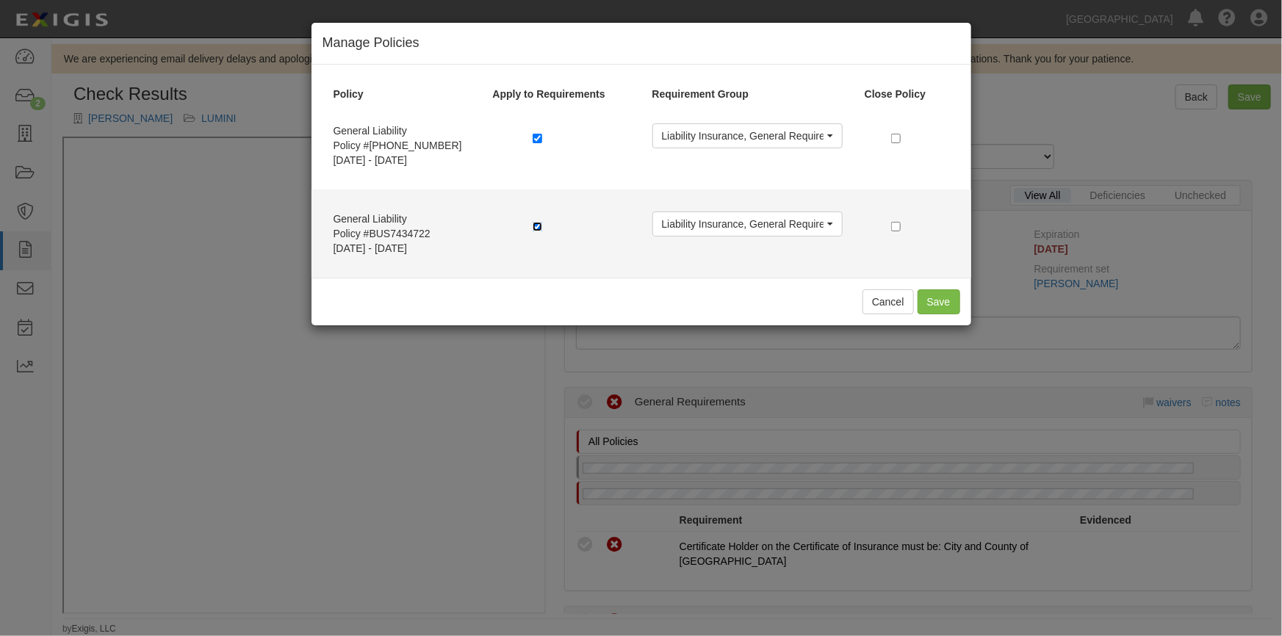
click at [534, 226] on input "checkbox" at bounding box center [538, 227] width 10 height 10
checkbox input "false"
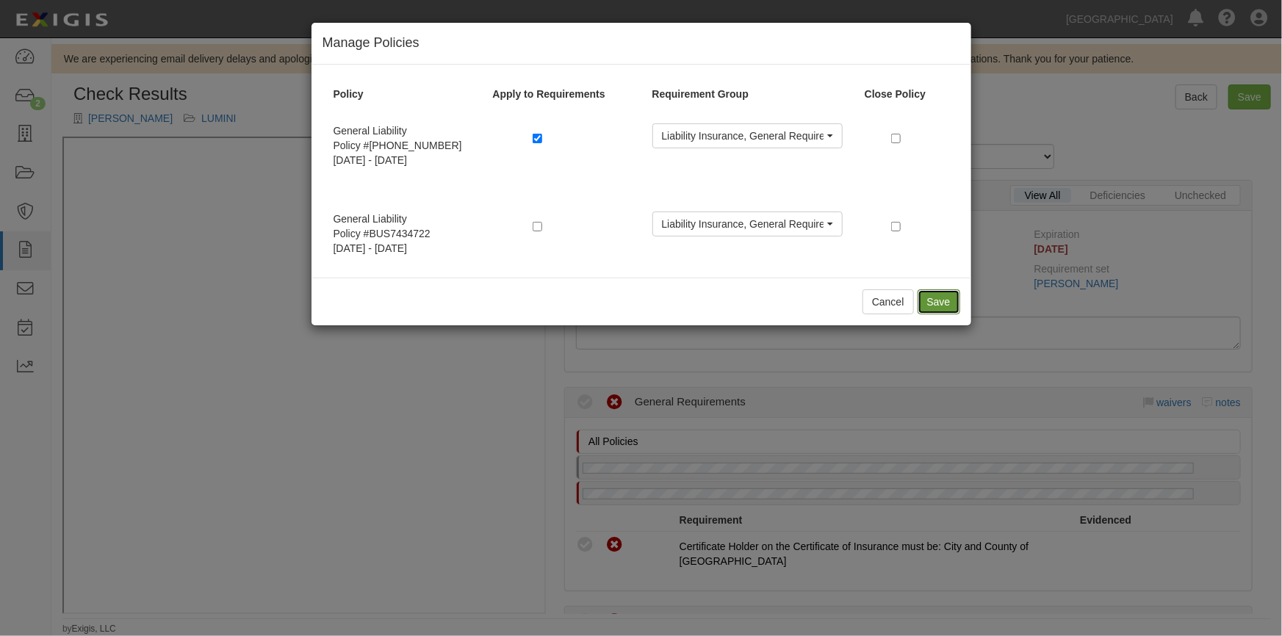
click at [949, 297] on button "Save" at bounding box center [939, 301] width 43 height 25
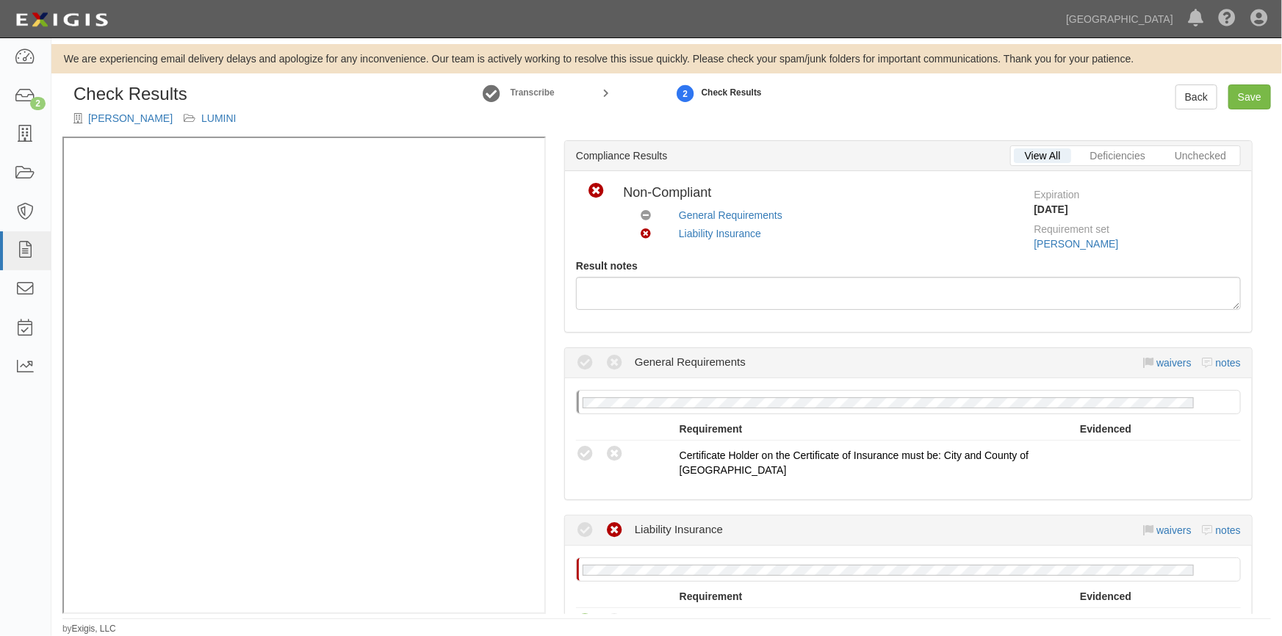
scroll to position [200, 0]
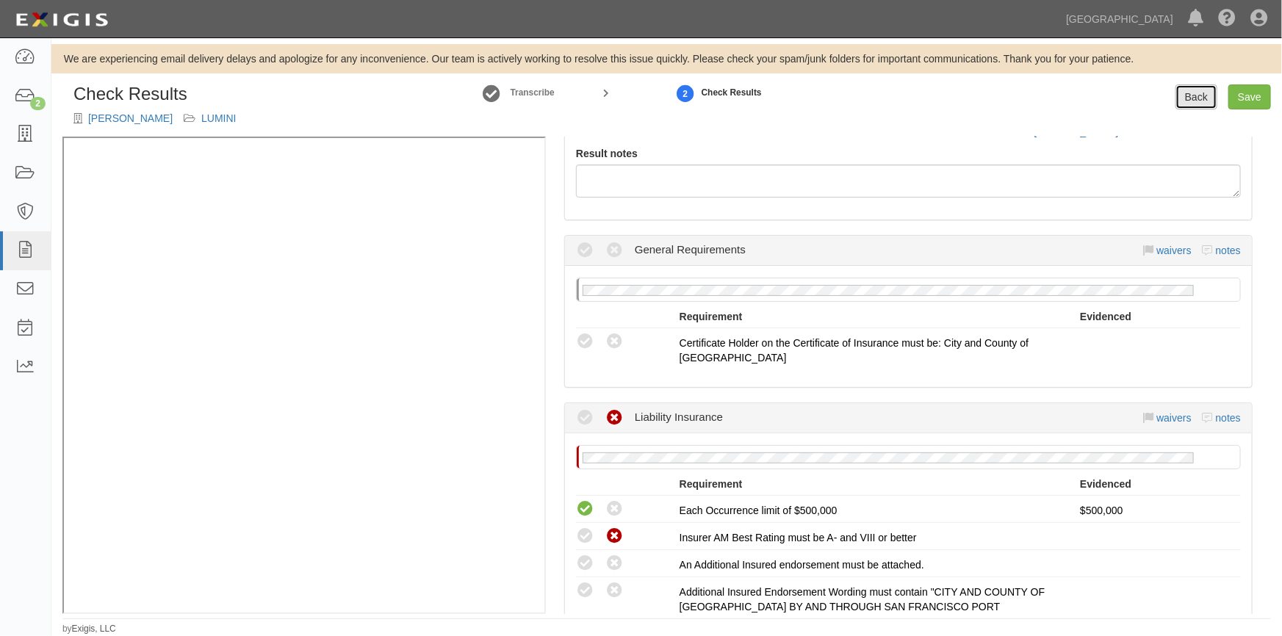
click at [1190, 99] on link "Back" at bounding box center [1197, 96] width 42 height 25
click at [31, 96] on icon at bounding box center [25, 96] width 21 height 17
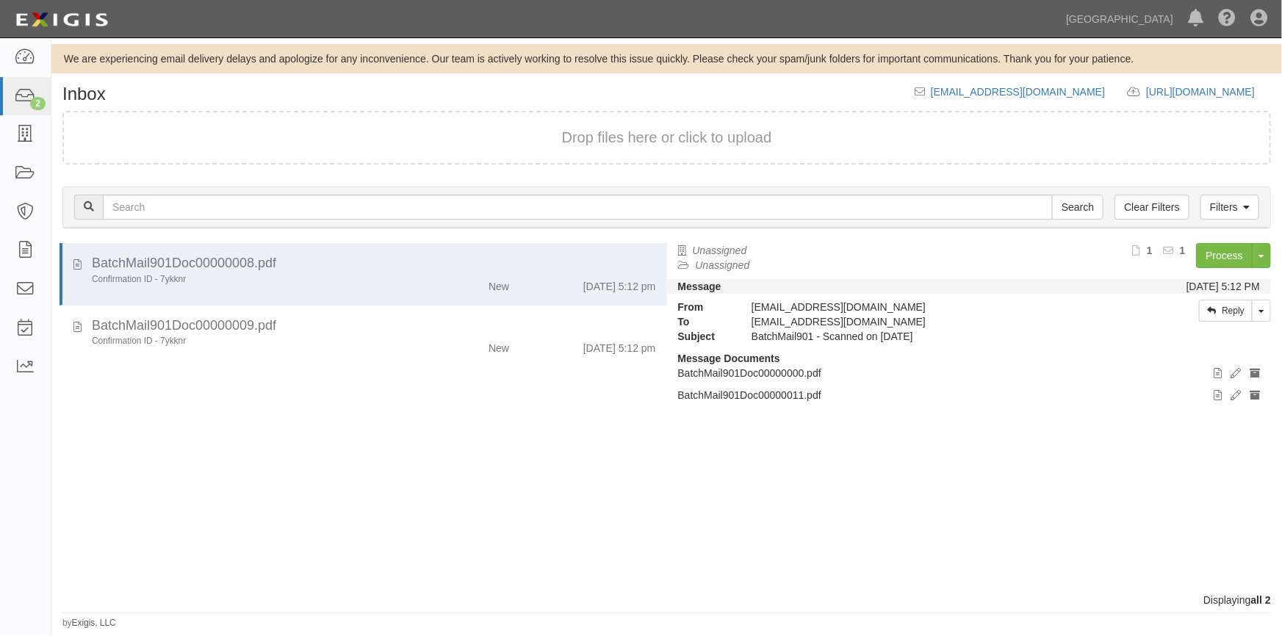
click at [220, 500] on div "BatchMail901Doc00000008.pdf Confirmation ID - 7ykknr New [DATE] 5:12 pm BatchMa…" at bounding box center [359, 418] width 616 height 350
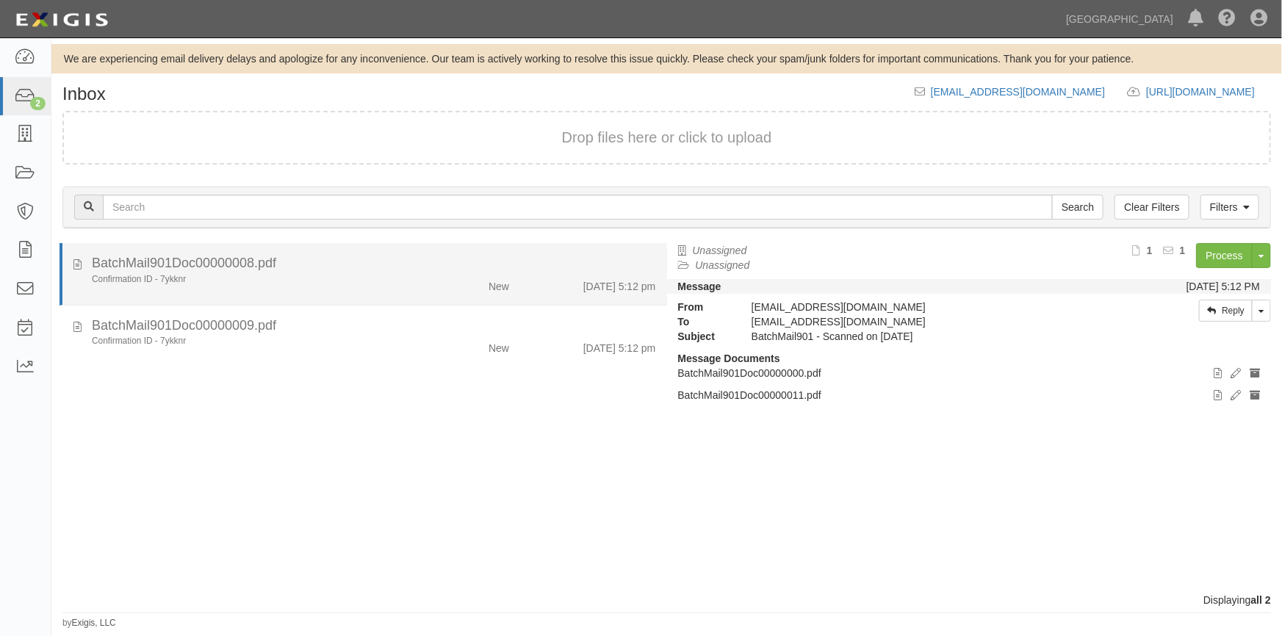
click at [396, 284] on div "Confirmation ID - 7ykknr" at bounding box center [252, 279] width 320 height 12
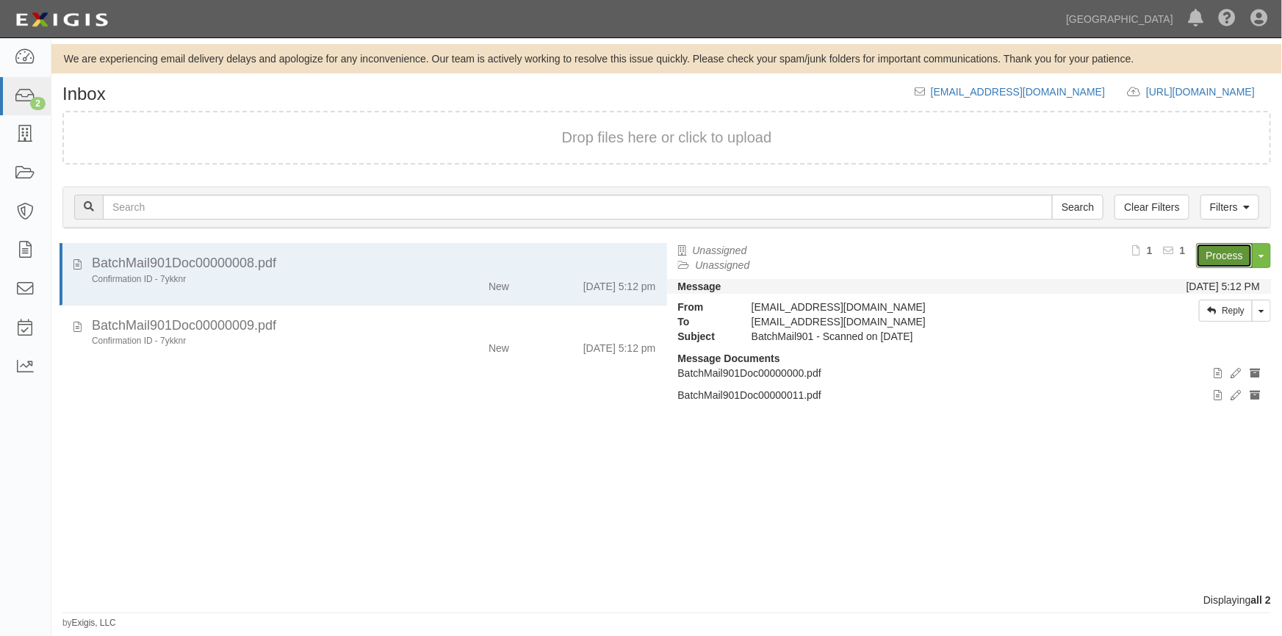
click at [1213, 256] on link "Process" at bounding box center [1224, 255] width 57 height 25
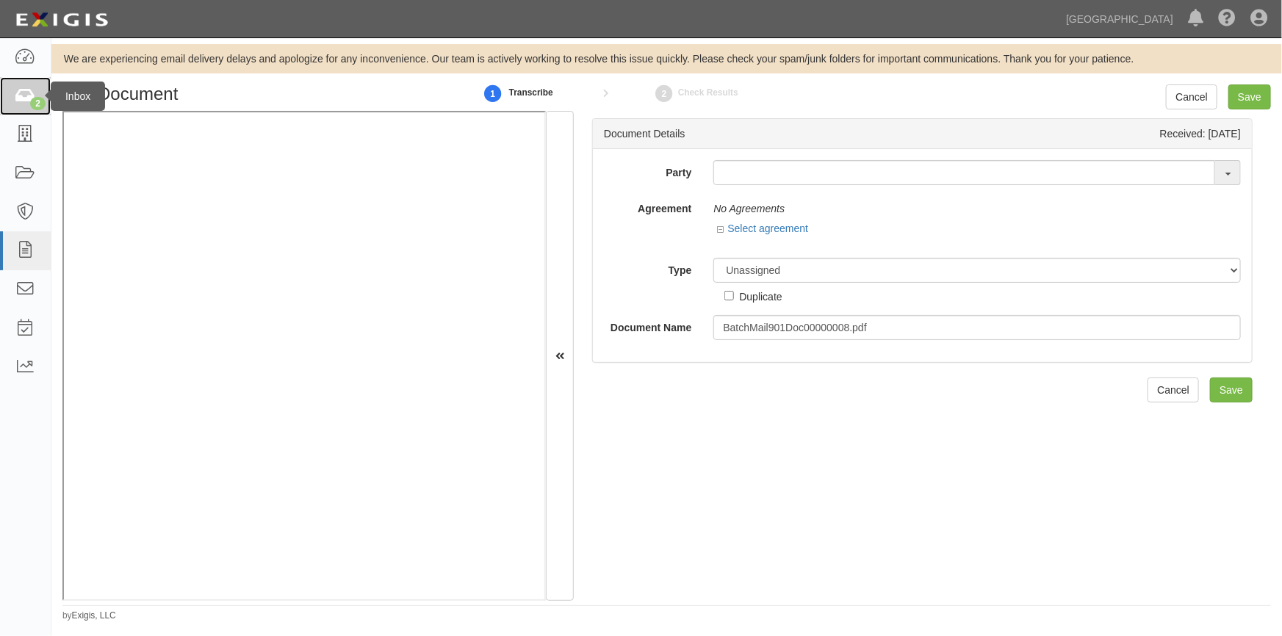
click at [20, 91] on icon at bounding box center [25, 96] width 21 height 17
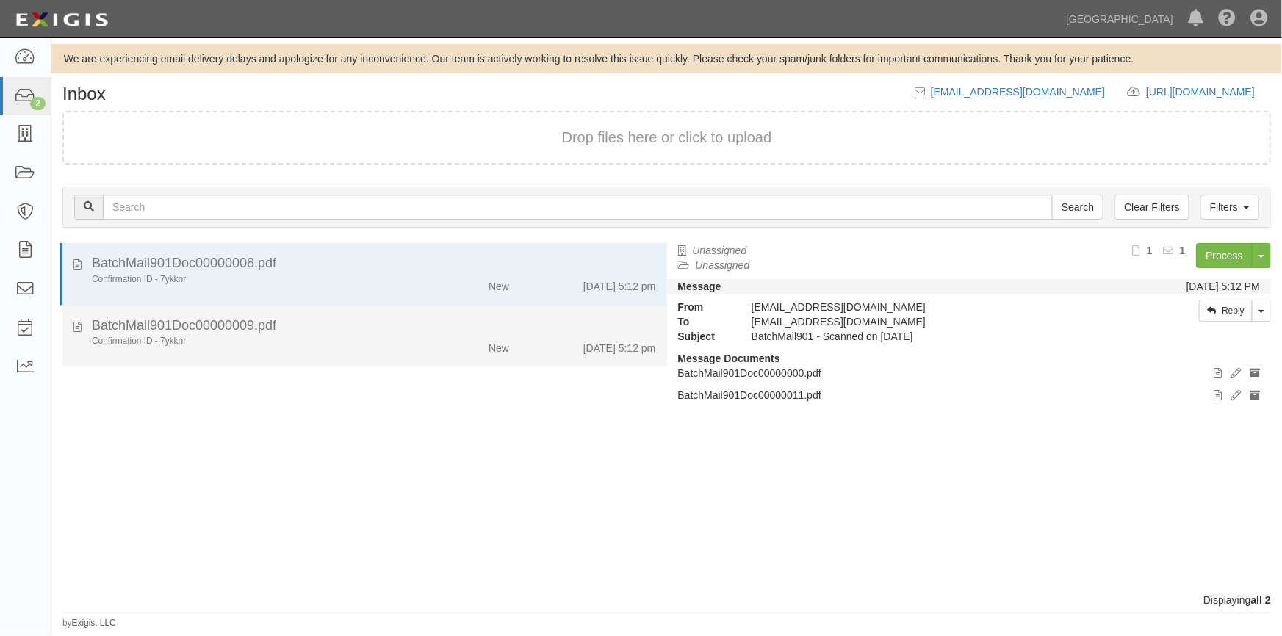
click at [417, 333] on div "BatchMail901Doc00000009.pdf" at bounding box center [374, 326] width 564 height 19
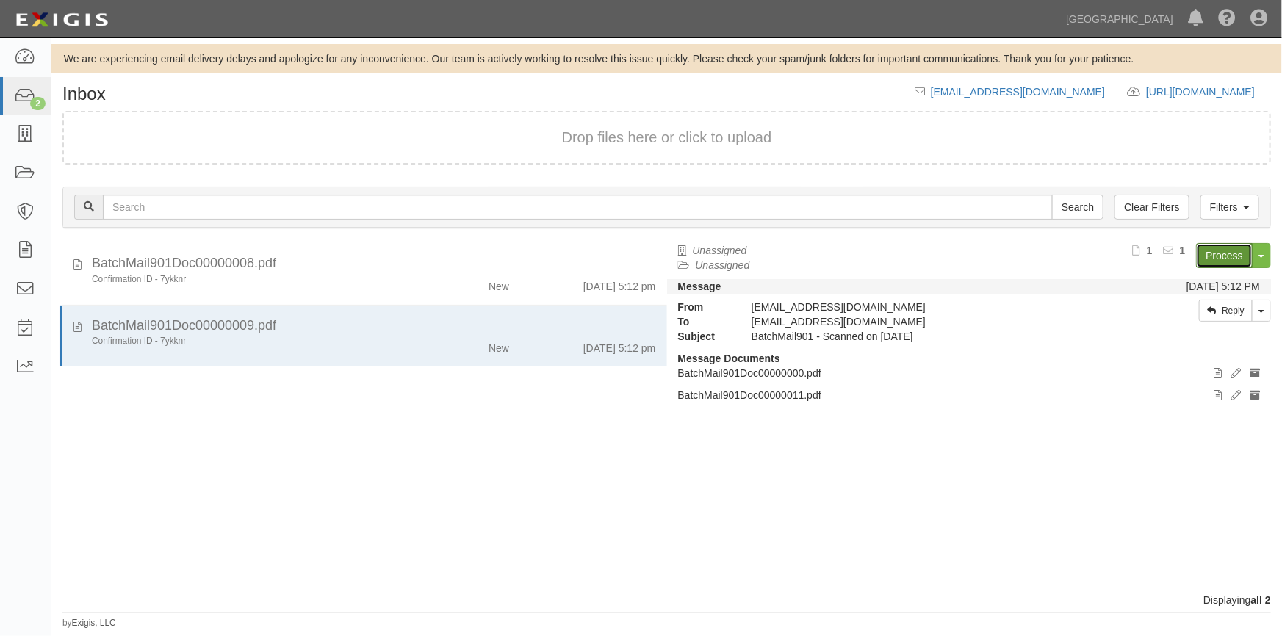
click at [1226, 259] on link "Process" at bounding box center [1224, 255] width 57 height 25
click at [22, 133] on icon at bounding box center [25, 134] width 21 height 17
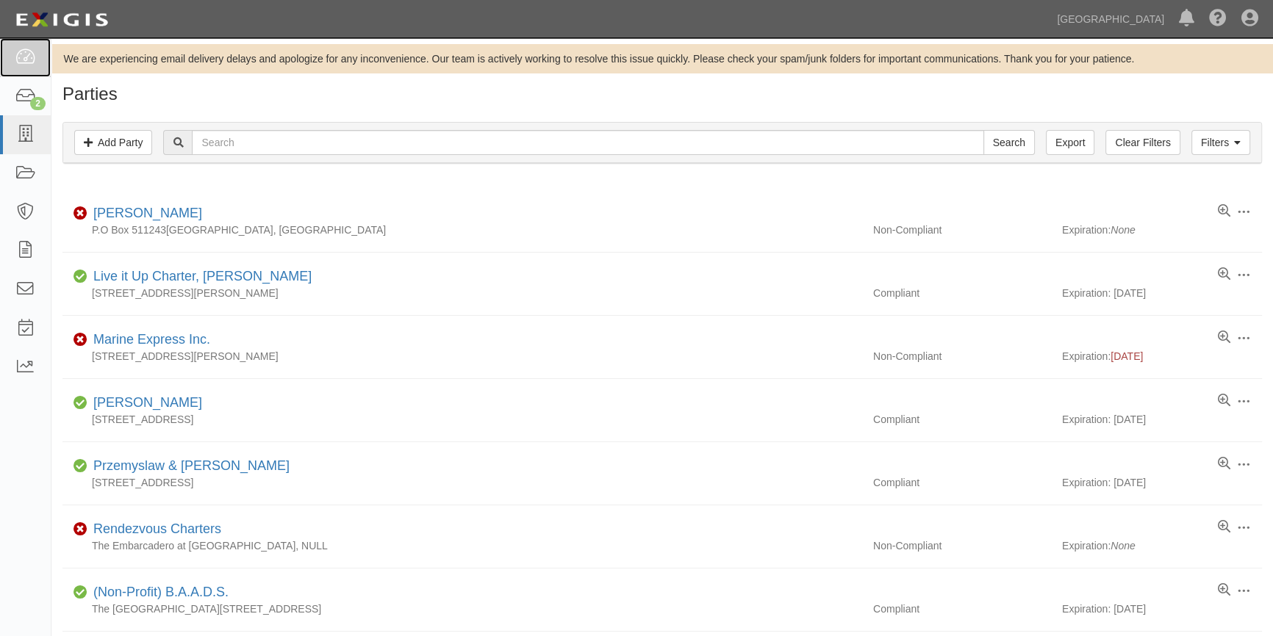
click at [27, 63] on icon at bounding box center [25, 57] width 21 height 17
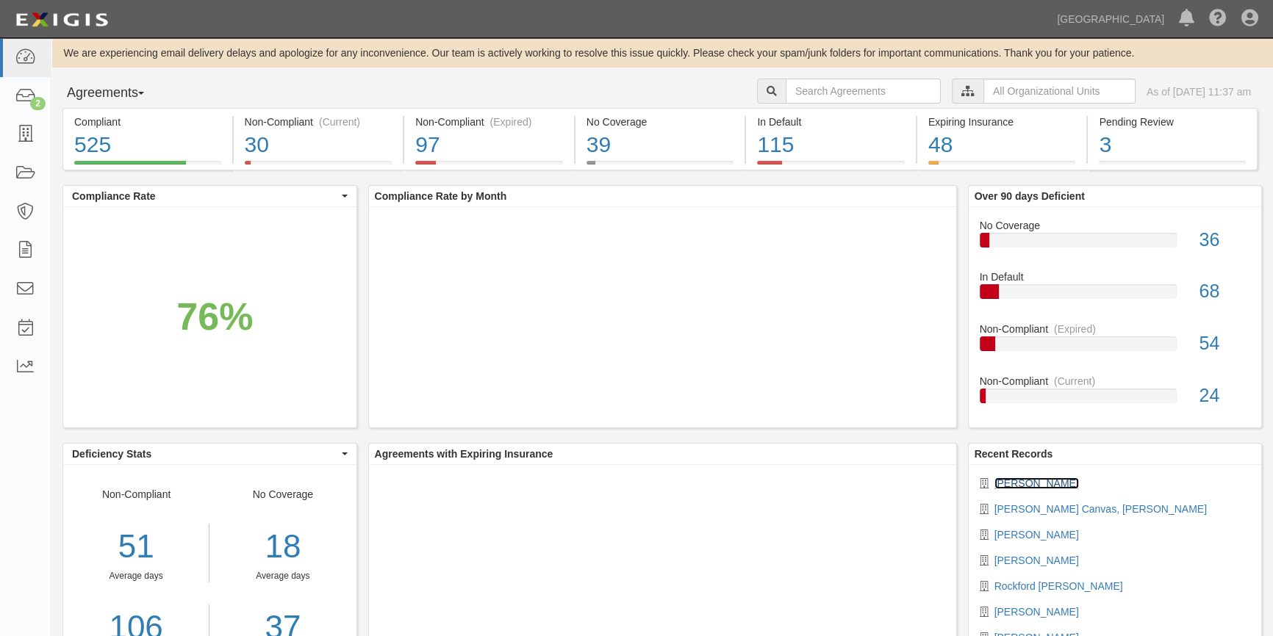
click at [1012, 478] on link "Benjamin Brydon" at bounding box center [1036, 484] width 84 height 12
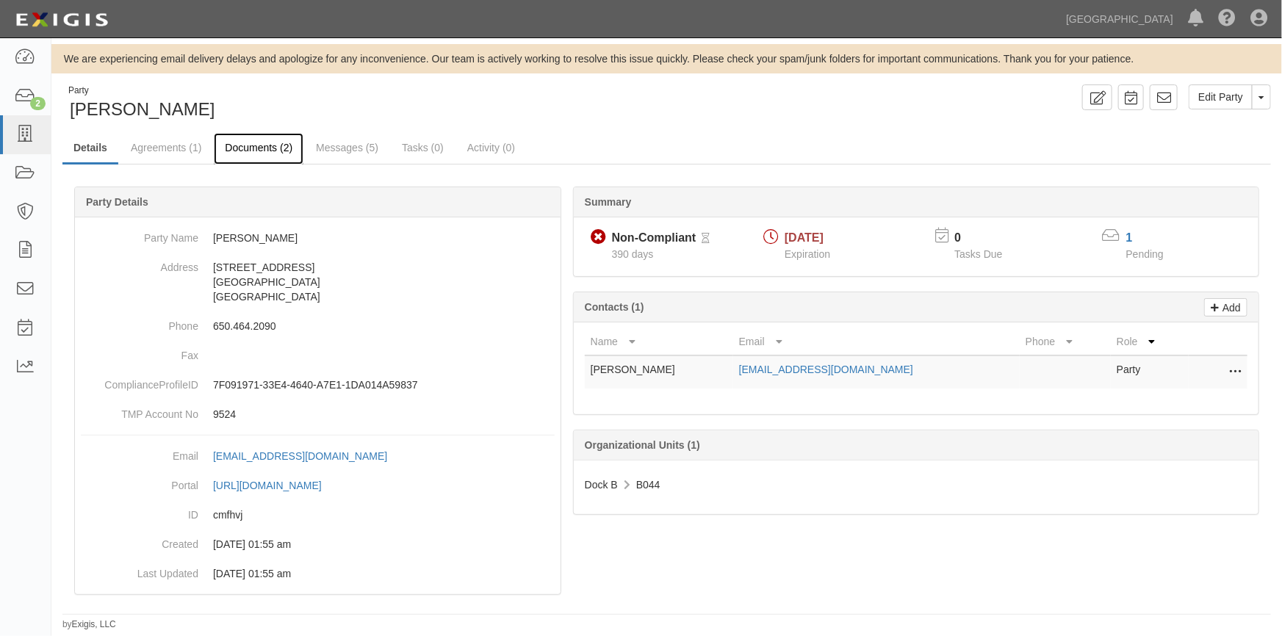
click at [251, 145] on link "Documents (2)" at bounding box center [259, 149] width 90 height 32
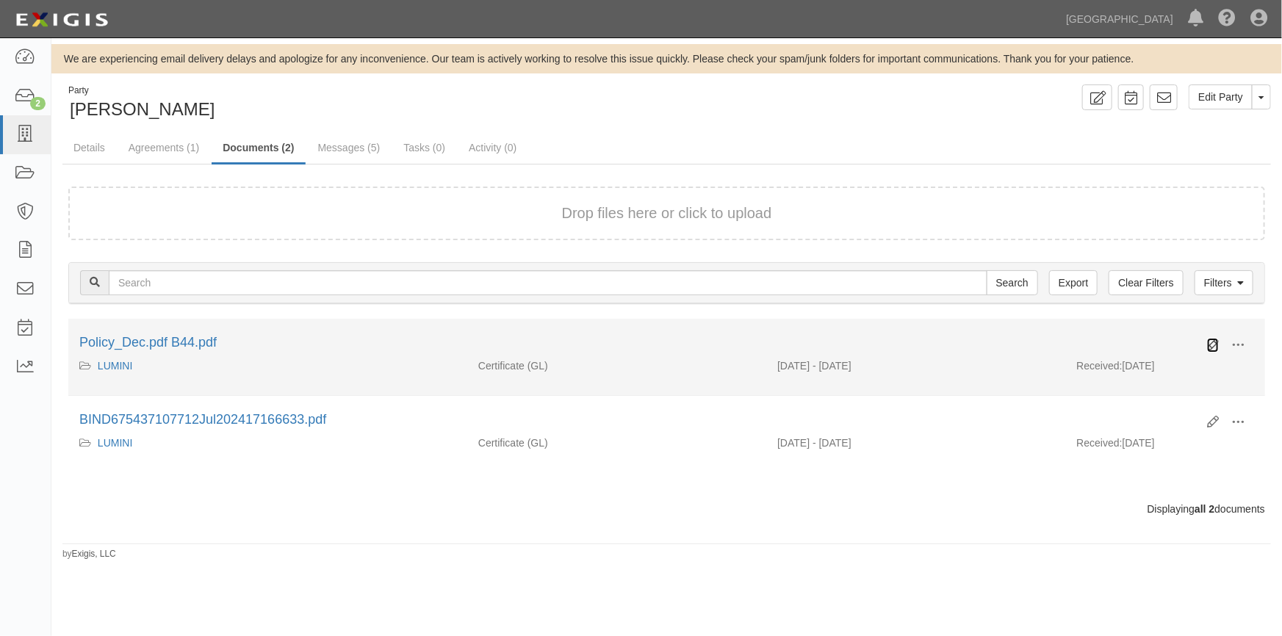
click at [1212, 342] on icon at bounding box center [1213, 345] width 12 height 12
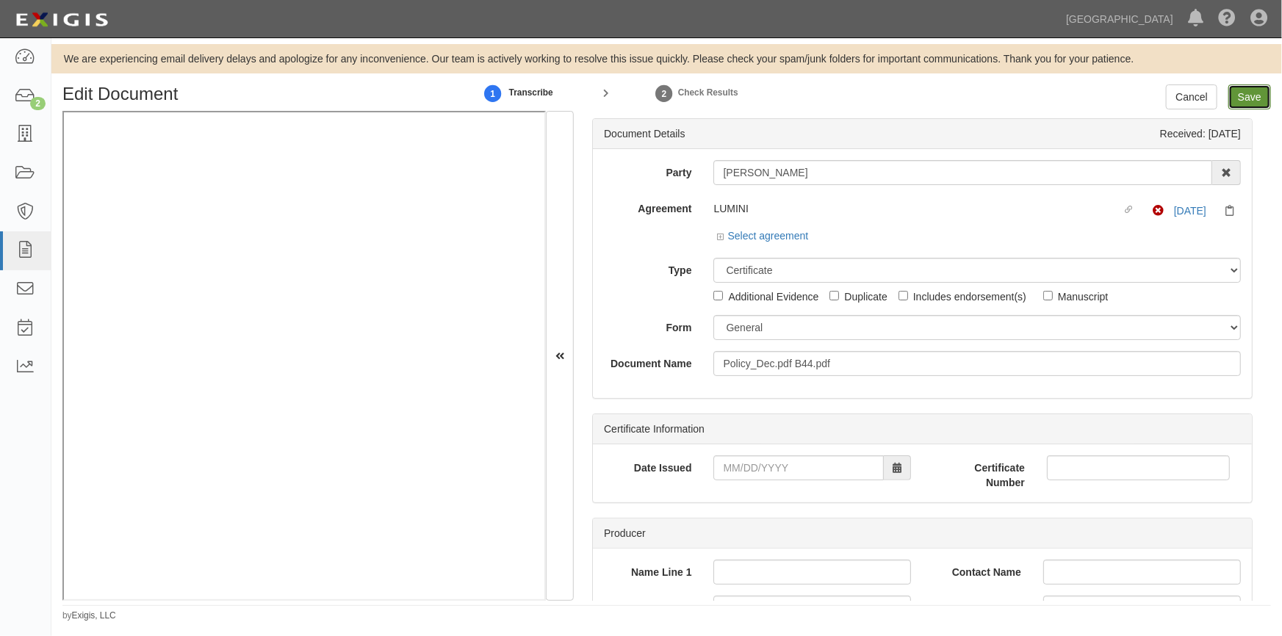
click at [1244, 97] on input "Save" at bounding box center [1249, 96] width 43 height 25
type input "500000"
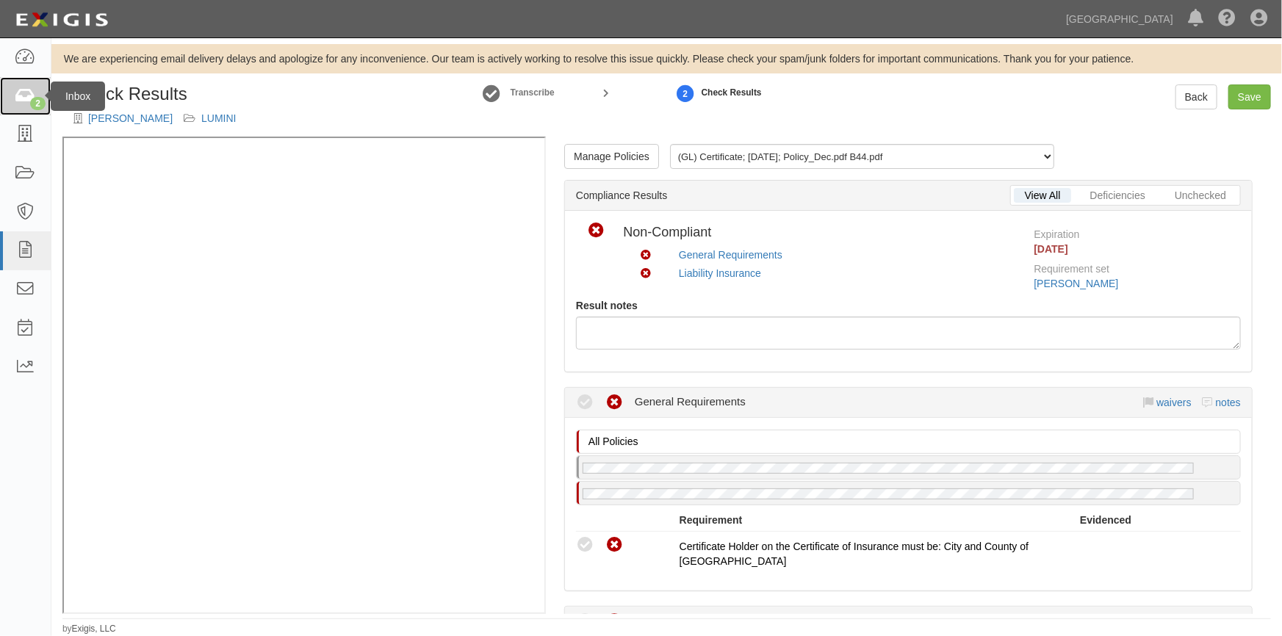
click at [30, 101] on div "2" at bounding box center [37, 103] width 15 height 13
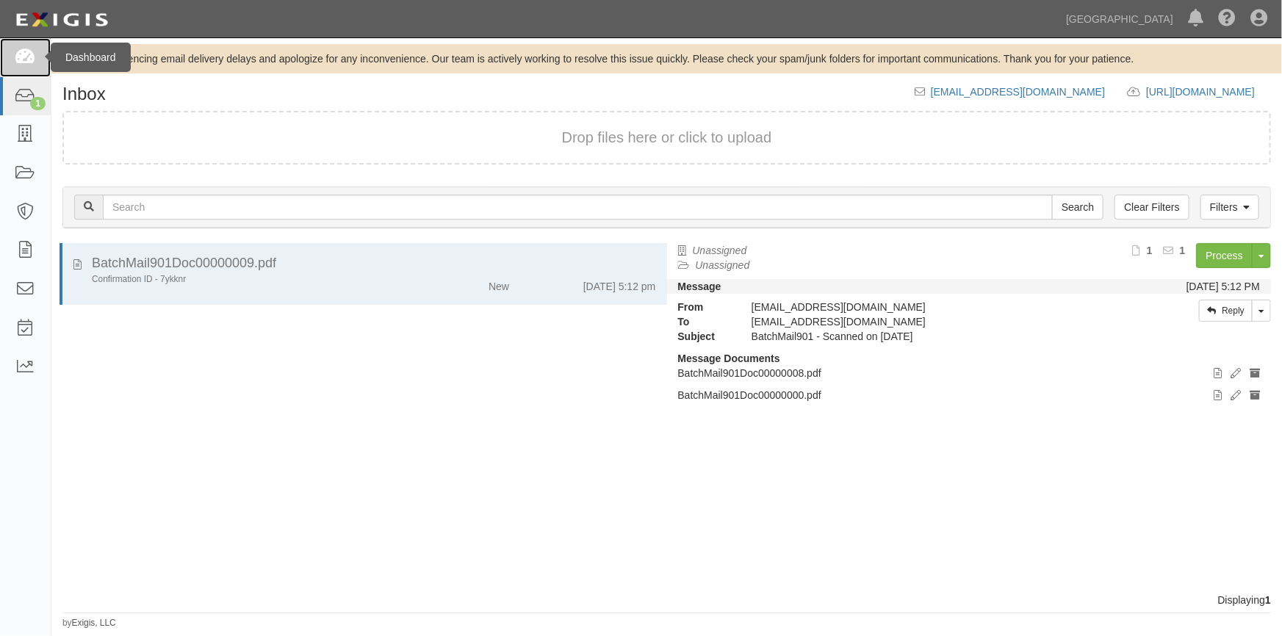
click at [24, 59] on icon at bounding box center [25, 57] width 21 height 17
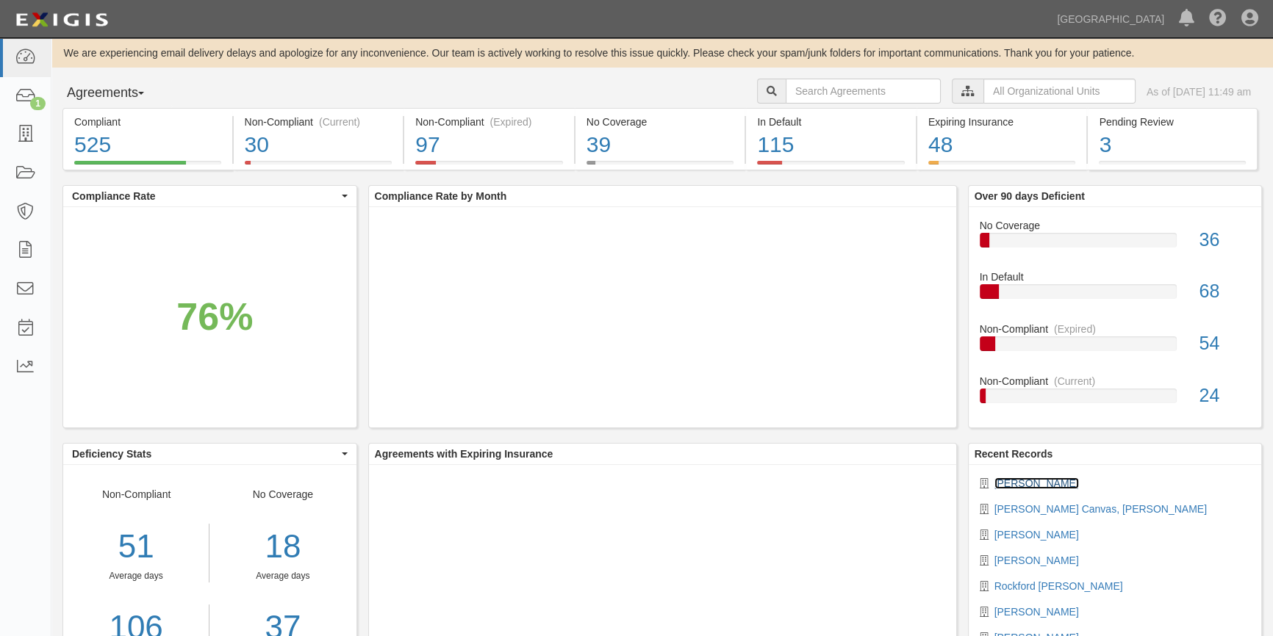
click at [1023, 481] on link "[PERSON_NAME]" at bounding box center [1036, 484] width 84 height 12
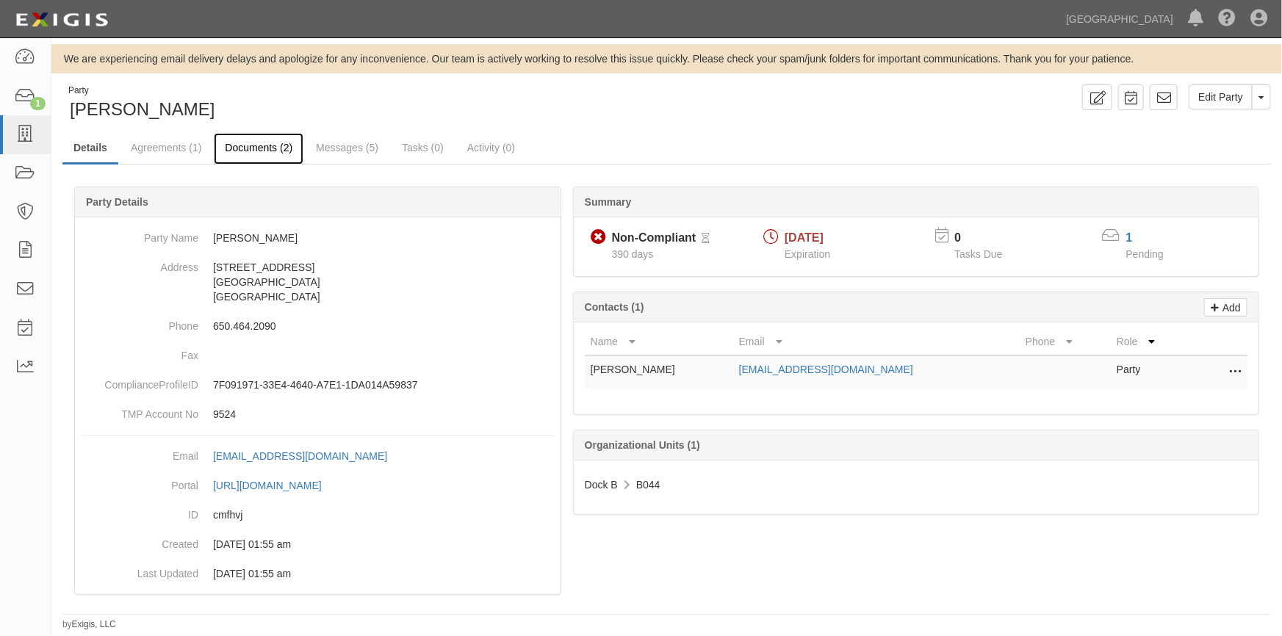
click at [270, 149] on link "Documents (2)" at bounding box center [259, 149] width 90 height 32
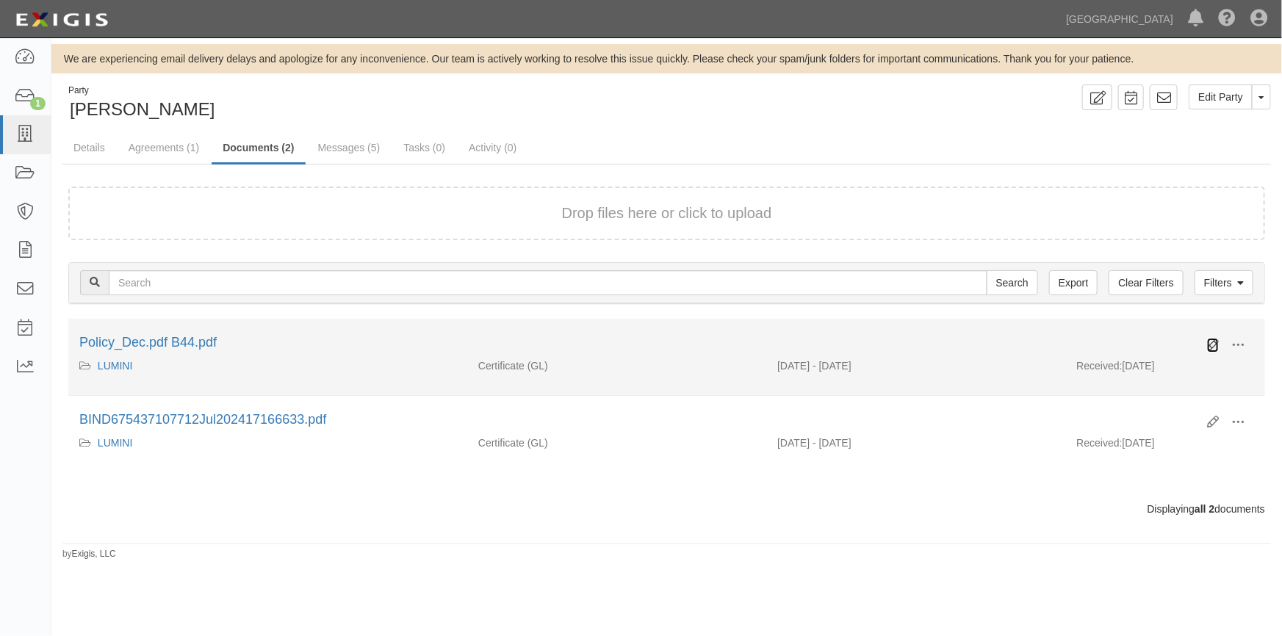
click at [1214, 345] on icon at bounding box center [1213, 345] width 12 height 12
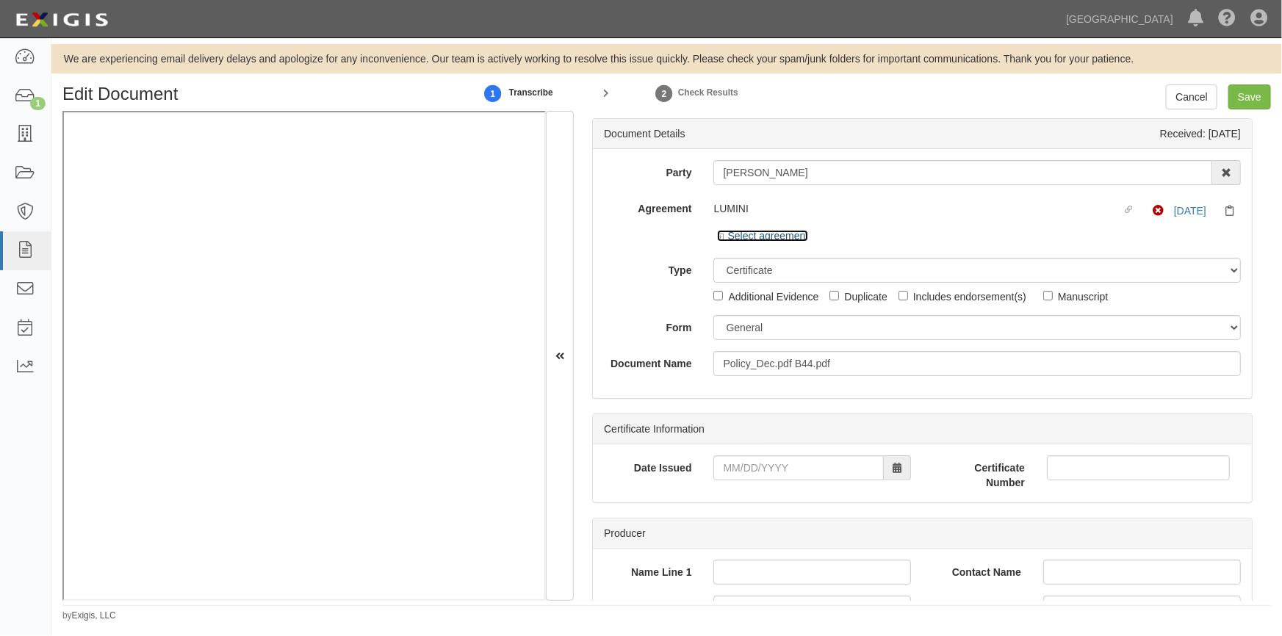
click at [756, 231] on link "Select agreement" at bounding box center [762, 236] width 91 height 12
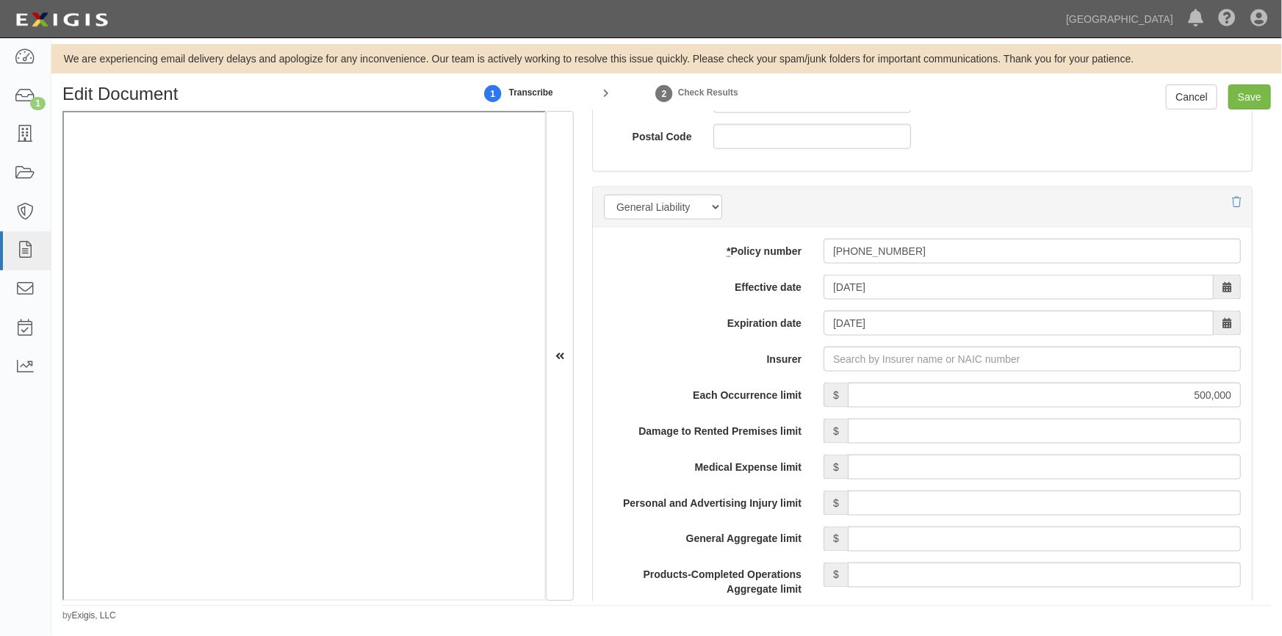
scroll to position [1068, 0]
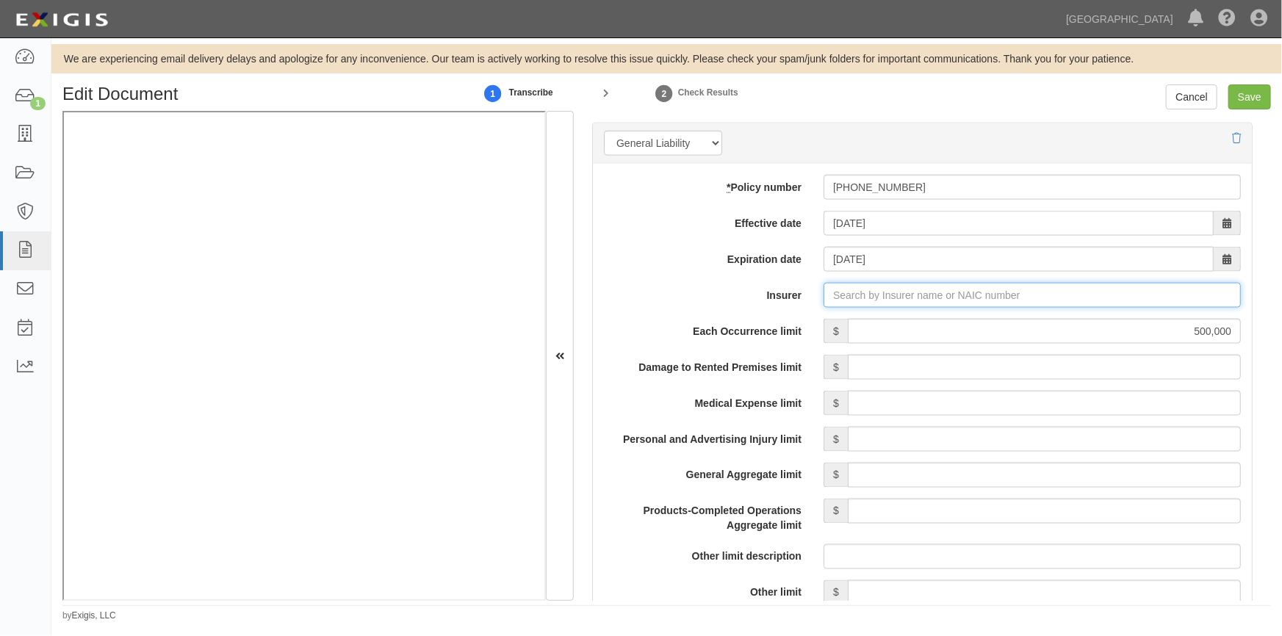
click at [866, 292] on input "Insurer" at bounding box center [1032, 295] width 417 height 25
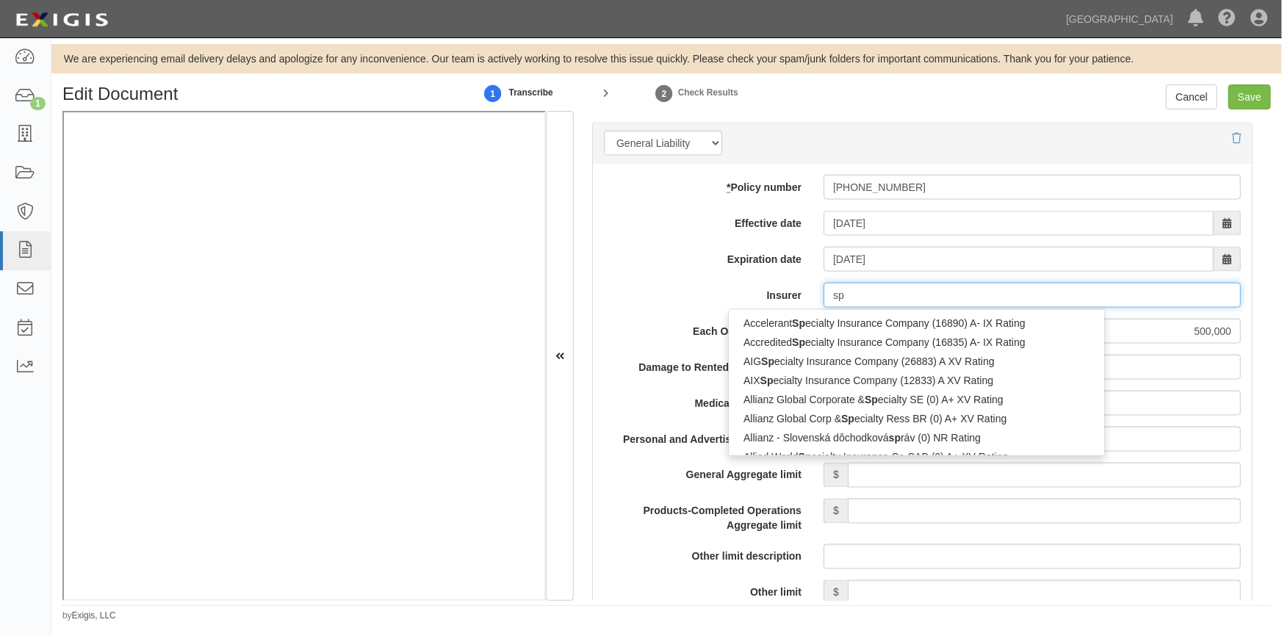
type input "spi"
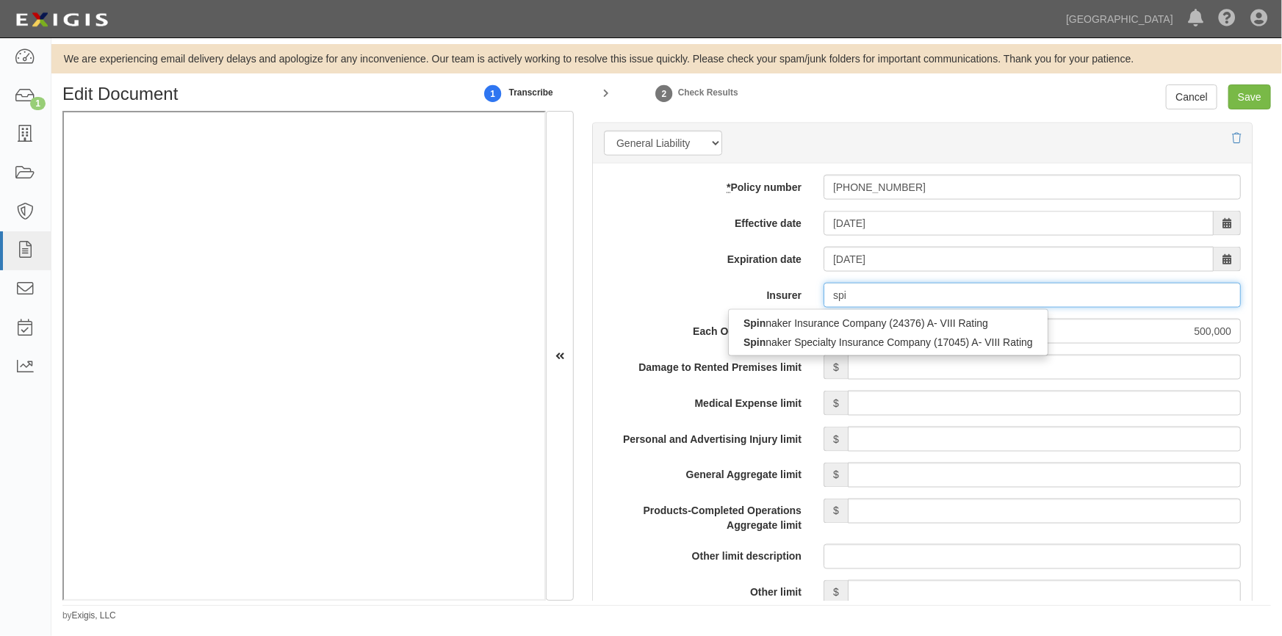
type input "spinnaker Insurance Company (24376) A- VIII Rating"
type input "spin"
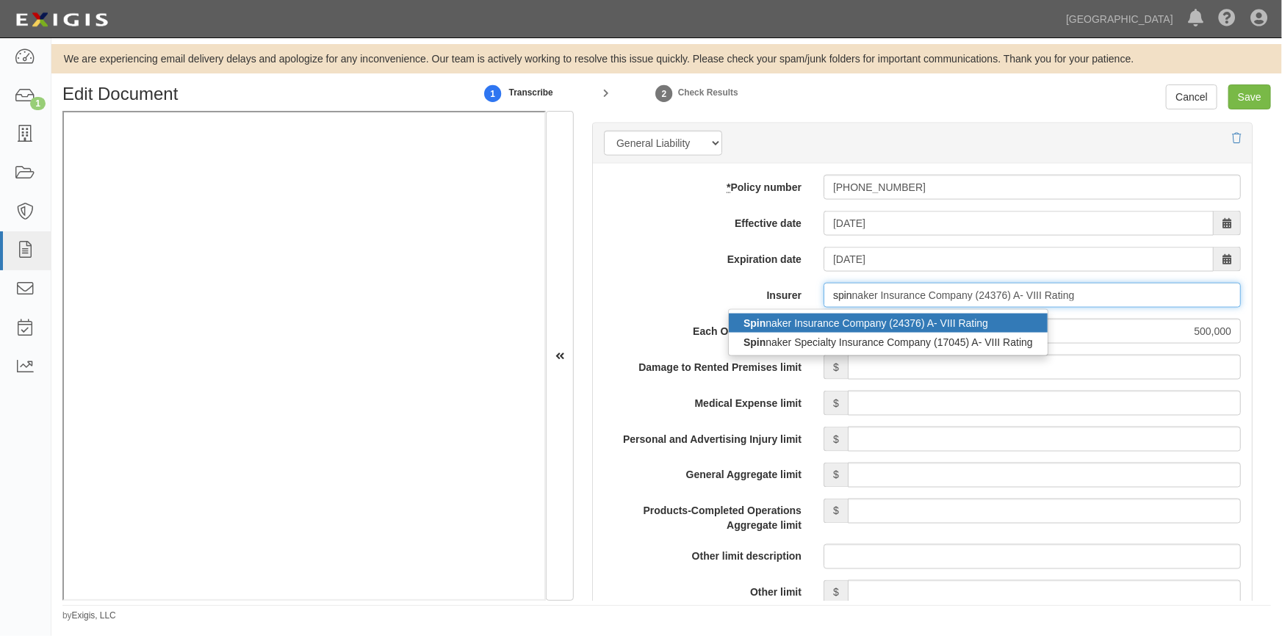
click at [864, 317] on div "Spin naker Insurance Company (24376) A- VIII Rating" at bounding box center [888, 323] width 319 height 19
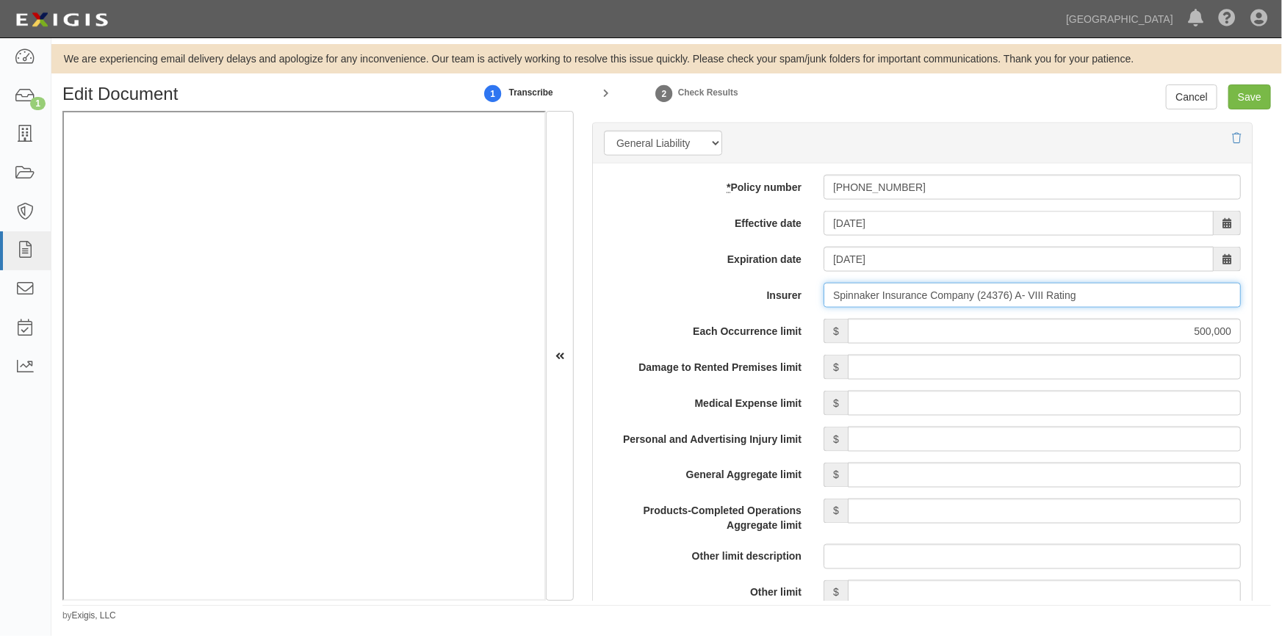
type input "Spinnaker Insurance Company (24376) A- VIII Rating"
drag, startPoint x: 1090, startPoint y: 339, endPoint x: 1281, endPoint y: 305, distance: 194.1
click at [1281, 305] on div "Edit Document 1 Transcribe 2 Check Results Cancel Save Document Details Receive…" at bounding box center [666, 353] width 1231 height 538
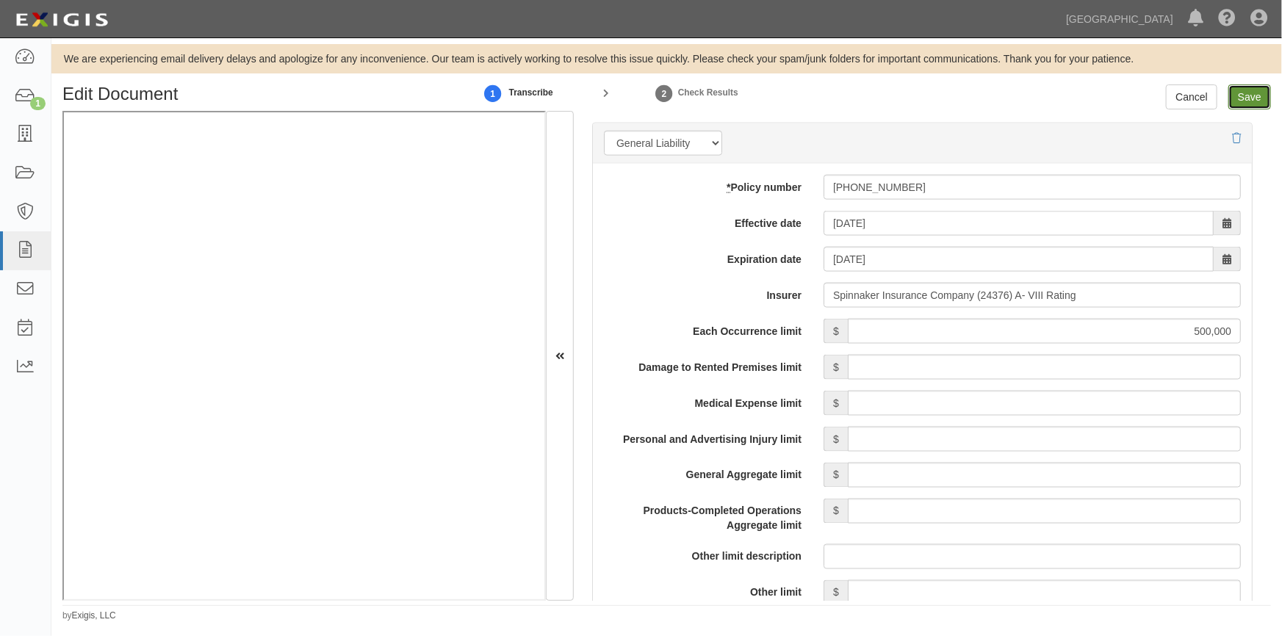
click at [1240, 96] on input "Save" at bounding box center [1249, 96] width 43 height 25
type input "500000"
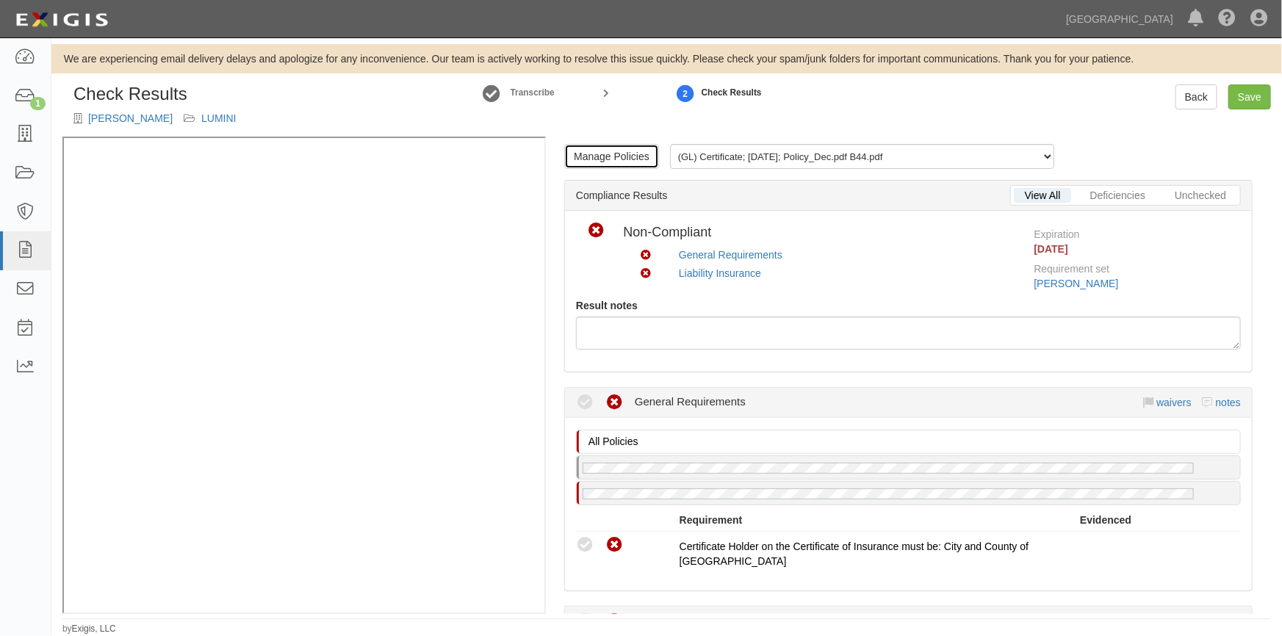
click at [610, 161] on link "Manage Policies" at bounding box center [611, 156] width 95 height 25
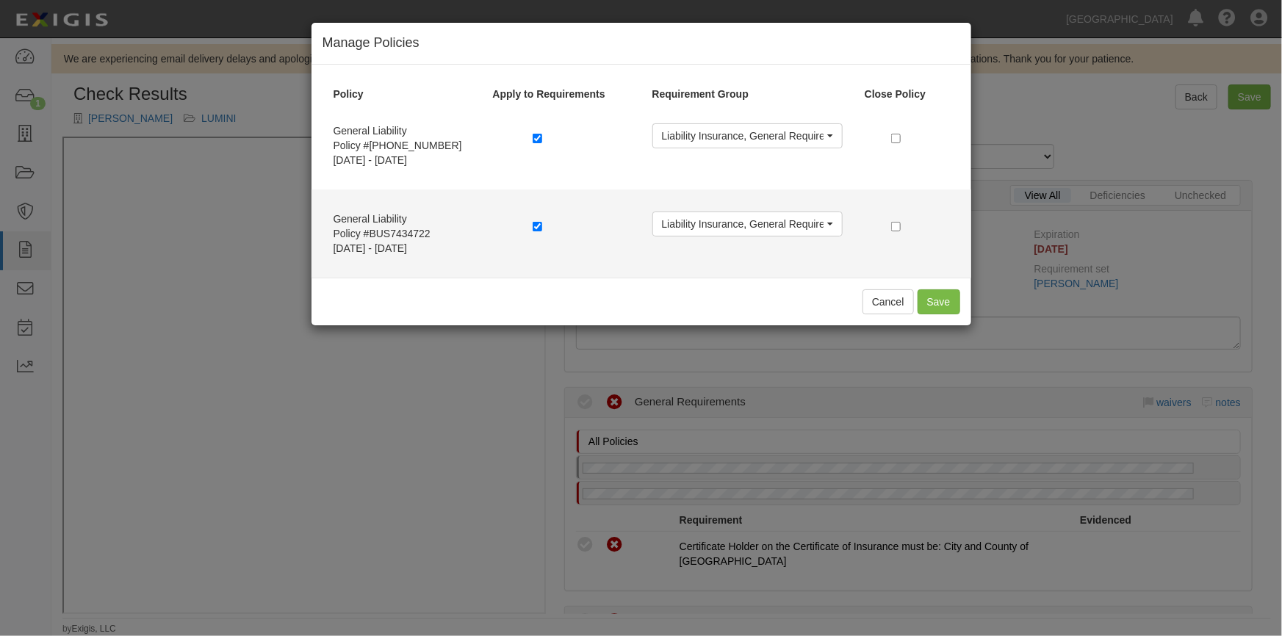
click at [529, 224] on div at bounding box center [582, 228] width 120 height 33
click at [533, 225] on input "checkbox" at bounding box center [538, 227] width 10 height 10
checkbox input "false"
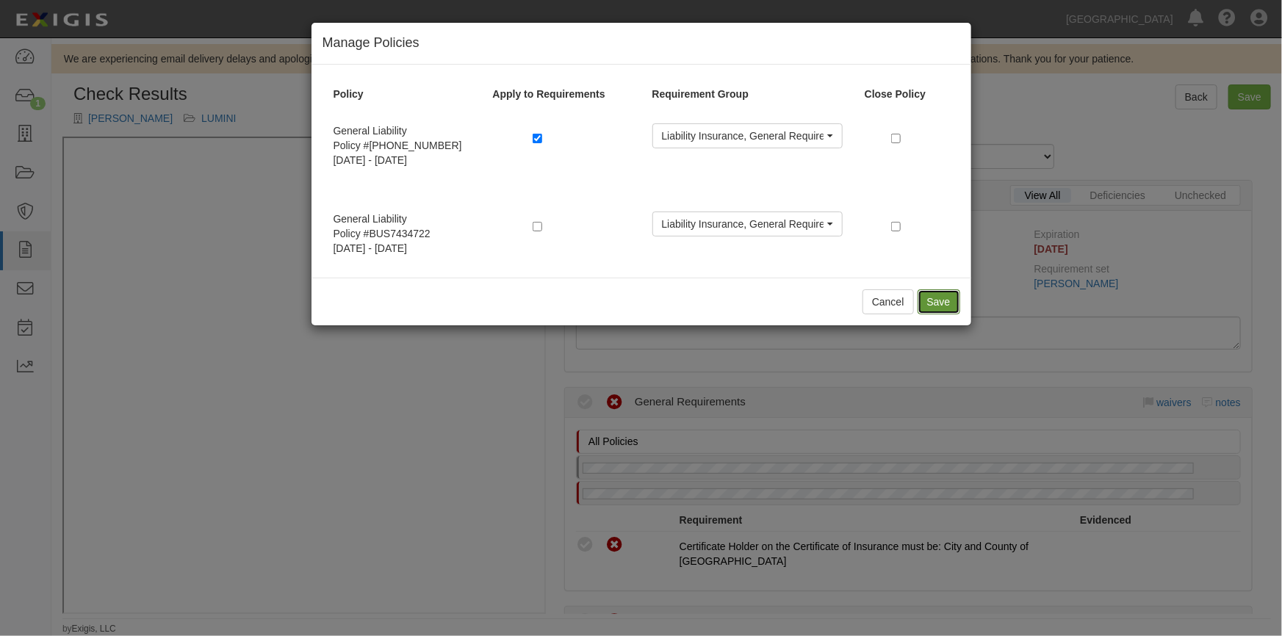
click at [926, 303] on button "Save" at bounding box center [939, 301] width 43 height 25
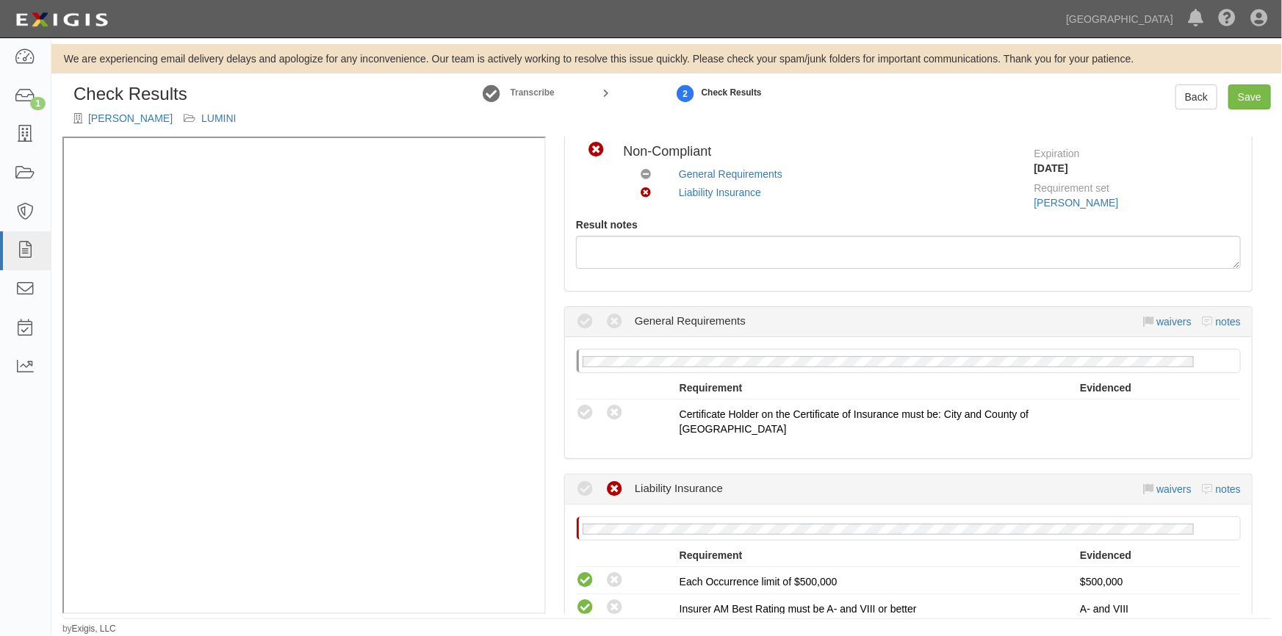
scroll to position [267, 0]
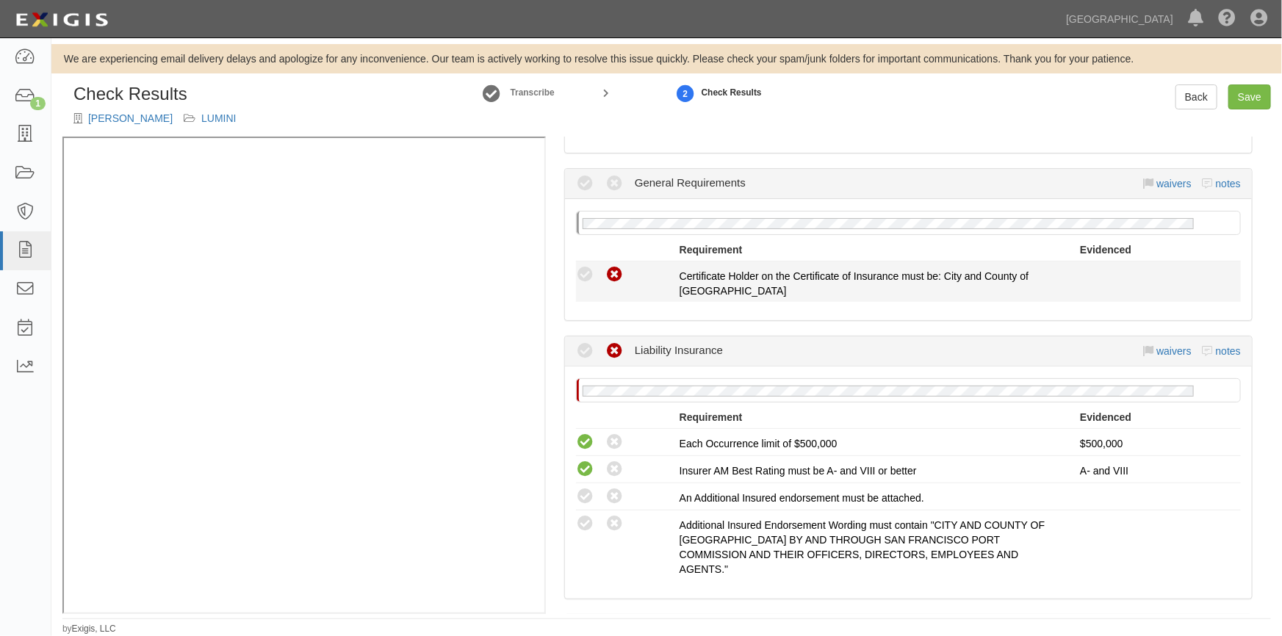
click at [617, 274] on icon at bounding box center [614, 275] width 18 height 18
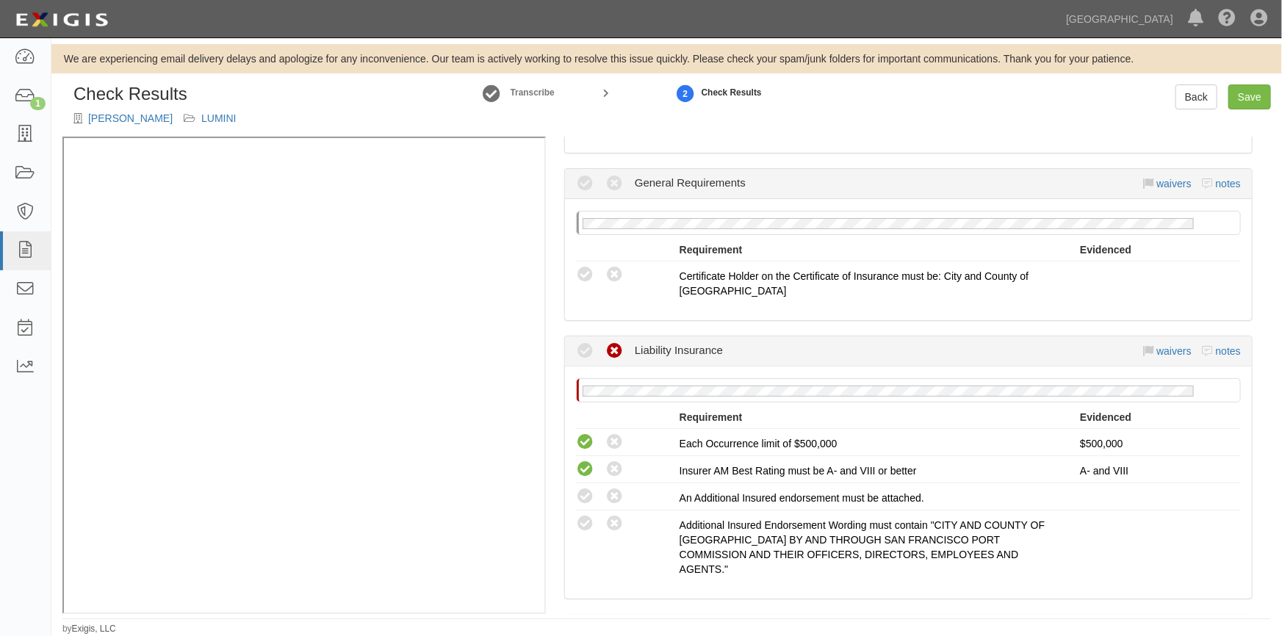
radio input "true"
click at [614, 500] on icon at bounding box center [614, 497] width 18 height 18
radio input "true"
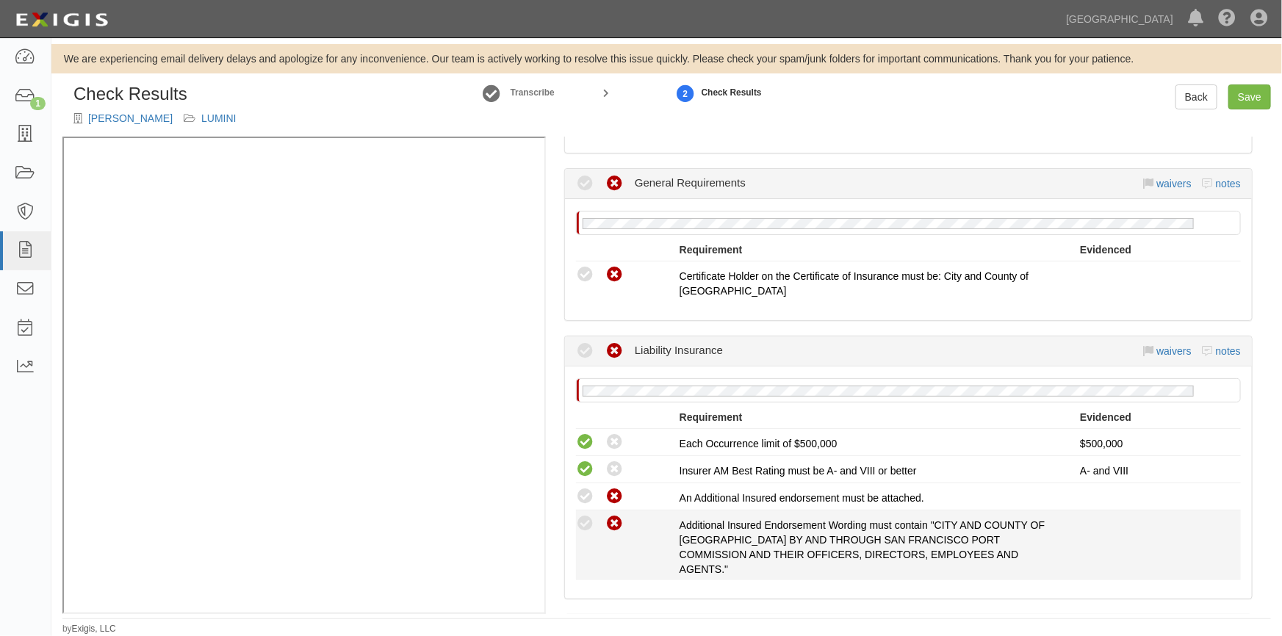
click at [614, 519] on icon at bounding box center [614, 524] width 18 height 18
radio input "true"
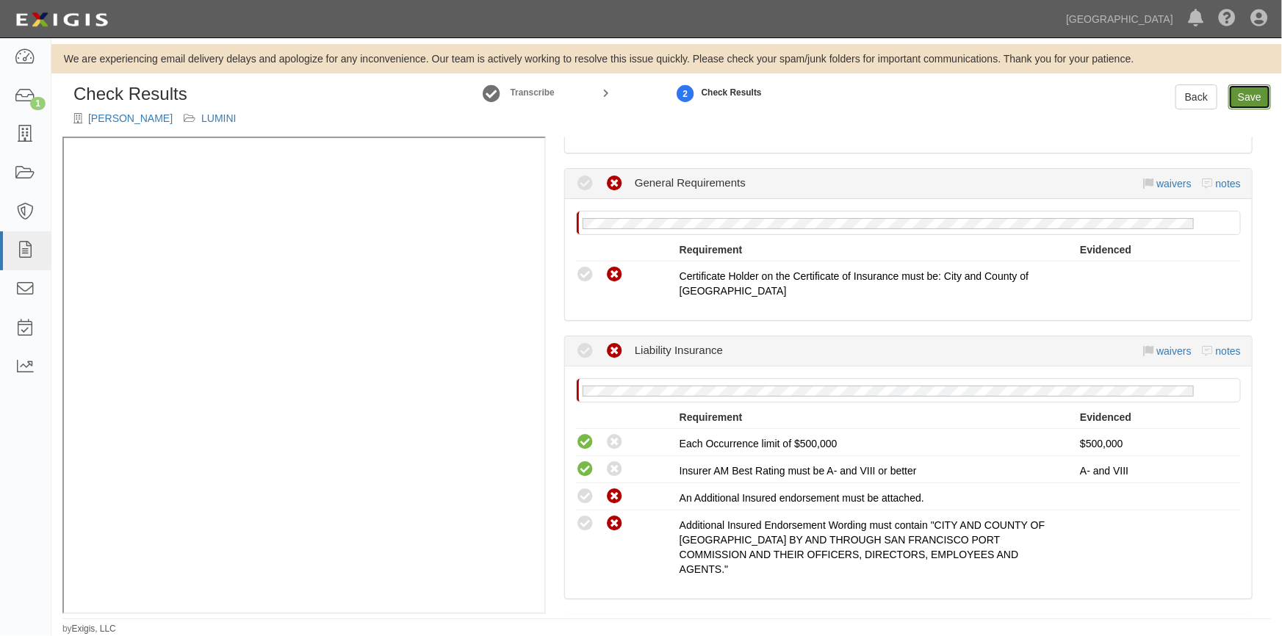
click at [1246, 101] on link "Save" at bounding box center [1249, 96] width 43 height 25
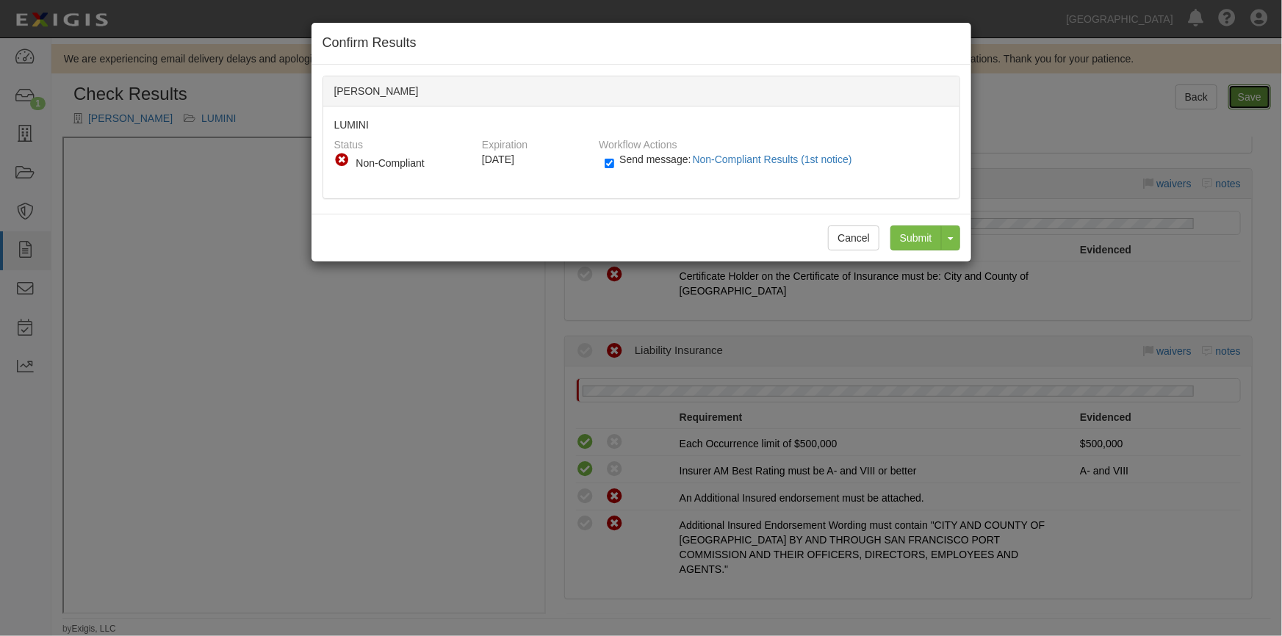
radio input "true"
click at [920, 236] on input "Submit" at bounding box center [916, 238] width 51 height 25
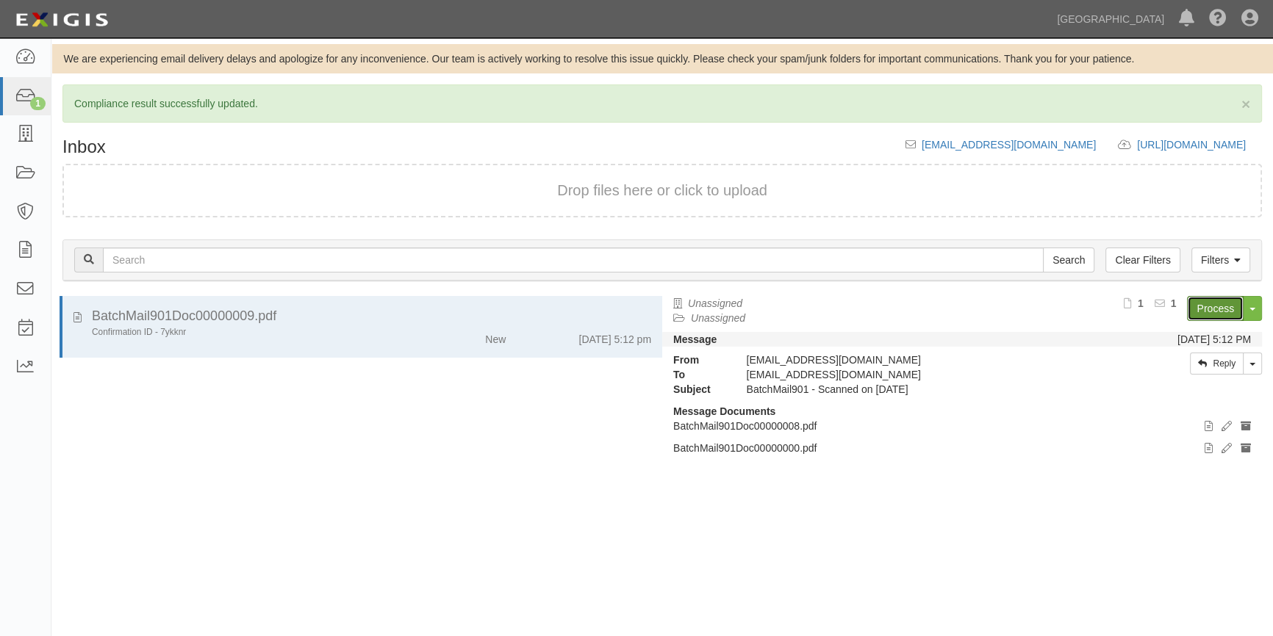
click at [1216, 303] on link "Process" at bounding box center [1215, 308] width 57 height 25
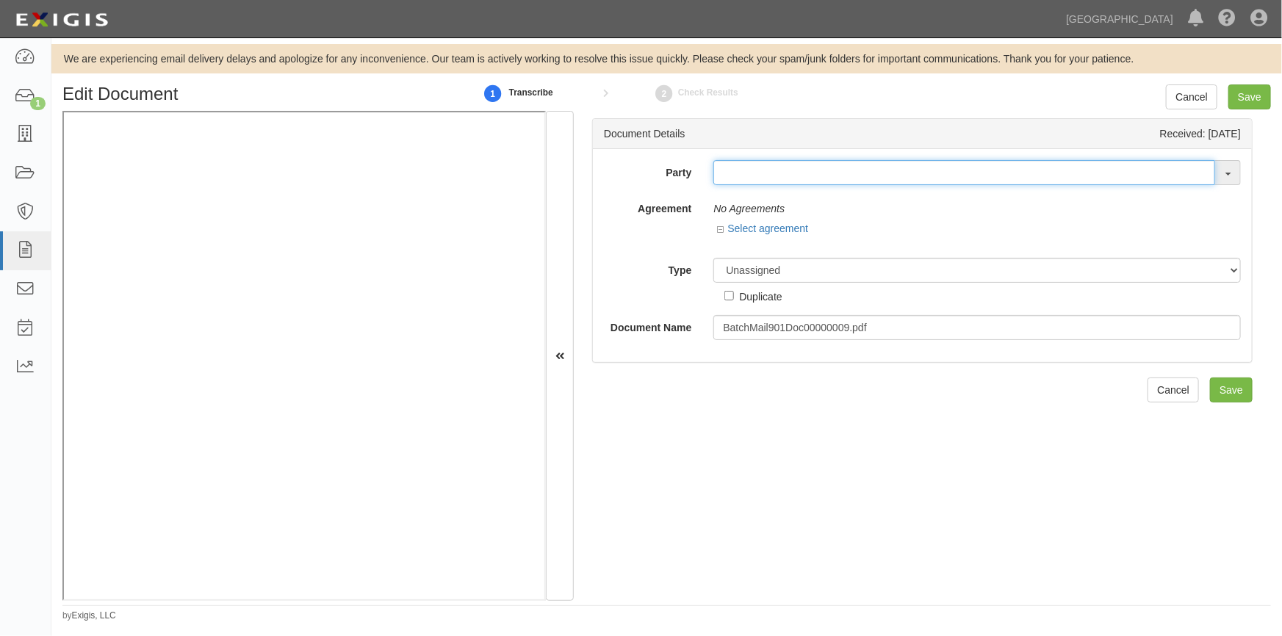
click at [733, 176] on input "text" at bounding box center [964, 172] width 502 height 25
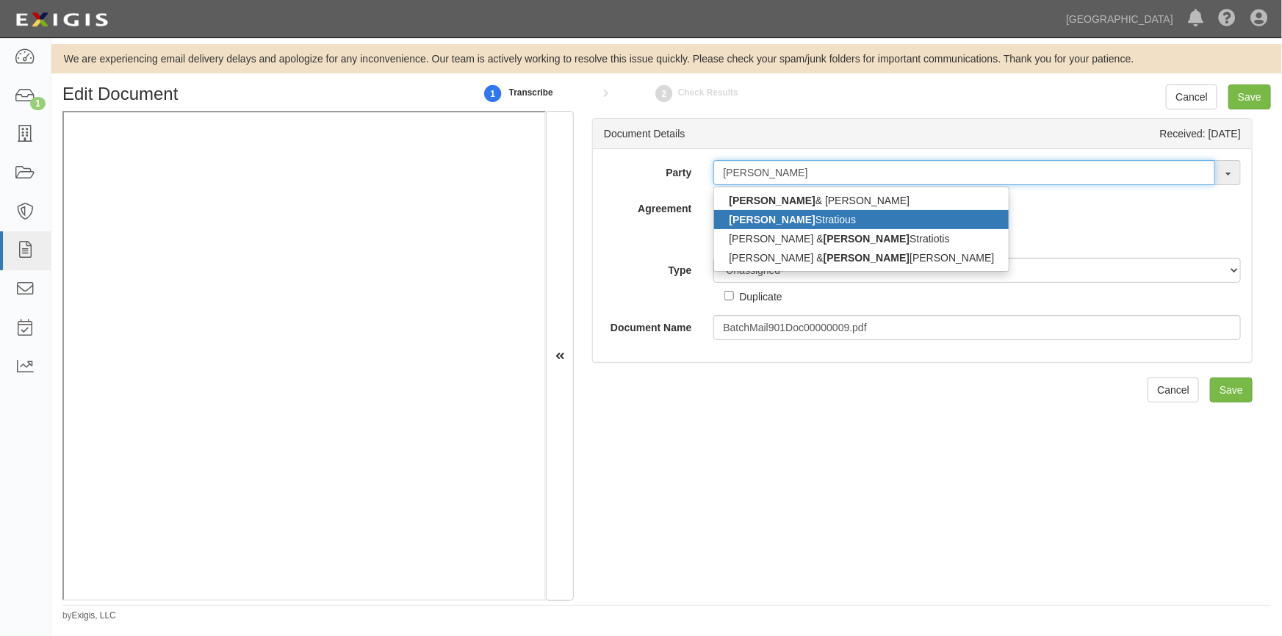
type input "[PERSON_NAME]"
click at [743, 214] on strong "[PERSON_NAME]" at bounding box center [772, 220] width 86 height 12
type input "[PERSON_NAME]"
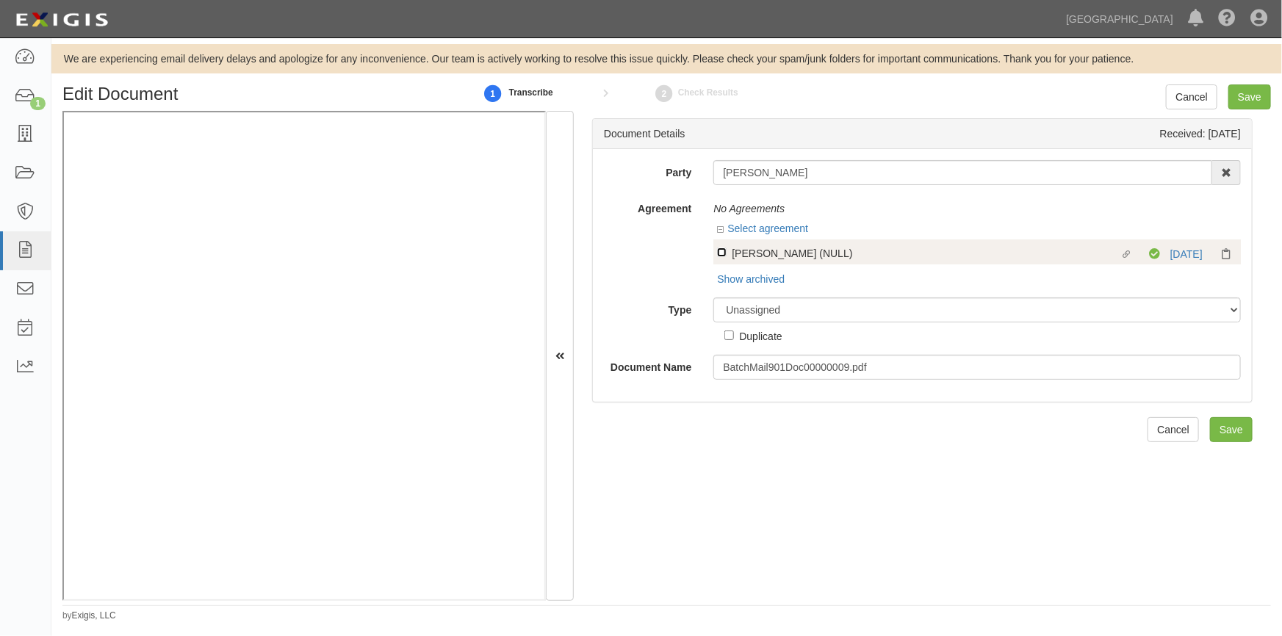
click at [719, 255] on input "Linked agreement Berth Holder (NULL) Linked agreement" at bounding box center [722, 253] width 10 height 10
checkbox input "true"
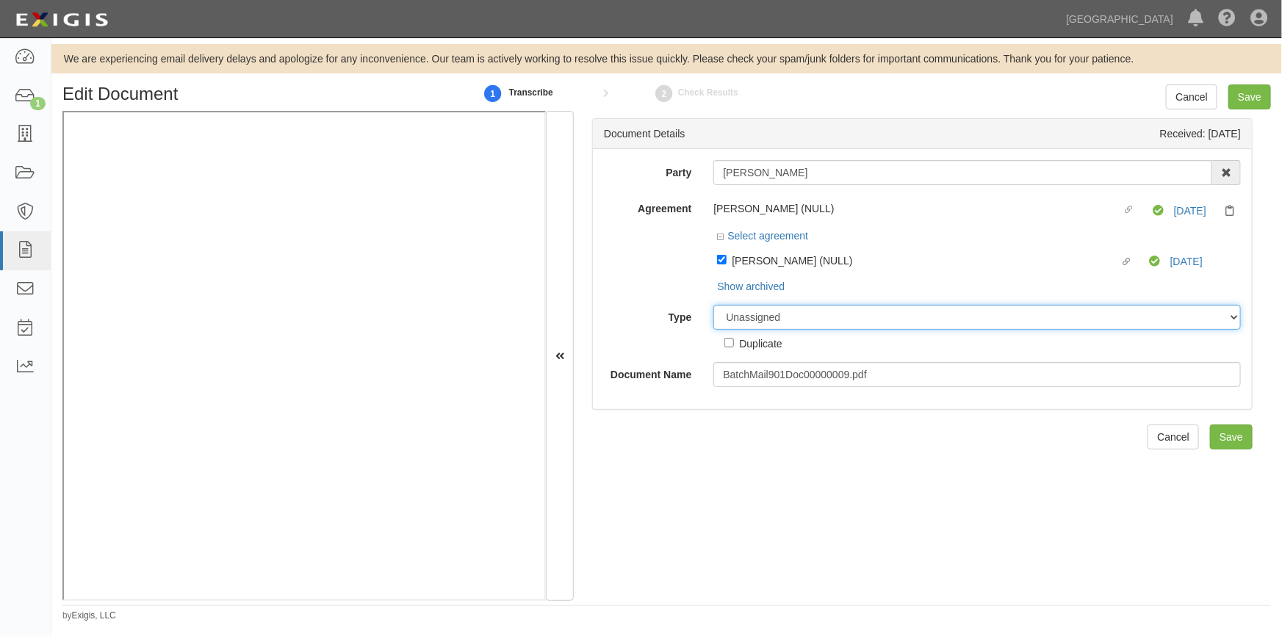
click at [786, 316] on select "Unassigned Binder Cancellation Notice Certificate Contract Endorsement Insuranc…" at bounding box center [977, 317] width 528 height 25
select select "OtherDetail"
click at [713, 306] on select "Unassigned Binder Cancellation Notice Certificate Contract Endorsement Insuranc…" at bounding box center [977, 317] width 528 height 25
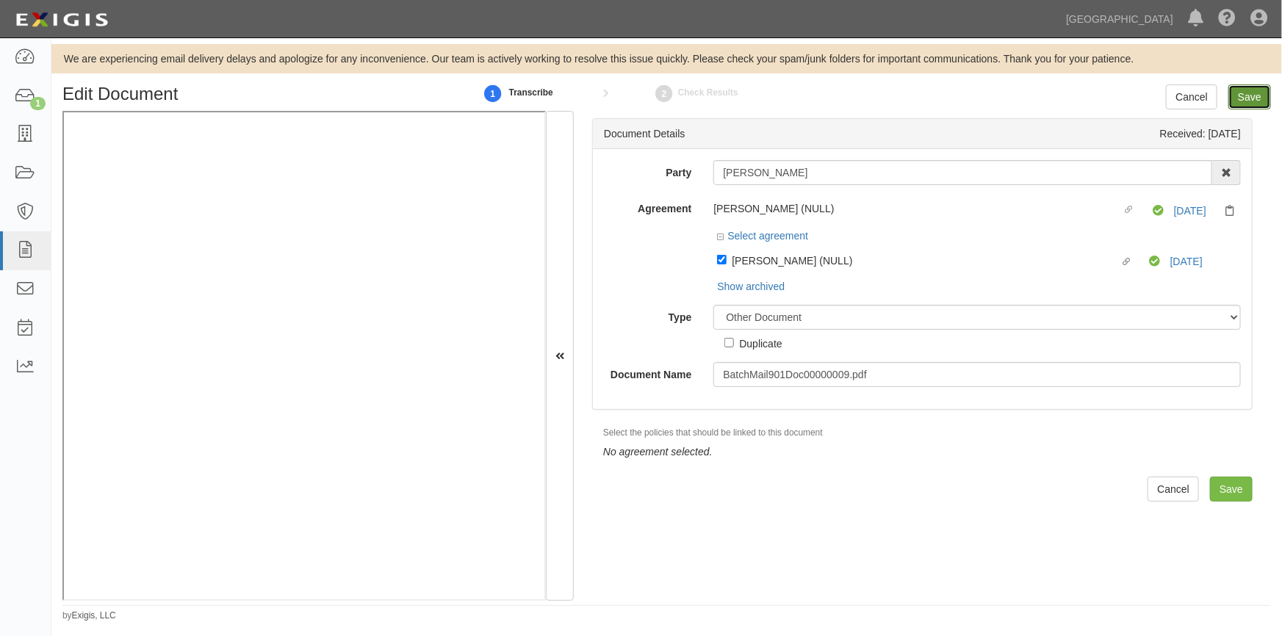
click at [1249, 100] on input "Save" at bounding box center [1249, 96] width 43 height 25
